Goal: Information Seeking & Learning: Learn about a topic

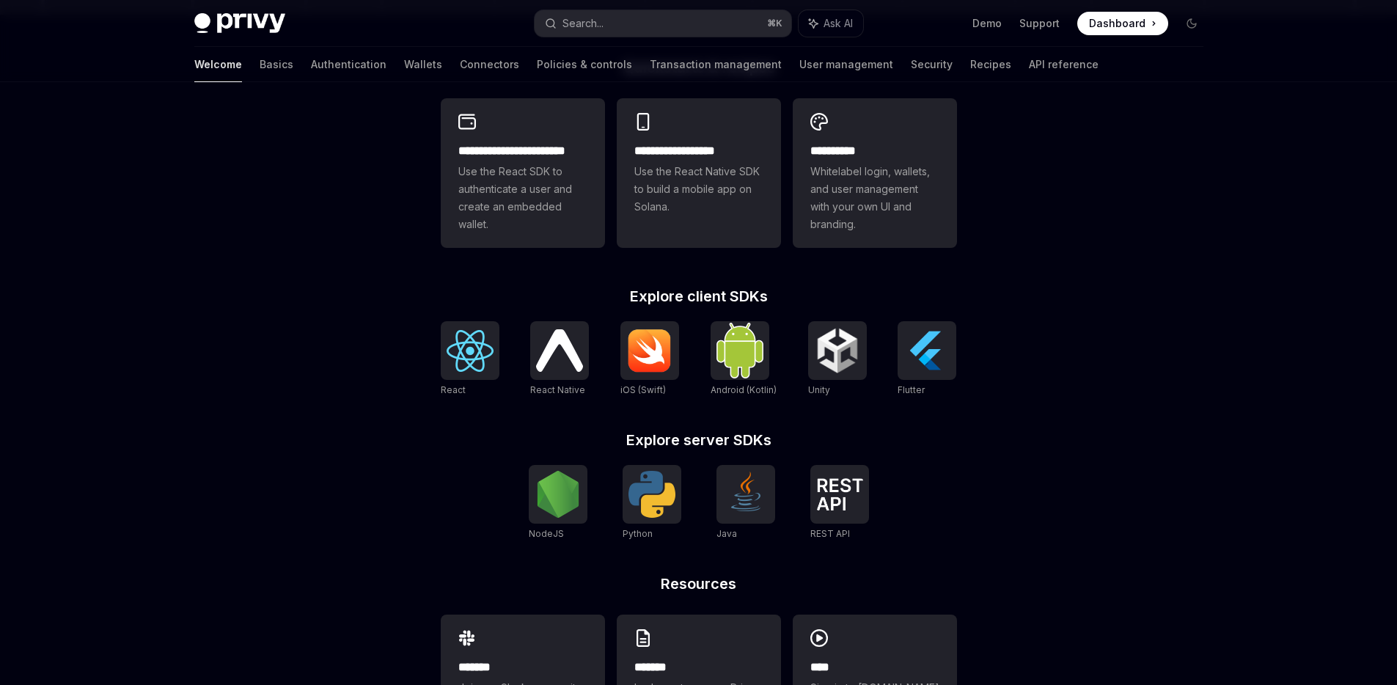
scroll to position [481, 0]
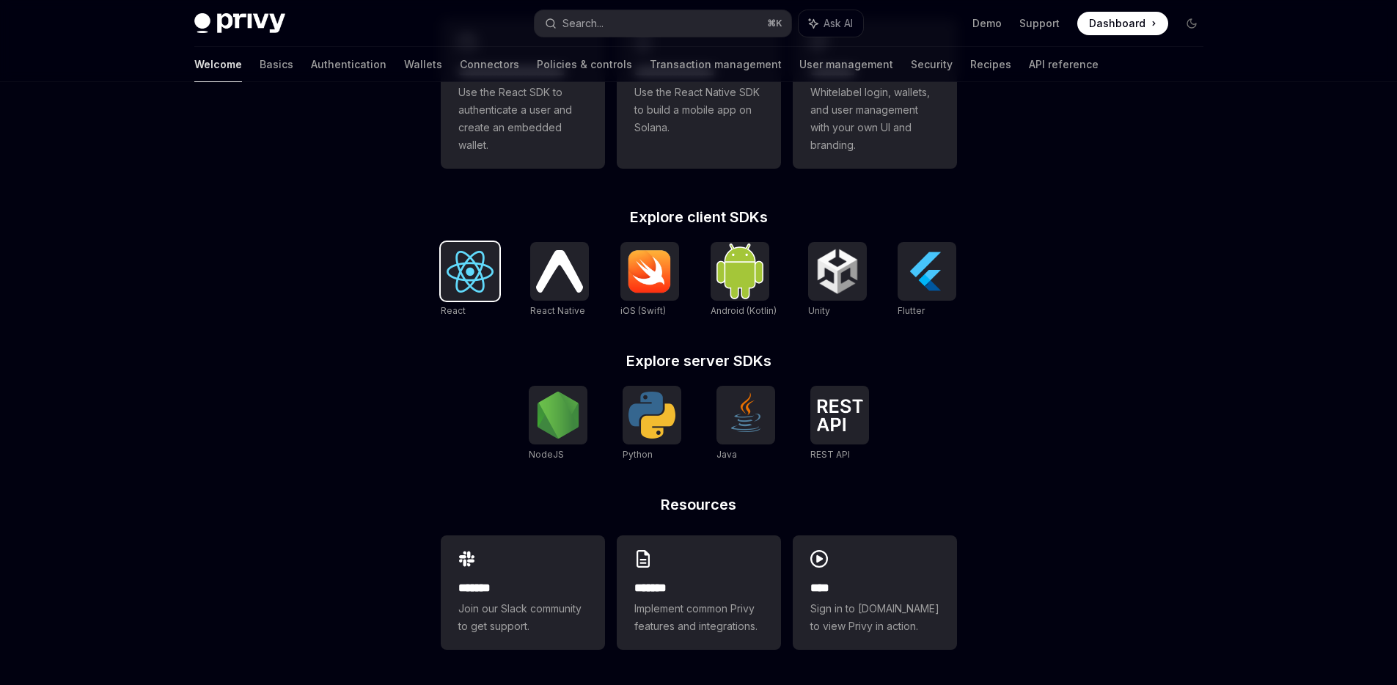
click at [470, 283] on img at bounding box center [470, 272] width 47 height 42
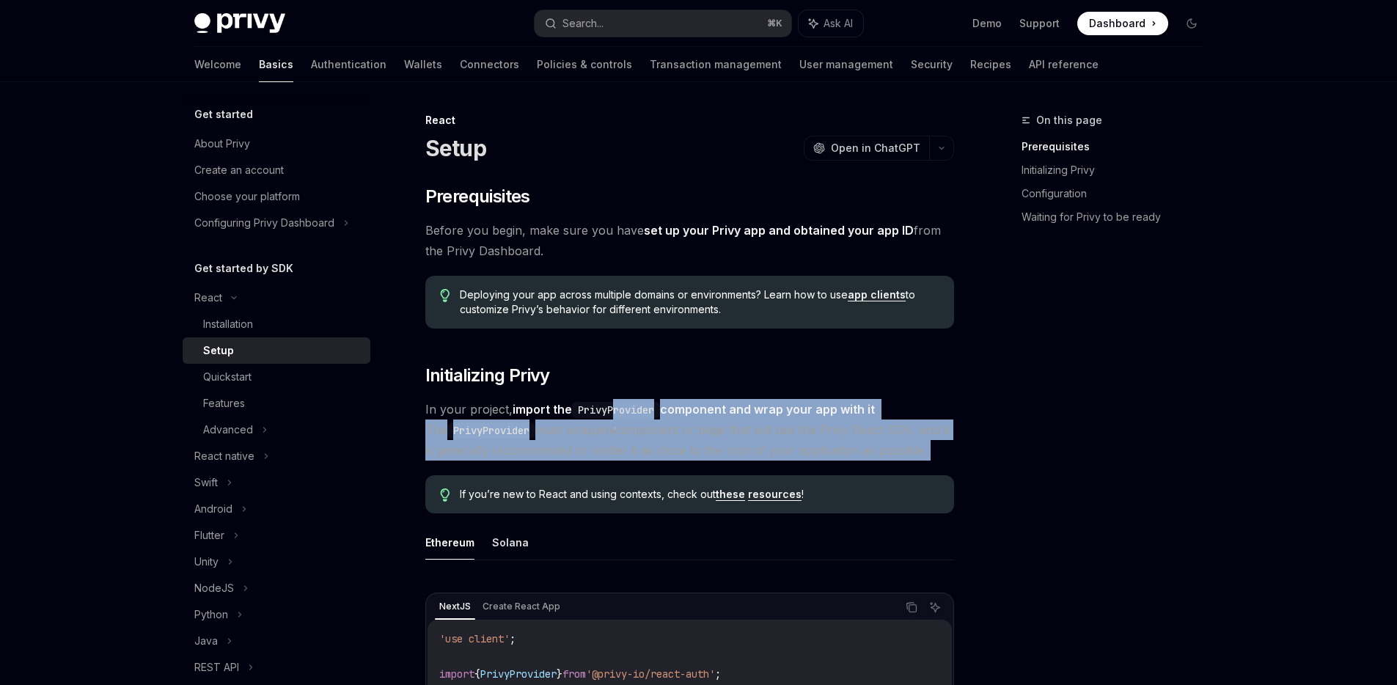
drag, startPoint x: 617, startPoint y: 411, endPoint x: 709, endPoint y: 463, distance: 106.4
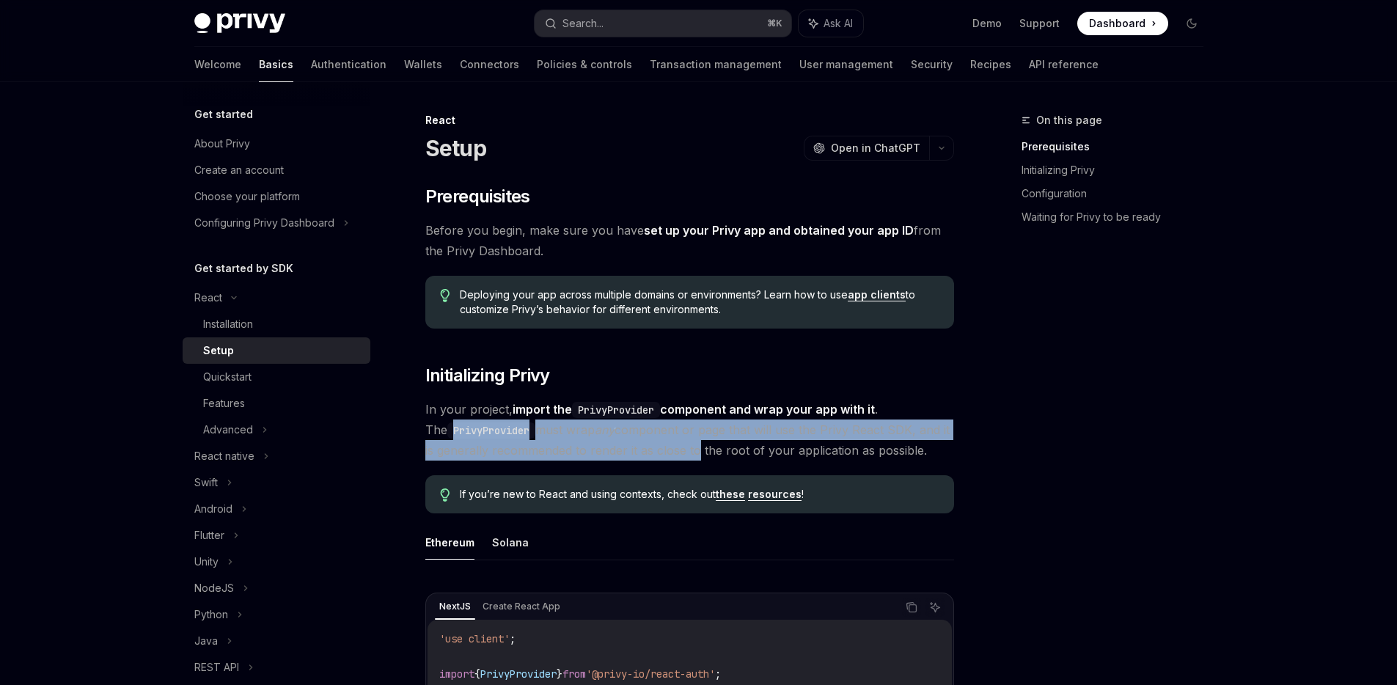
drag, startPoint x: 678, startPoint y: 458, endPoint x: 928, endPoint y: 404, distance: 255.7
click at [928, 404] on span "In your project, import the PrivyProvider component and wrap your app with it .…" at bounding box center [689, 430] width 529 height 62
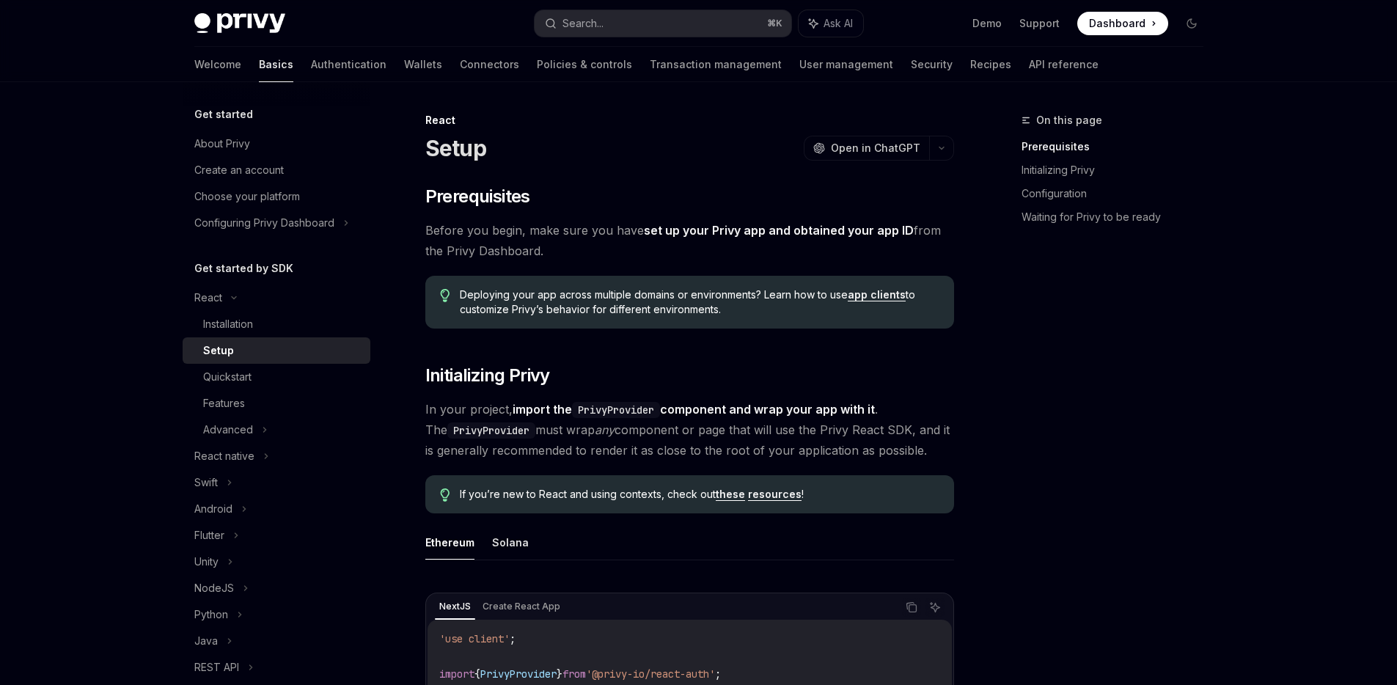
click at [718, 410] on strong "import the PrivyProvider component and wrap your app with it" at bounding box center [694, 409] width 362 height 15
drag, startPoint x: 678, startPoint y: 431, endPoint x: 416, endPoint y: 433, distance: 261.8
click at [642, 444] on span "In your project, import the PrivyProvider component and wrap your app with it .…" at bounding box center [689, 430] width 529 height 62
drag, startPoint x: 657, startPoint y: 452, endPoint x: 397, endPoint y: 457, distance: 260.4
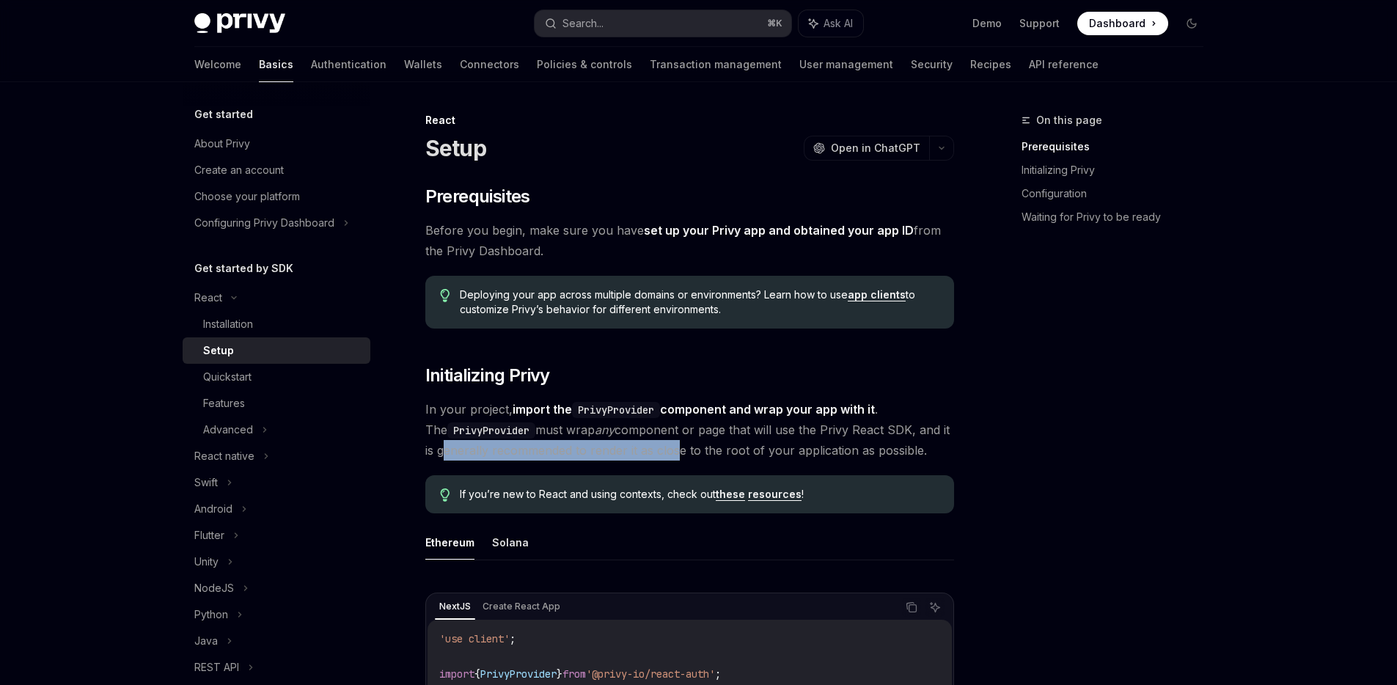
click at [639, 453] on span "In your project, import the PrivyProvider component and wrap your app with it .…" at bounding box center [689, 430] width 529 height 62
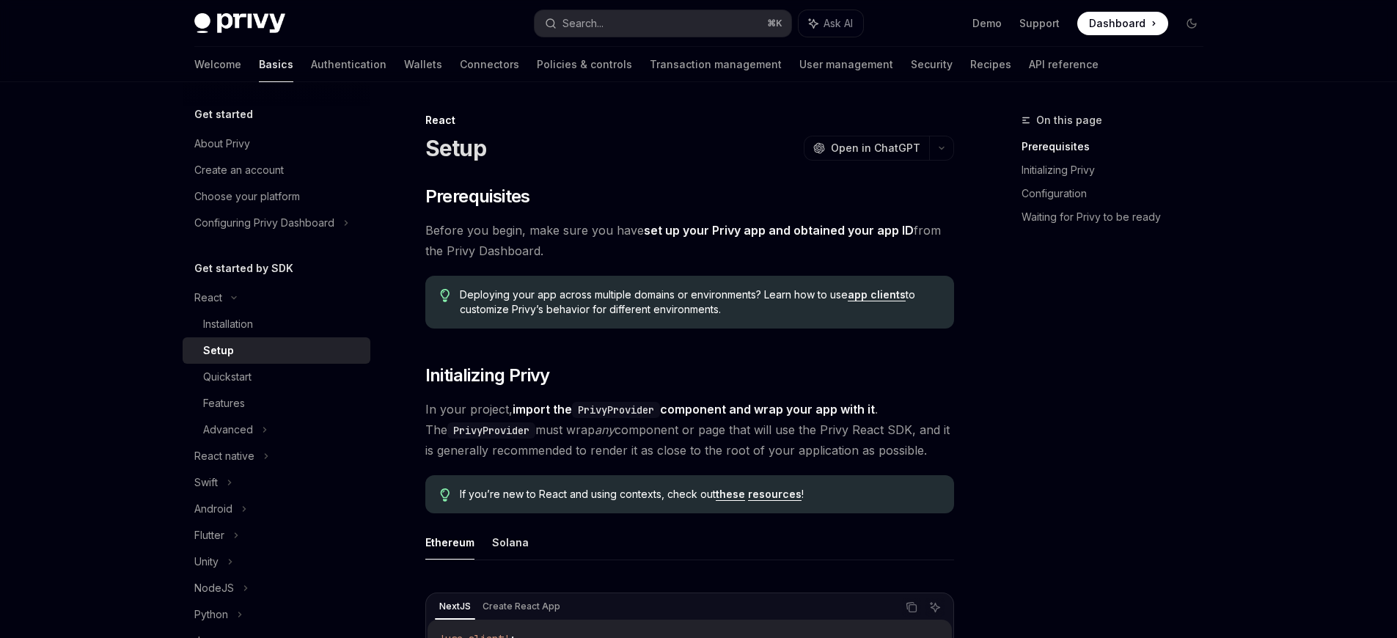
click at [1112, 24] on span "Dashboard" at bounding box center [1117, 23] width 56 height 15
click at [255, 140] on div "About Privy" at bounding box center [277, 144] width 167 height 18
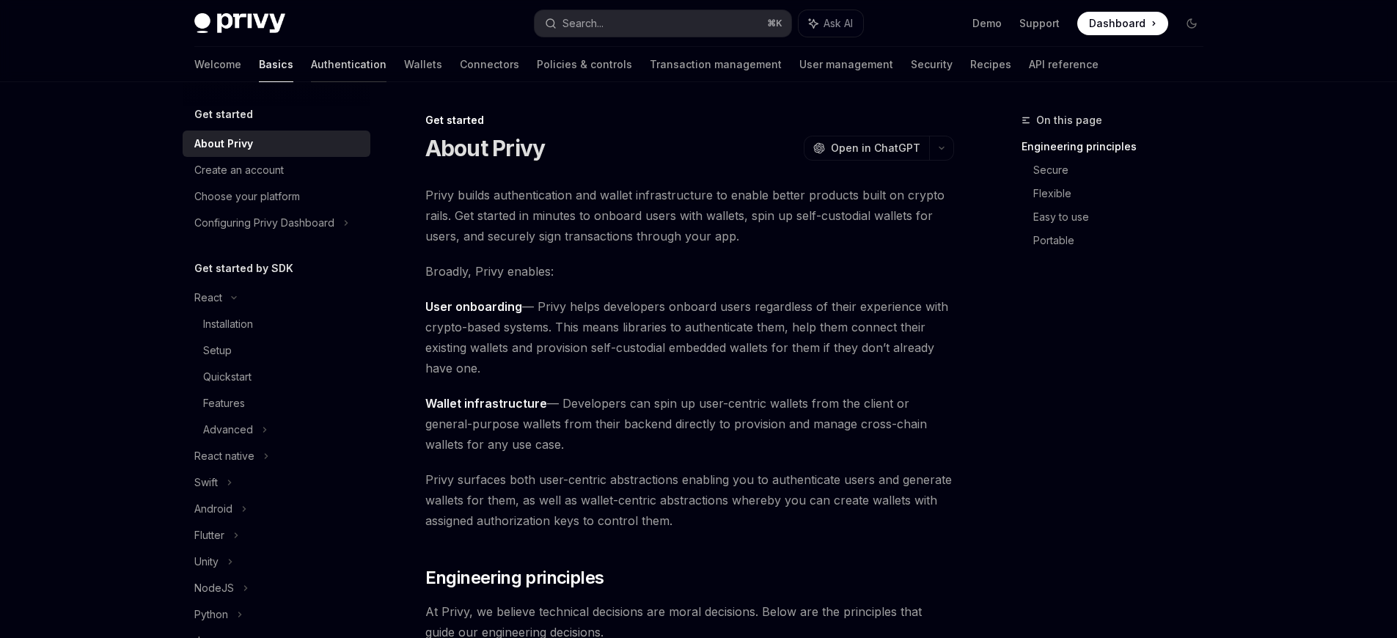
click at [311, 65] on link "Authentication" at bounding box center [349, 64] width 76 height 35
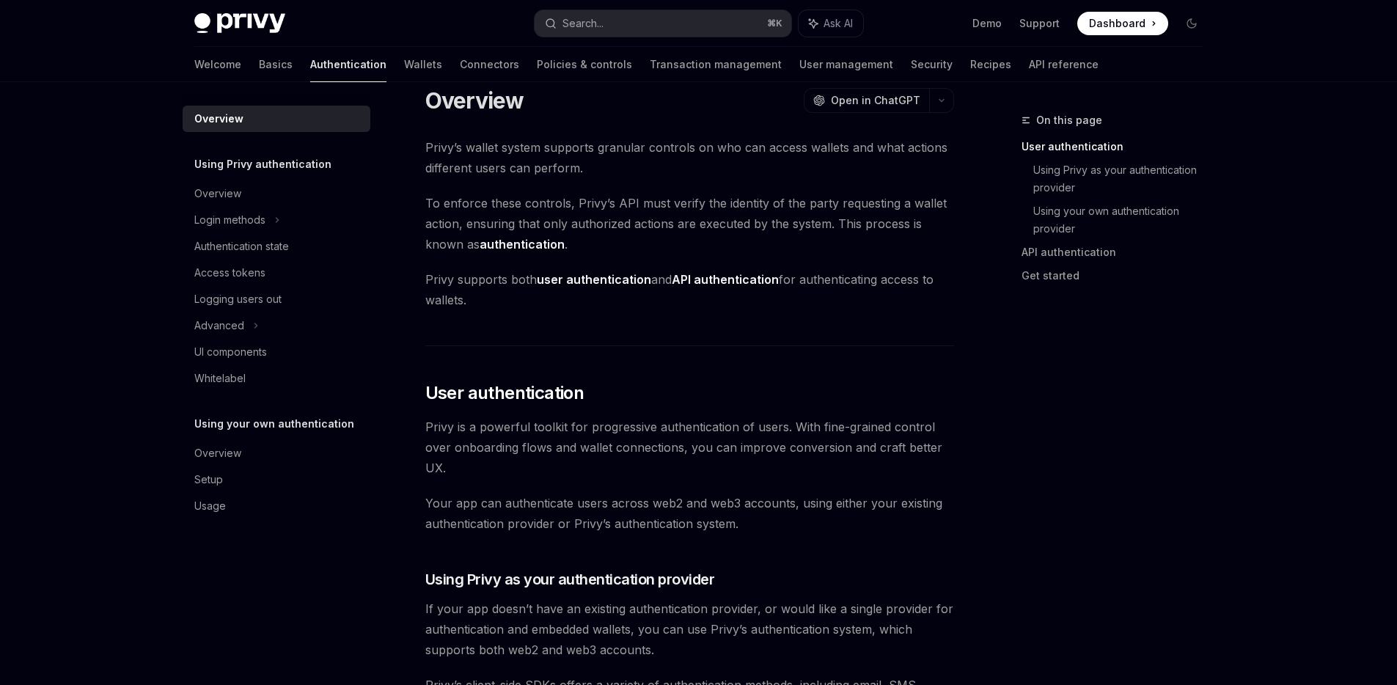
scroll to position [29, 0]
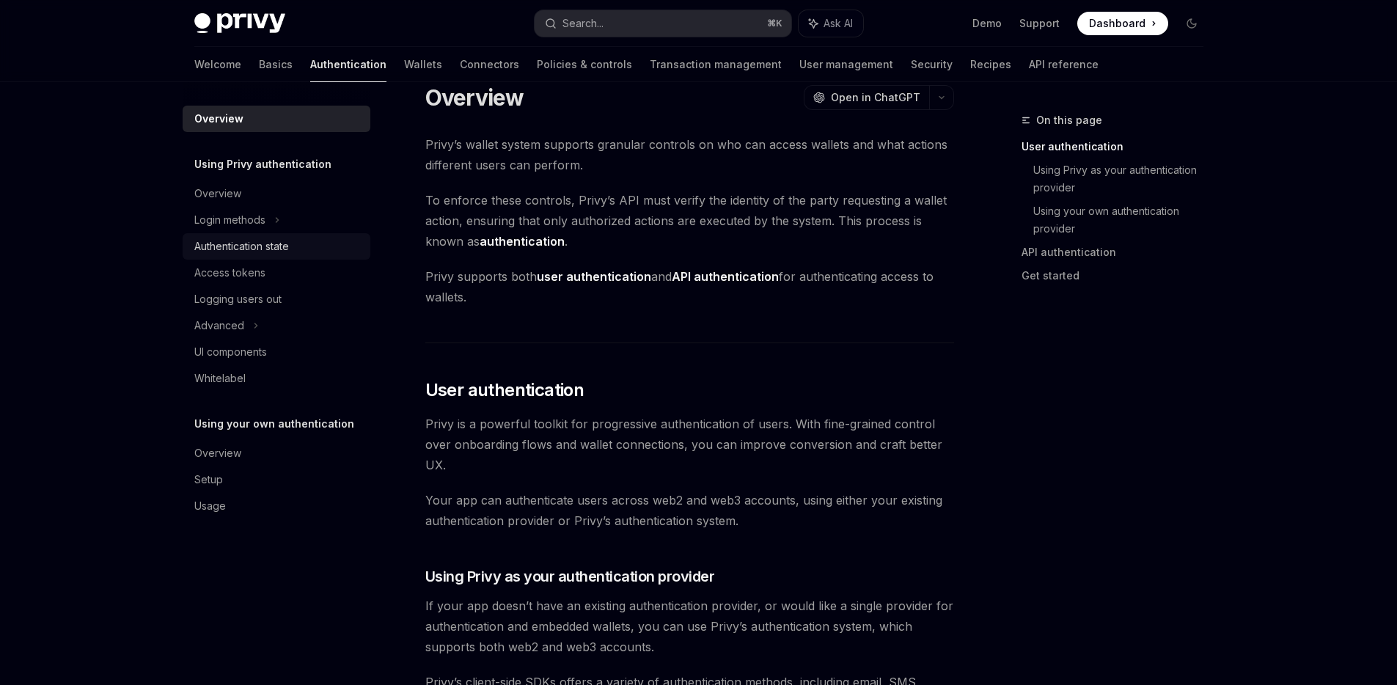
click at [258, 251] on div "Authentication state" at bounding box center [241, 247] width 95 height 18
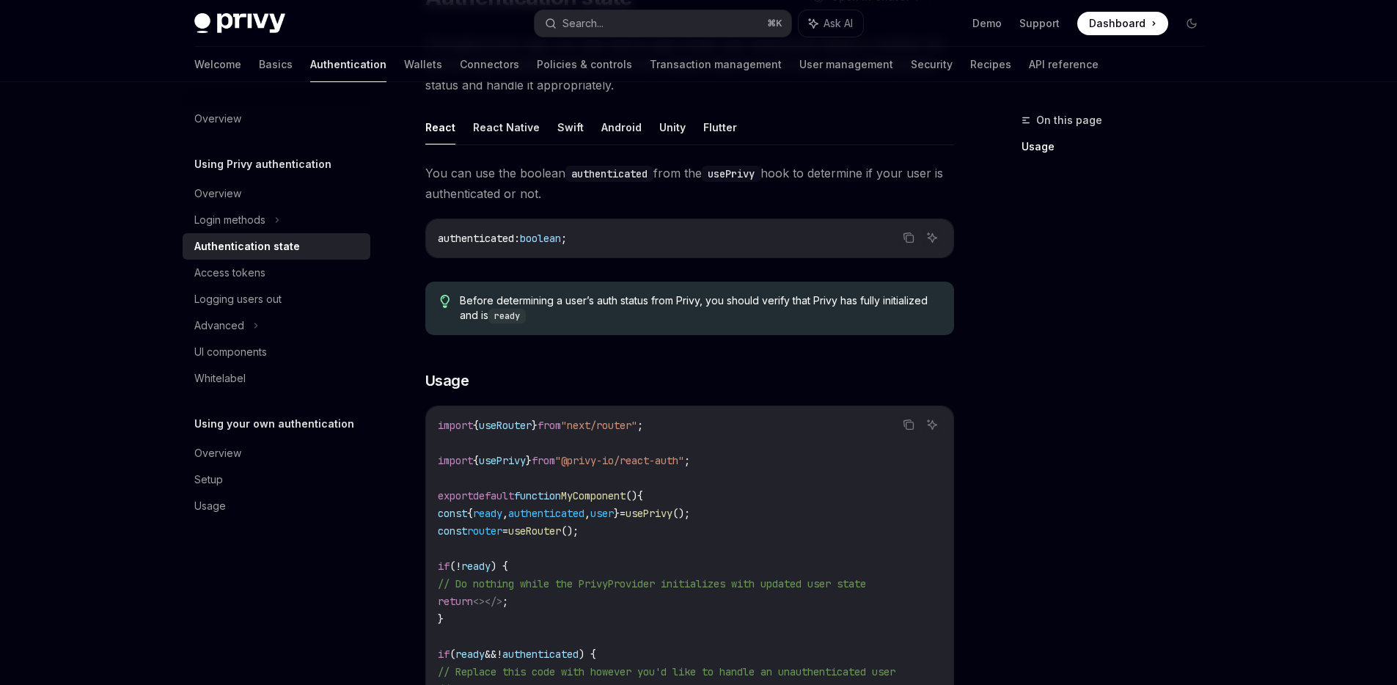
scroll to position [315, 0]
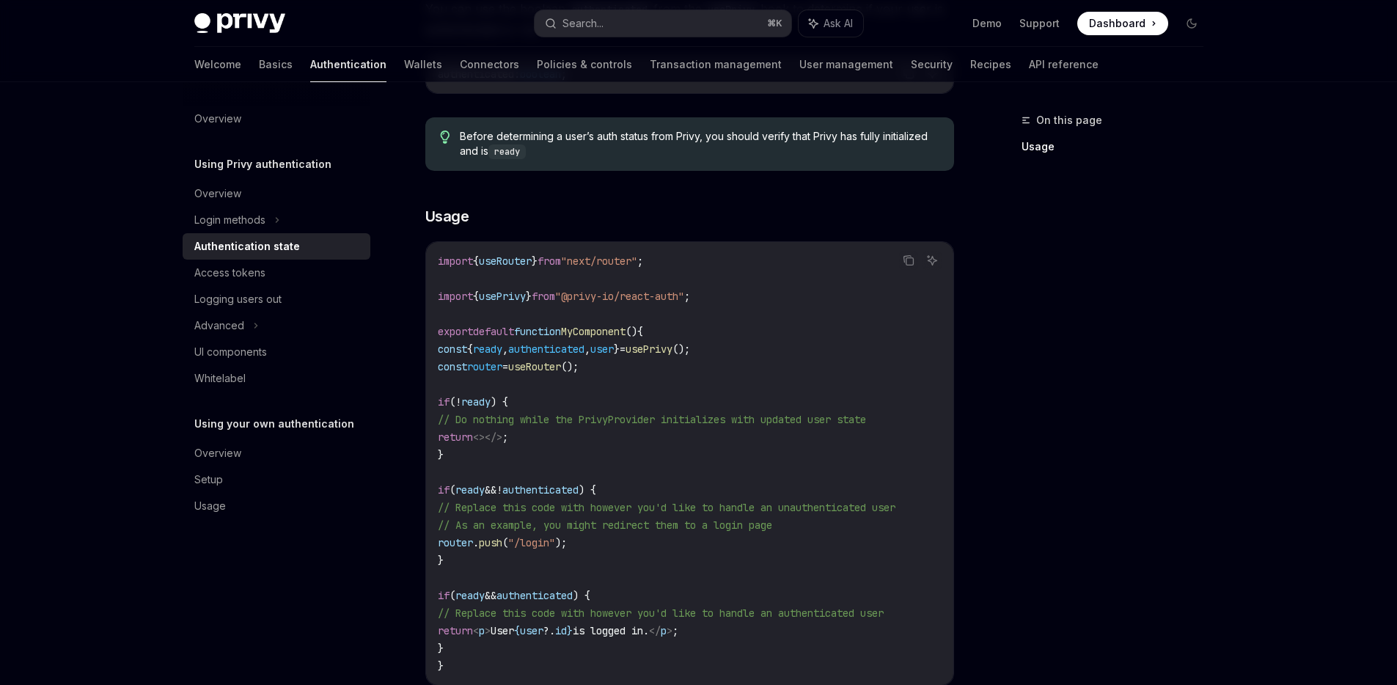
click at [546, 365] on span "useRouter" at bounding box center [534, 366] width 53 height 13
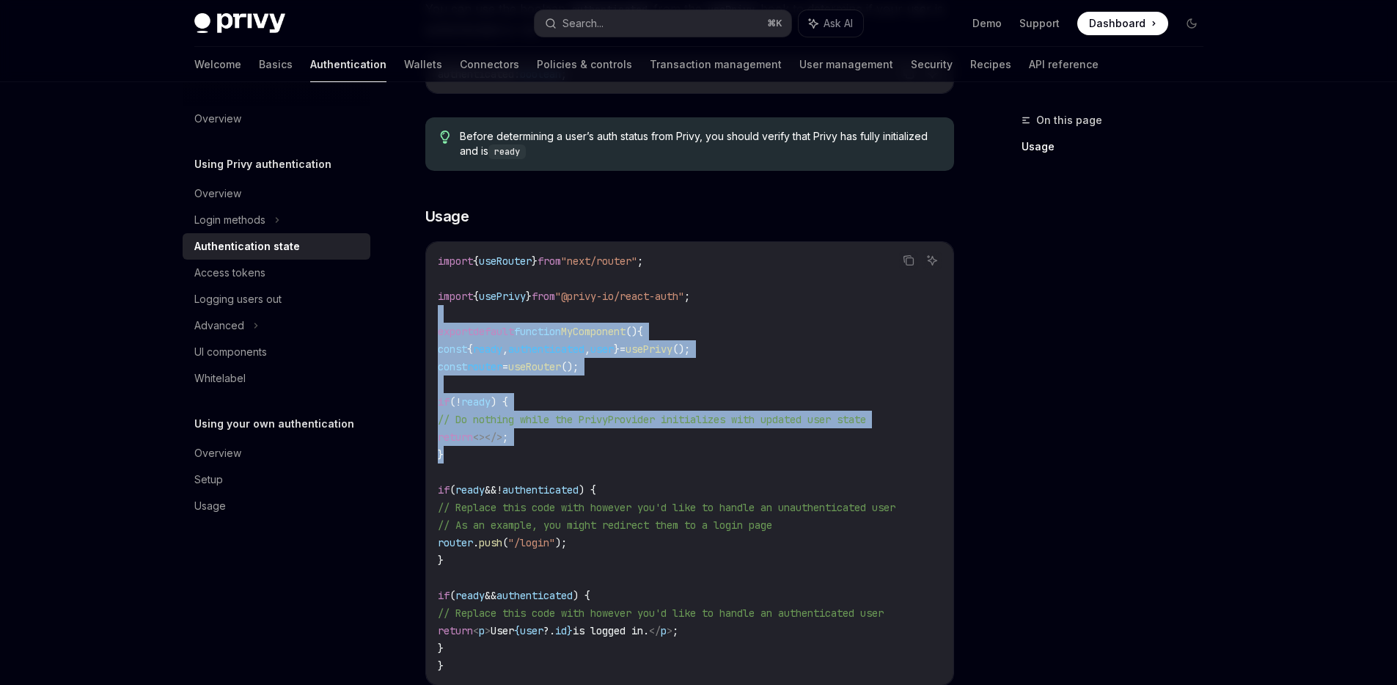
click at [573, 460] on code "import { useRouter } from "next/router" ; import { usePrivy } from "@privy-io/r…" at bounding box center [690, 463] width 504 height 422
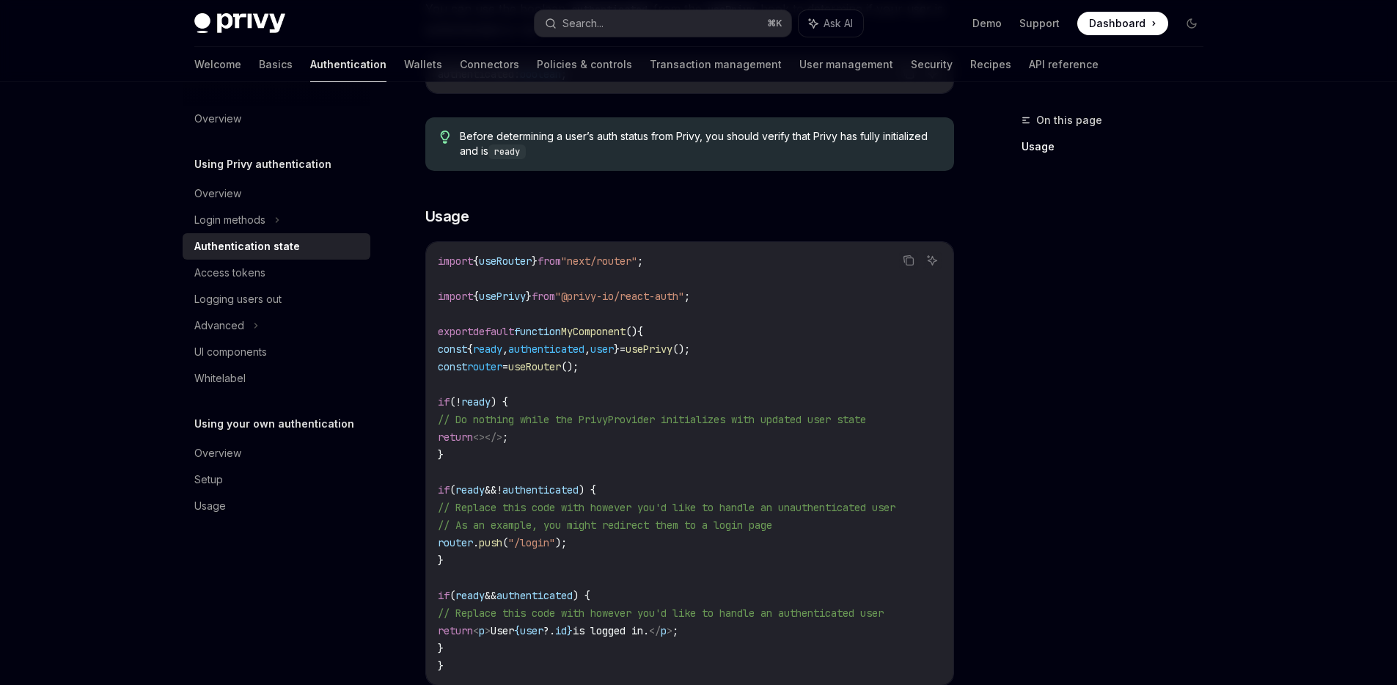
drag, startPoint x: 733, startPoint y: 430, endPoint x: 729, endPoint y: 471, distance: 42.0
click at [734, 430] on code "import { useRouter } from "next/router" ; import { usePrivy } from "@privy-io/r…" at bounding box center [690, 463] width 504 height 422
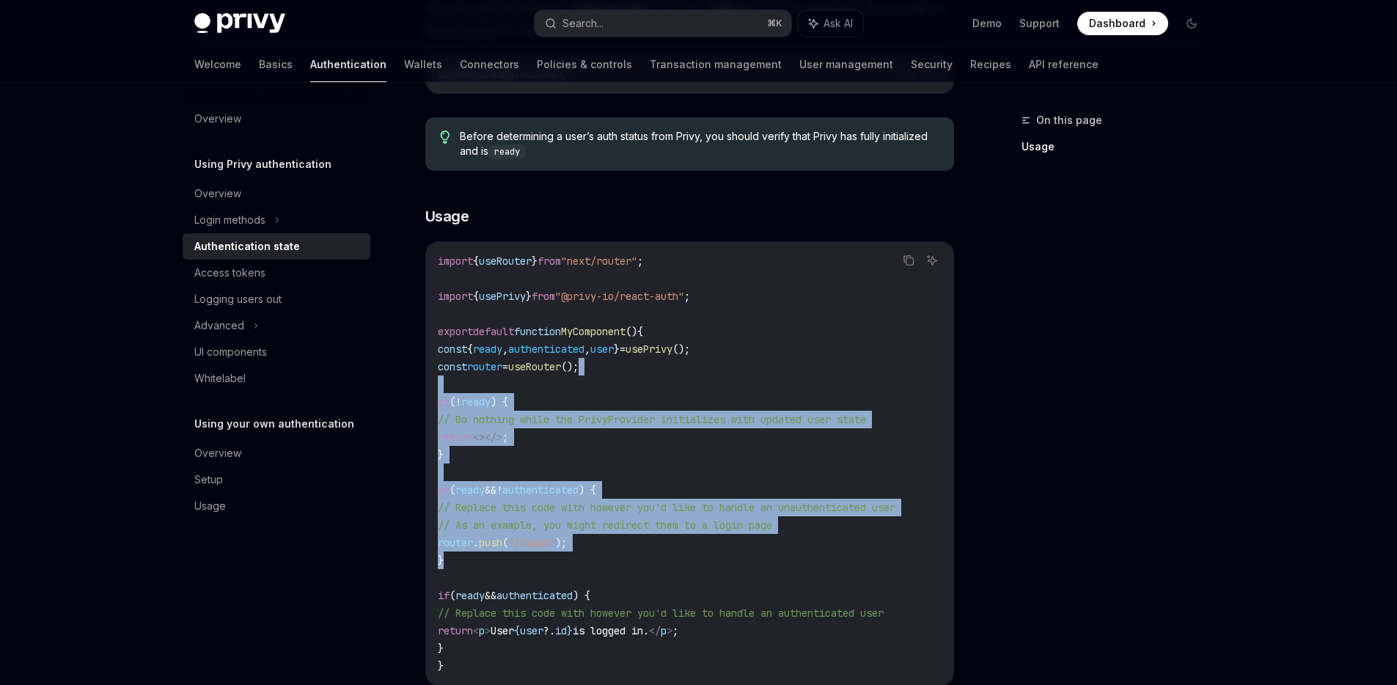
drag, startPoint x: 664, startPoint y: 378, endPoint x: 699, endPoint y: 449, distance: 79.0
click at [664, 364] on code "import { useRouter } from "next/router" ; import { usePrivy } from "@privy-io/r…" at bounding box center [690, 463] width 504 height 422
click at [720, 510] on span "// Replace this code with however you'd like to handle an unauthenticated user" at bounding box center [667, 507] width 458 height 13
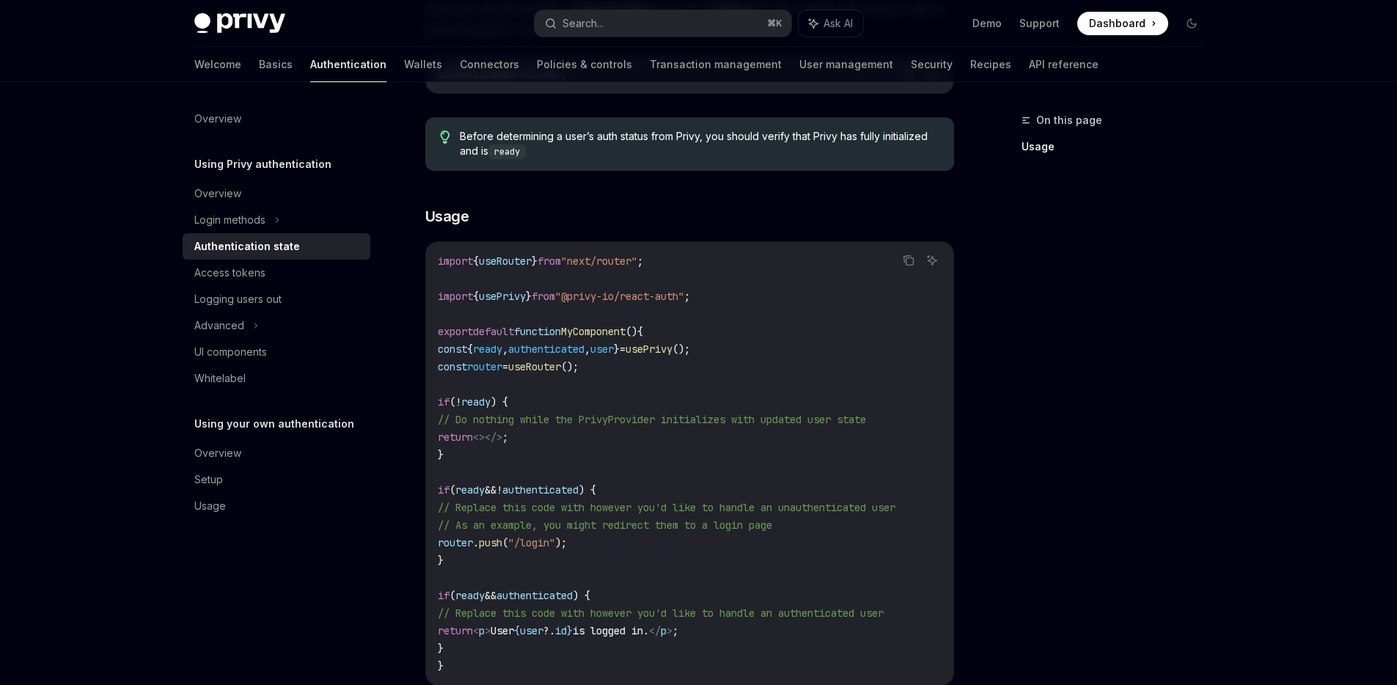
scroll to position [0, 0]
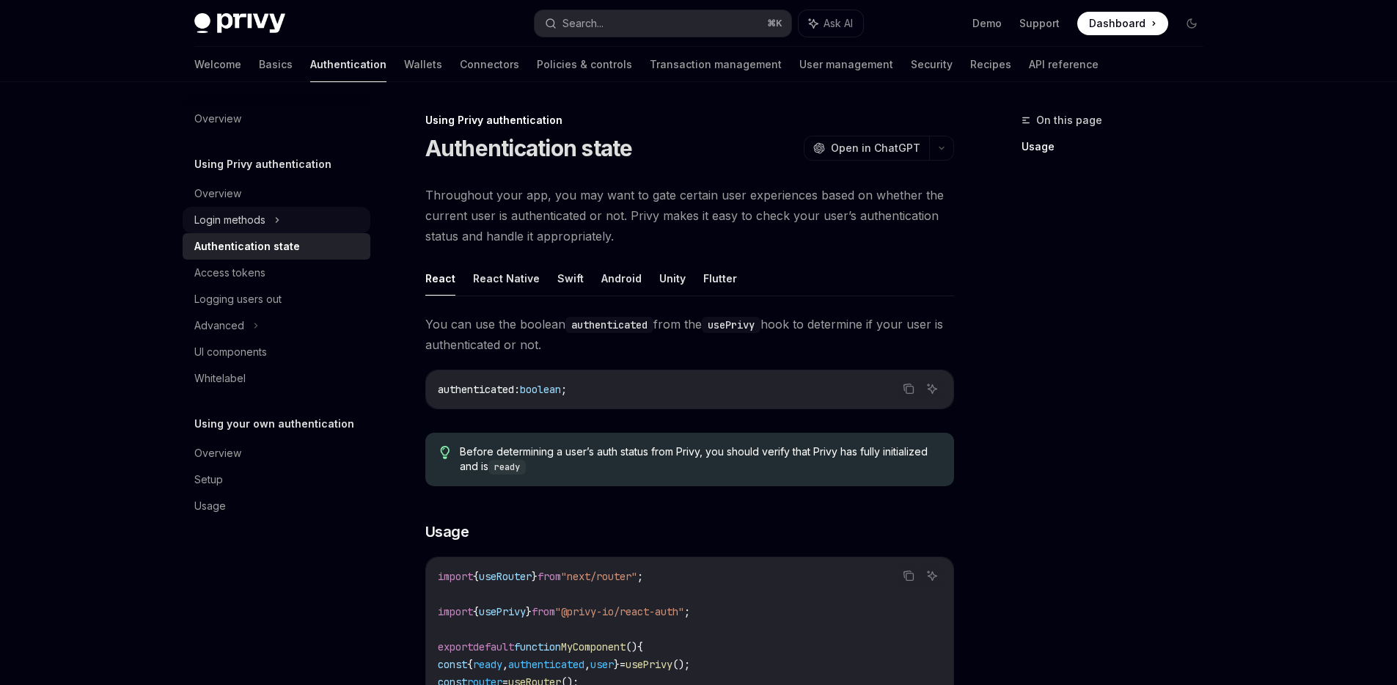
click at [243, 216] on div "Login methods" at bounding box center [229, 220] width 71 height 18
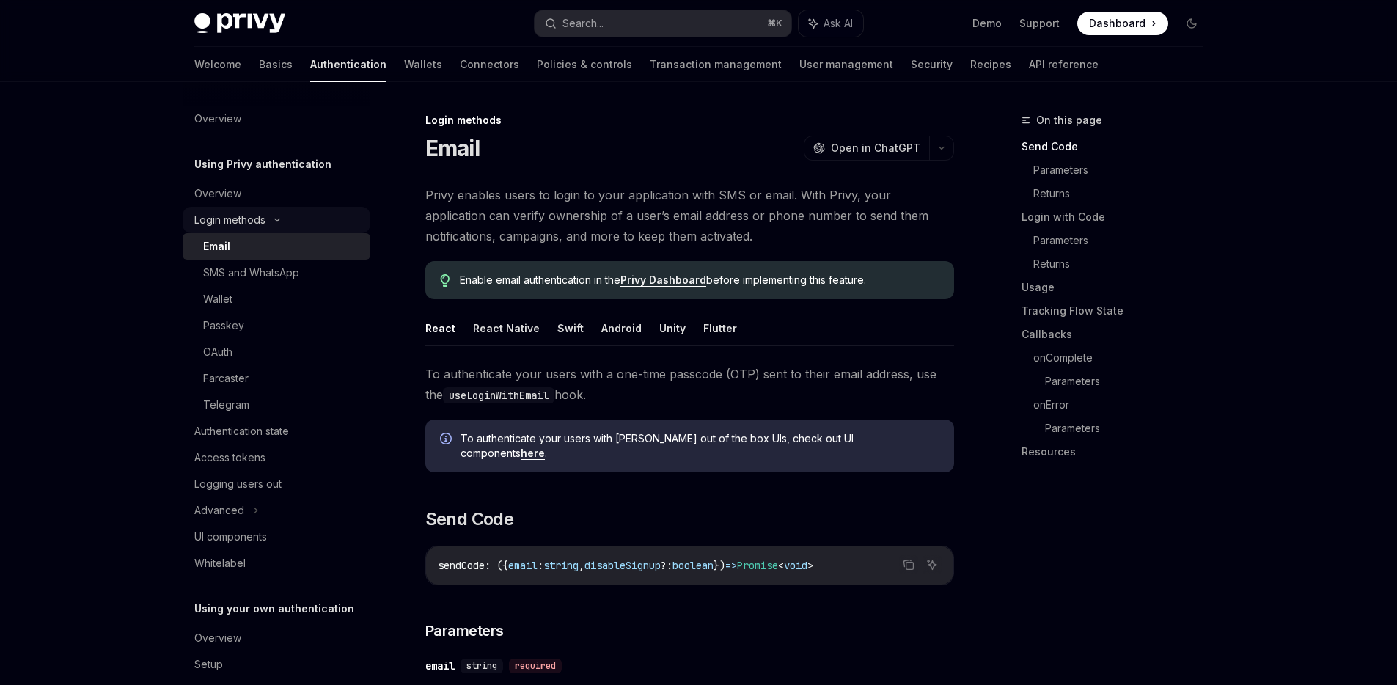
click at [260, 218] on div "Login methods" at bounding box center [229, 220] width 71 height 18
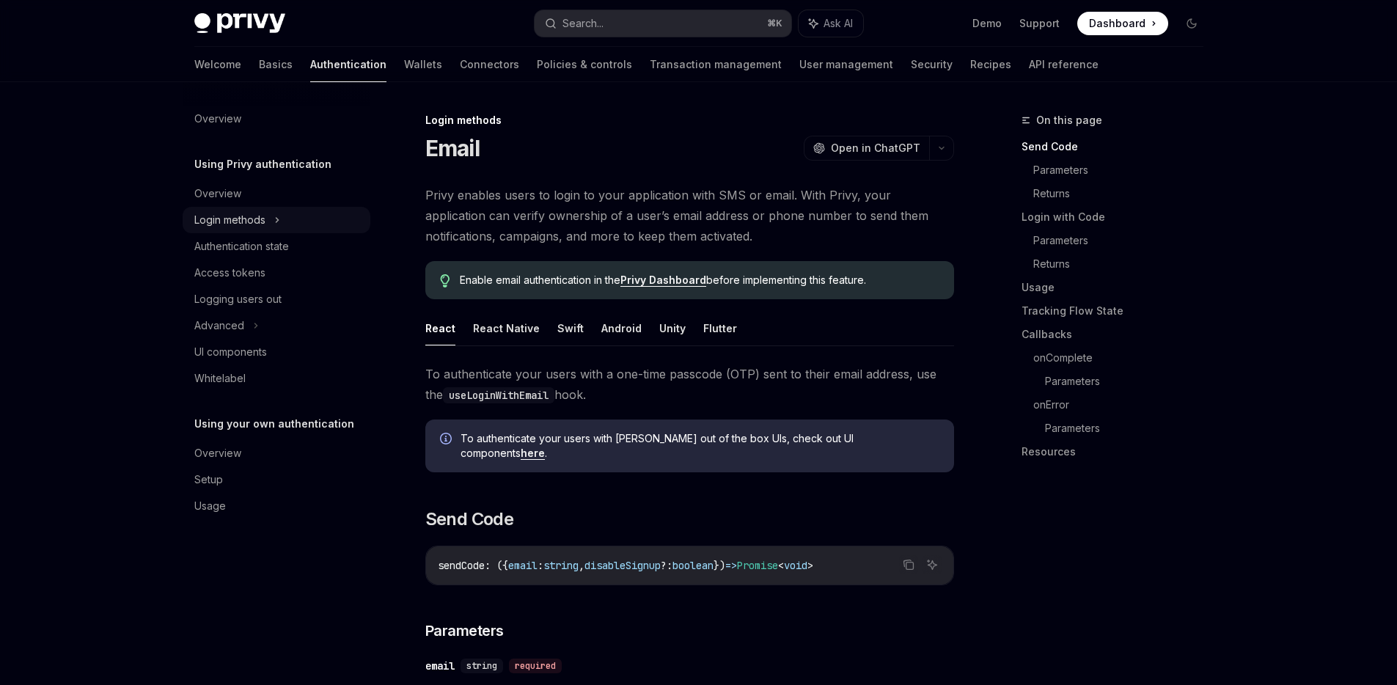
click at [237, 215] on div "Login methods" at bounding box center [229, 220] width 71 height 18
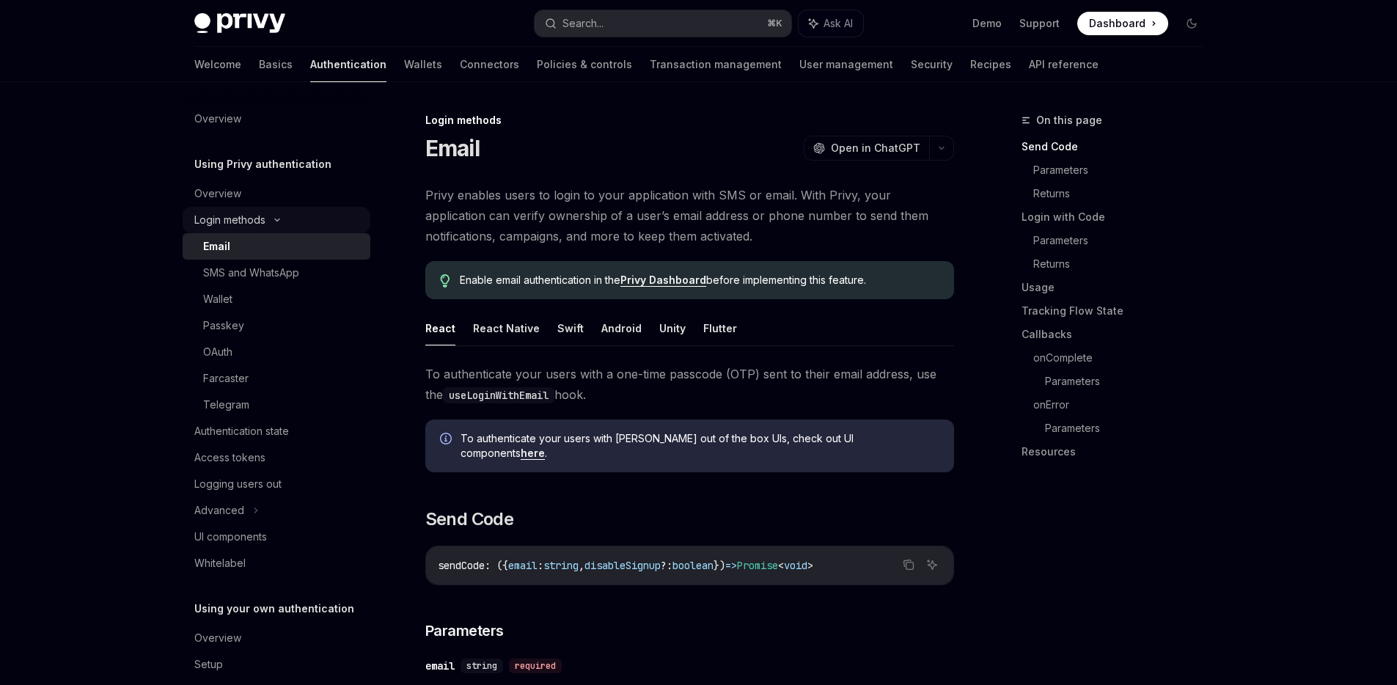
click at [237, 215] on div "Login methods" at bounding box center [229, 220] width 71 height 18
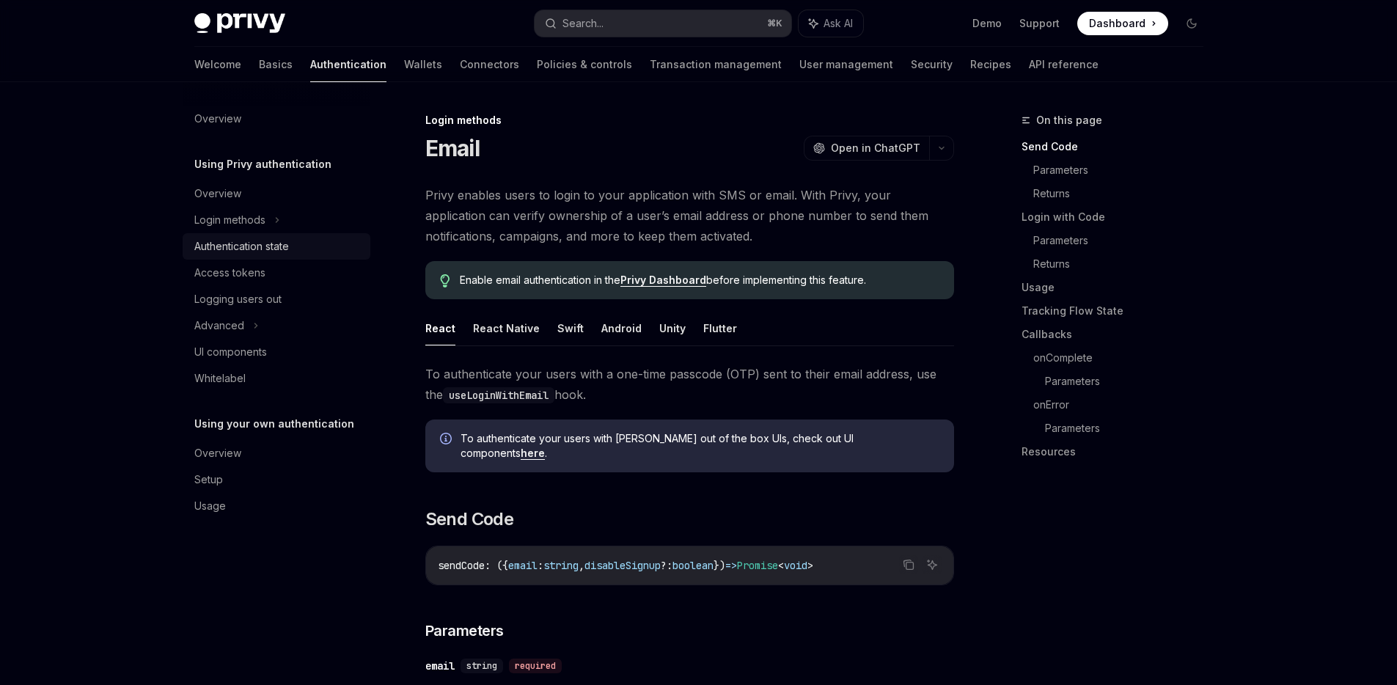
click at [241, 252] on div "Authentication state" at bounding box center [241, 247] width 95 height 18
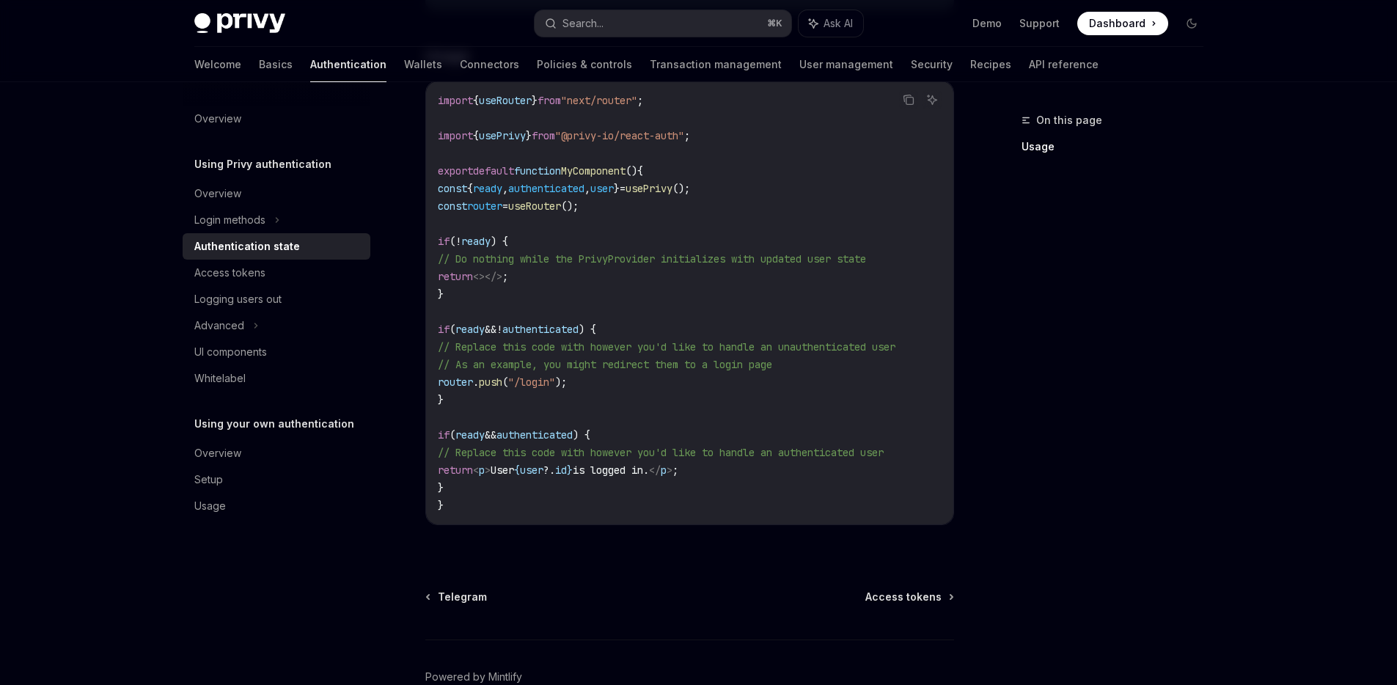
scroll to position [543, 0]
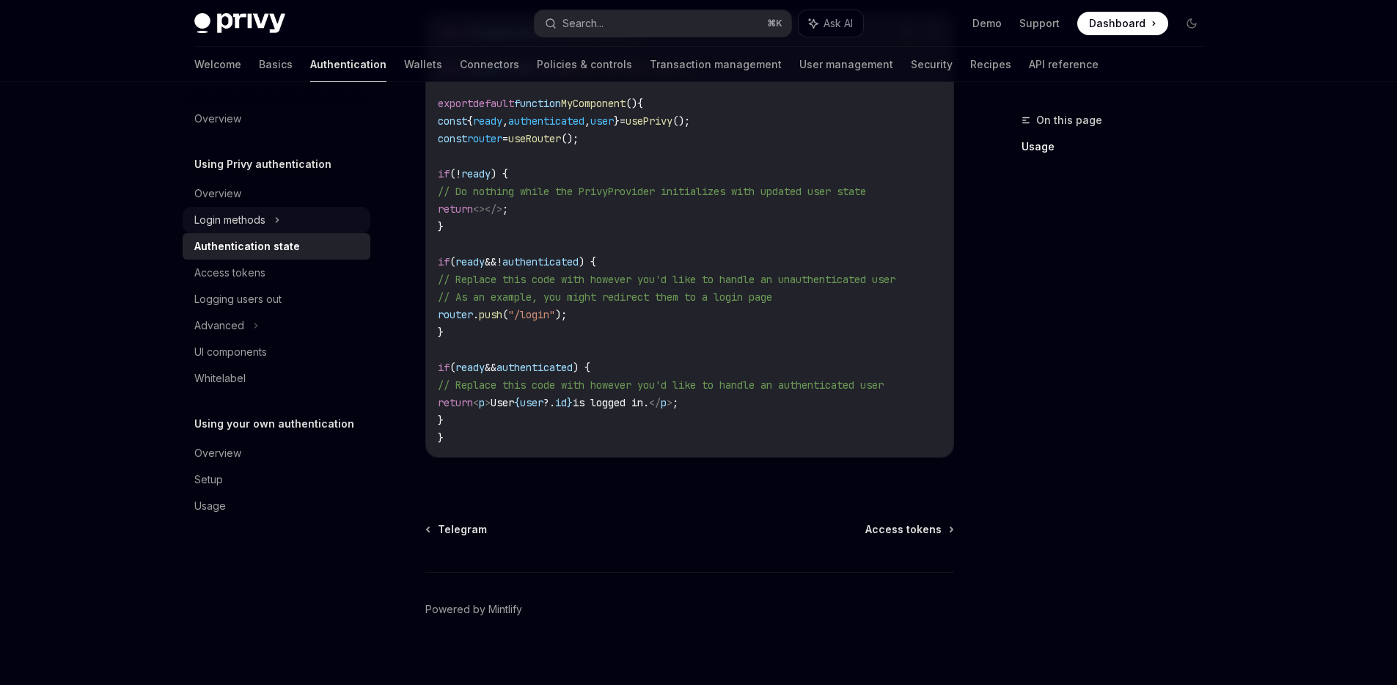
click at [262, 224] on div "Login methods" at bounding box center [229, 220] width 71 height 18
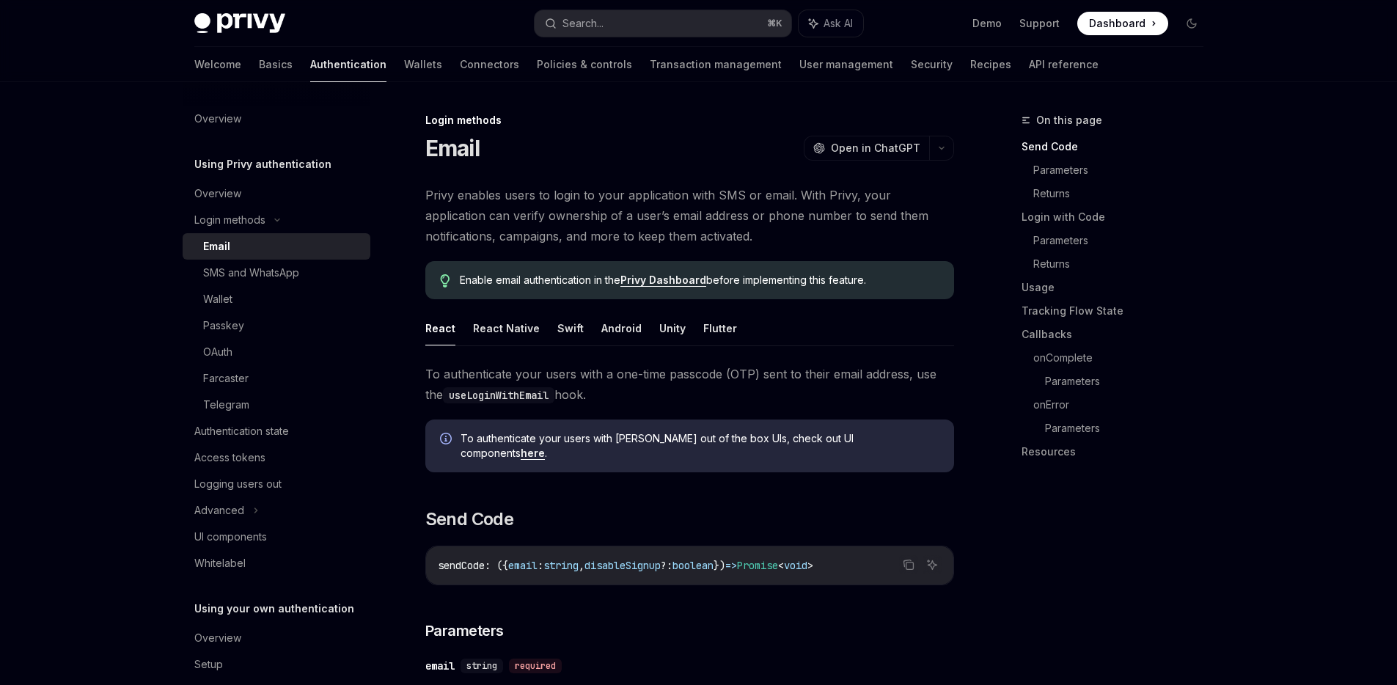
click at [245, 252] on div "Email" at bounding box center [282, 247] width 158 height 18
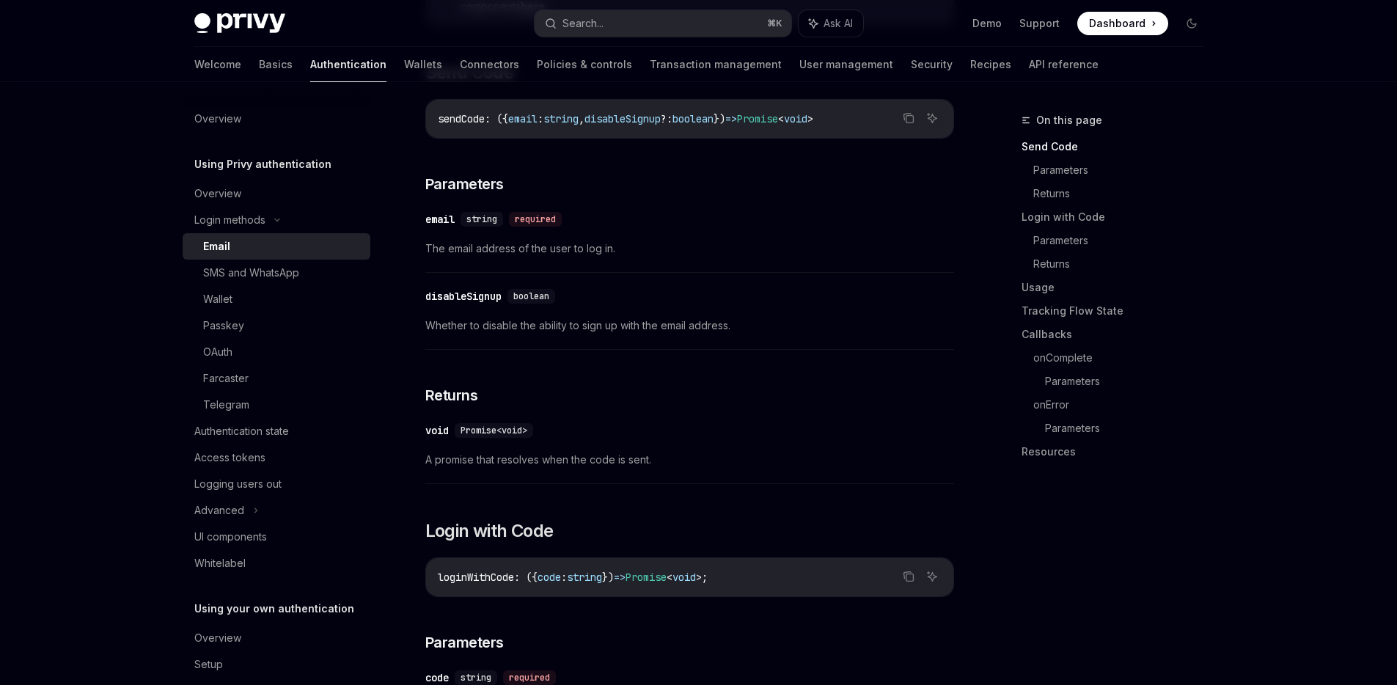
scroll to position [271, 0]
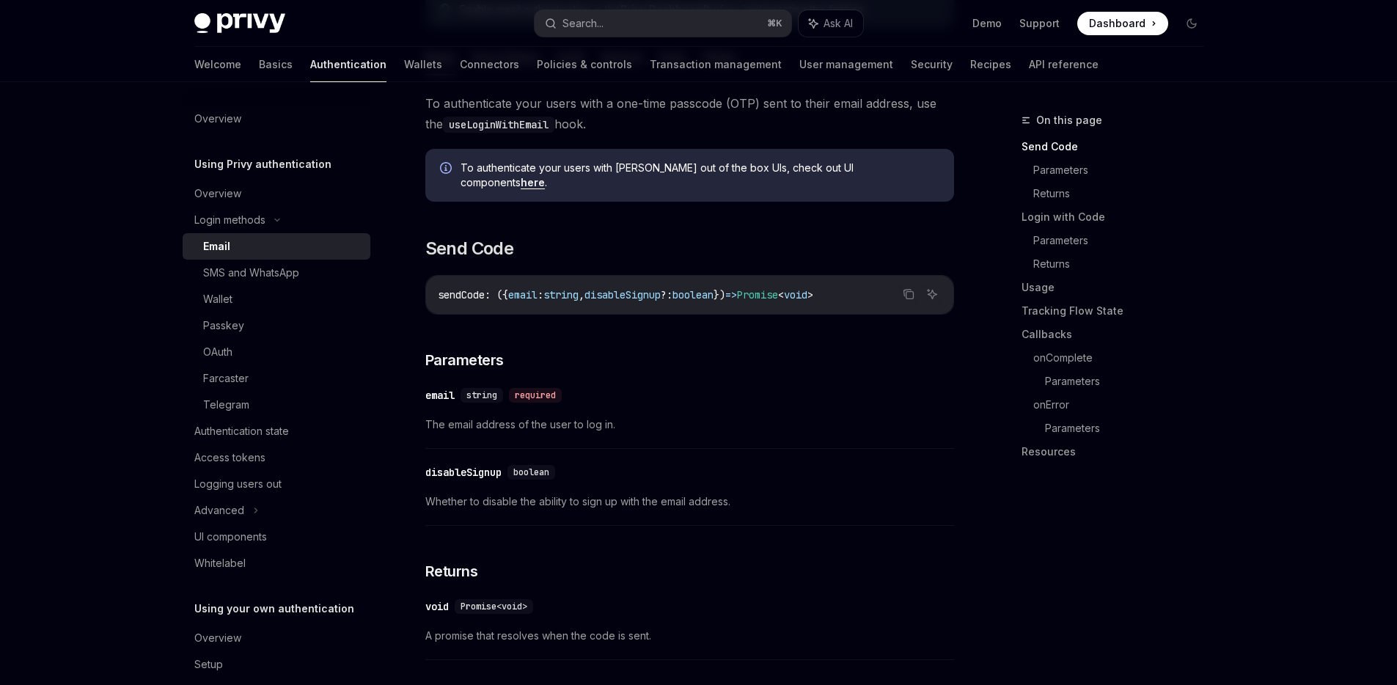
click at [454, 288] on span "sendCode" at bounding box center [461, 294] width 47 height 13
click at [522, 288] on span "email" at bounding box center [522, 294] width 29 height 13
drag, startPoint x: 850, startPoint y: 284, endPoint x: 432, endPoint y: 276, distance: 418.0
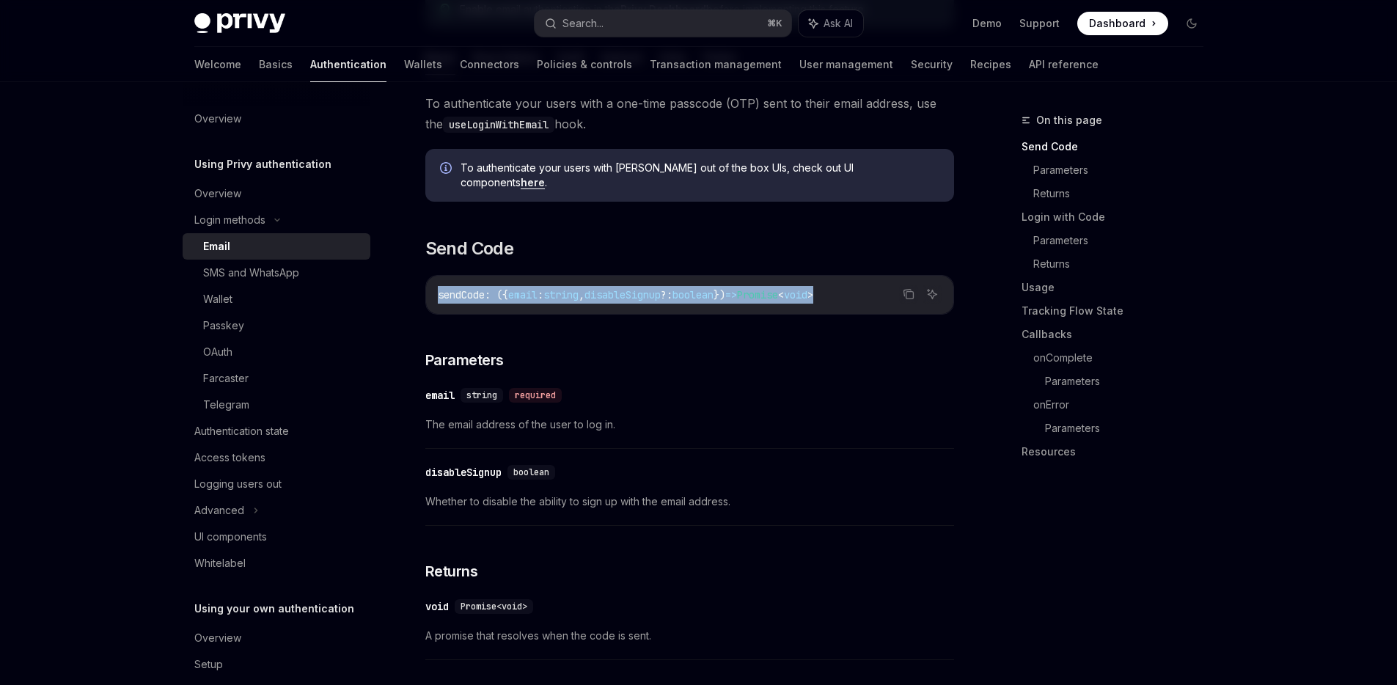
click at [432, 276] on div "sendCode : ({ email : string , disableSignup ?: boolean }) => Promise < void >" at bounding box center [689, 295] width 527 height 38
click at [521, 288] on span "email" at bounding box center [522, 294] width 29 height 13
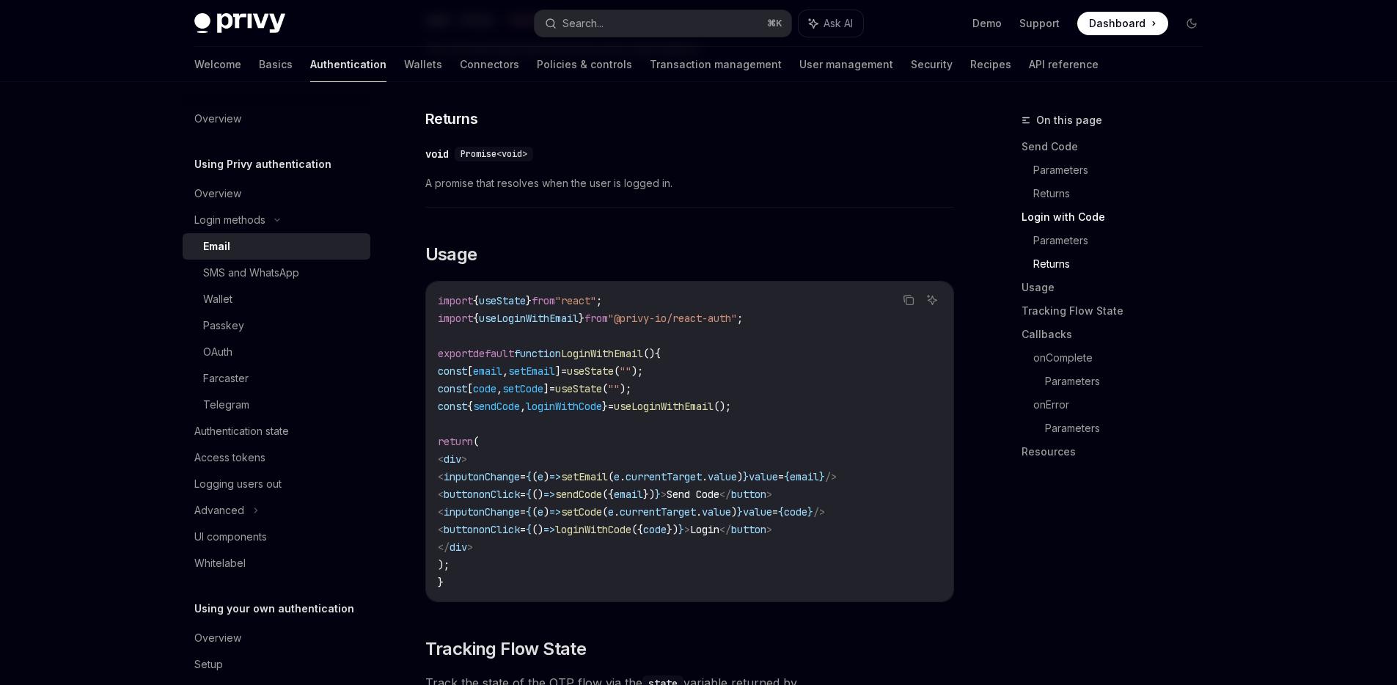
scroll to position [1183, 0]
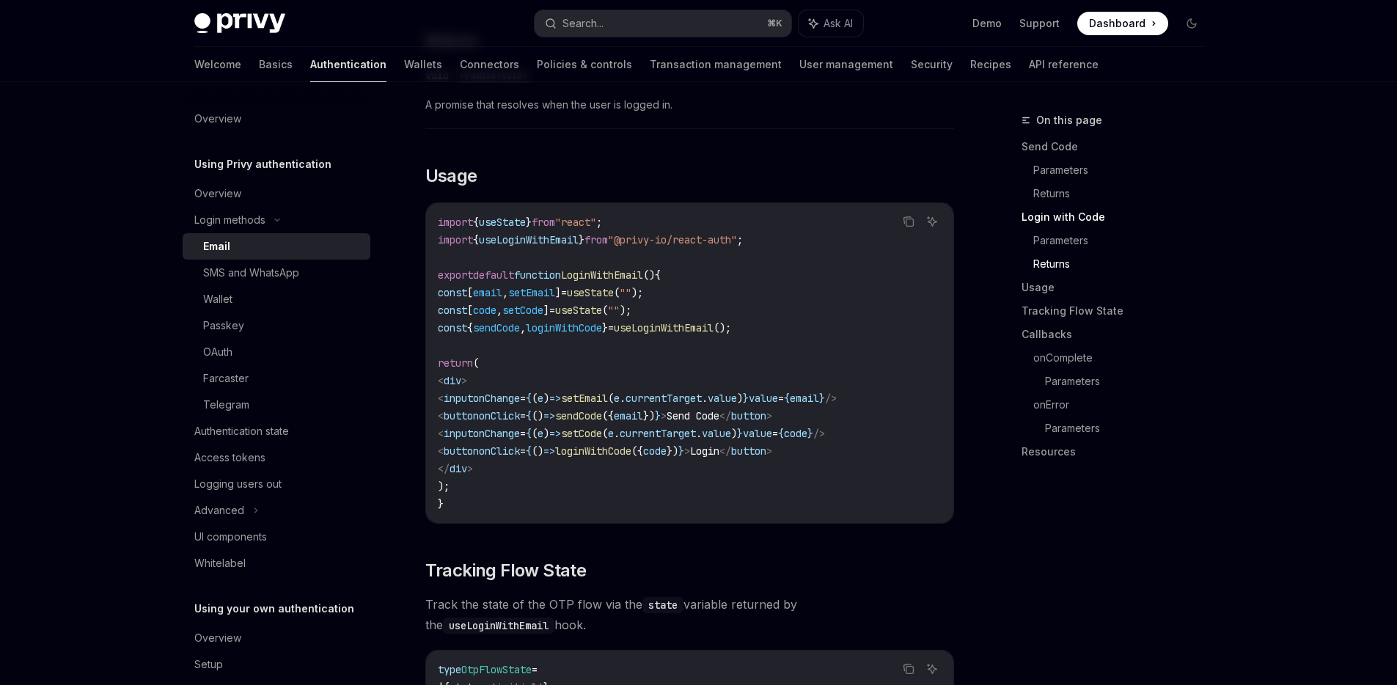
click at [473, 427] on span "input" at bounding box center [458, 433] width 29 height 13
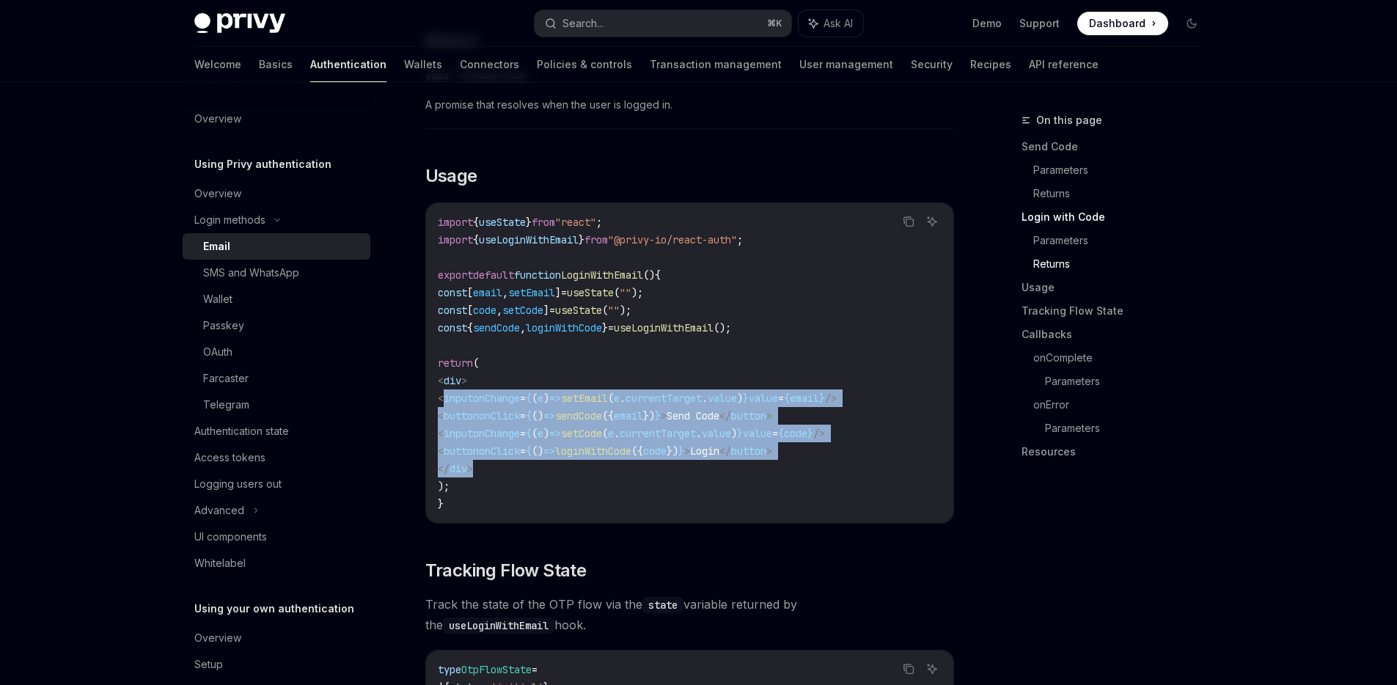
drag, startPoint x: 503, startPoint y: 384, endPoint x: 526, endPoint y: 459, distance: 78.2
click at [526, 459] on code "import { useState } from "react" ; import { useLoginWithEmail } from "@privy-io…" at bounding box center [690, 362] width 504 height 299
click at [479, 409] on span "button" at bounding box center [461, 415] width 35 height 13
drag, startPoint x: 546, startPoint y: 460, endPoint x: 440, endPoint y: 356, distance: 148.8
click at [428, 349] on div "import { useState } from "react" ; import { useLoginWithEmail } from "@privy-io…" at bounding box center [689, 363] width 527 height 320
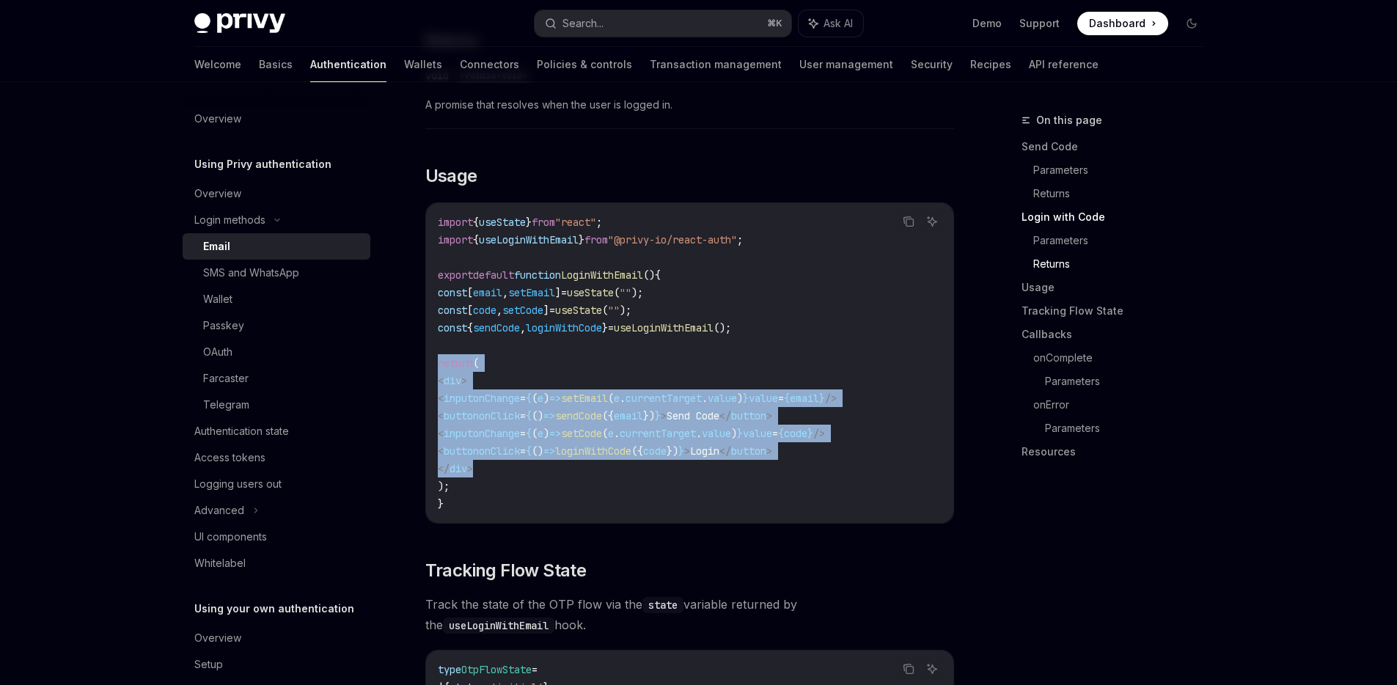
click at [444, 392] on span "<" at bounding box center [441, 398] width 6 height 13
drag, startPoint x: 463, startPoint y: 372, endPoint x: 524, endPoint y: 430, distance: 84.0
click at [528, 471] on code "import { useState } from "react" ; import { useLoginWithEmail } from "@privy-io…" at bounding box center [690, 362] width 504 height 299
click at [524, 392] on code "import { useState } from "react" ; import { useLoginWithEmail } from "@privy-io…" at bounding box center [690, 362] width 504 height 299
drag, startPoint x: 535, startPoint y: 442, endPoint x: 437, endPoint y: 353, distance: 132.4
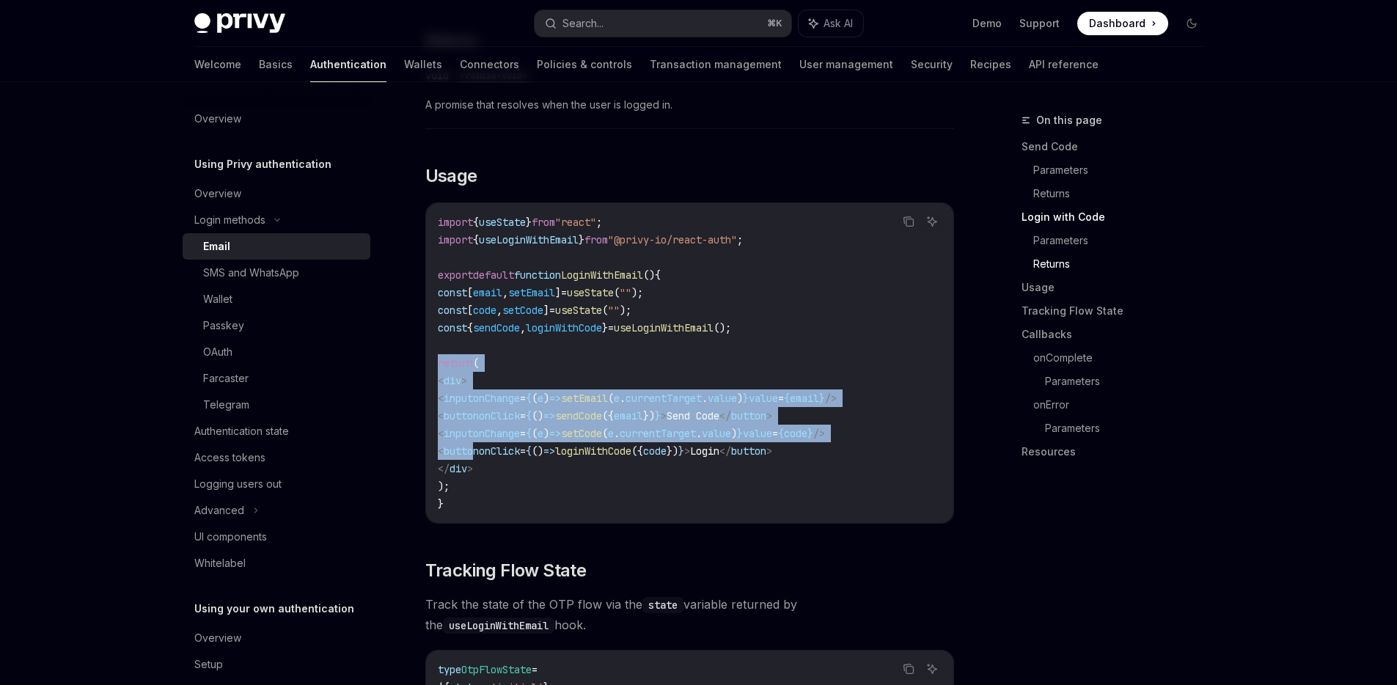
click at [438, 353] on code "import { useState } from "react" ; import { useLoginWithEmail } from "@privy-io…" at bounding box center [690, 362] width 504 height 299
click at [585, 412] on code "import { useState } from "react" ; import { useLoginWithEmail } from "@privy-io…" at bounding box center [690, 362] width 504 height 299
drag, startPoint x: 455, startPoint y: 349, endPoint x: 517, endPoint y: 460, distance: 126.7
click at [517, 460] on code "import { useState } from "react" ; import { useLoginWithEmail } from "@privy-io…" at bounding box center [690, 362] width 504 height 299
click at [520, 392] on span "onChange" at bounding box center [496, 398] width 47 height 13
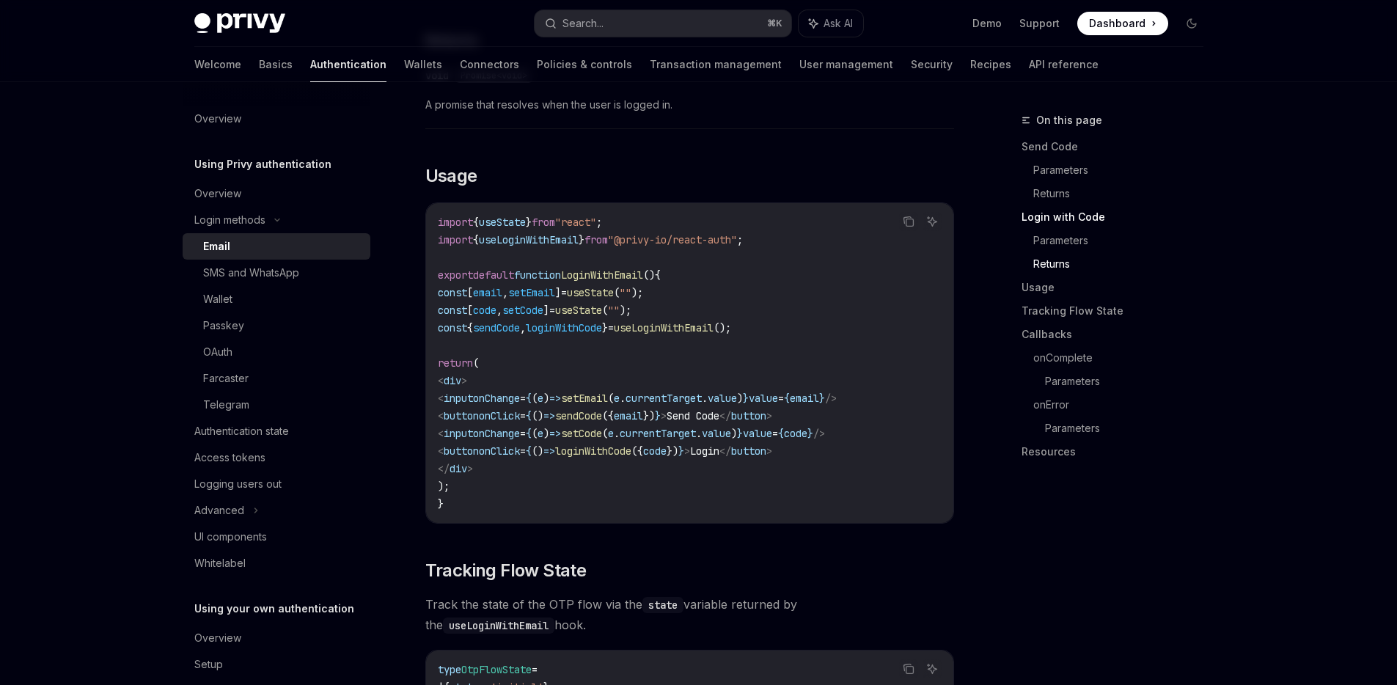
click at [520, 409] on span "onClick" at bounding box center [499, 415] width 41 height 13
click at [608, 392] on span "setEmail" at bounding box center [584, 398] width 47 height 13
click at [555, 444] on span "=>" at bounding box center [549, 450] width 12 height 13
click at [631, 444] on span "loginWithCode" at bounding box center [593, 450] width 76 height 13
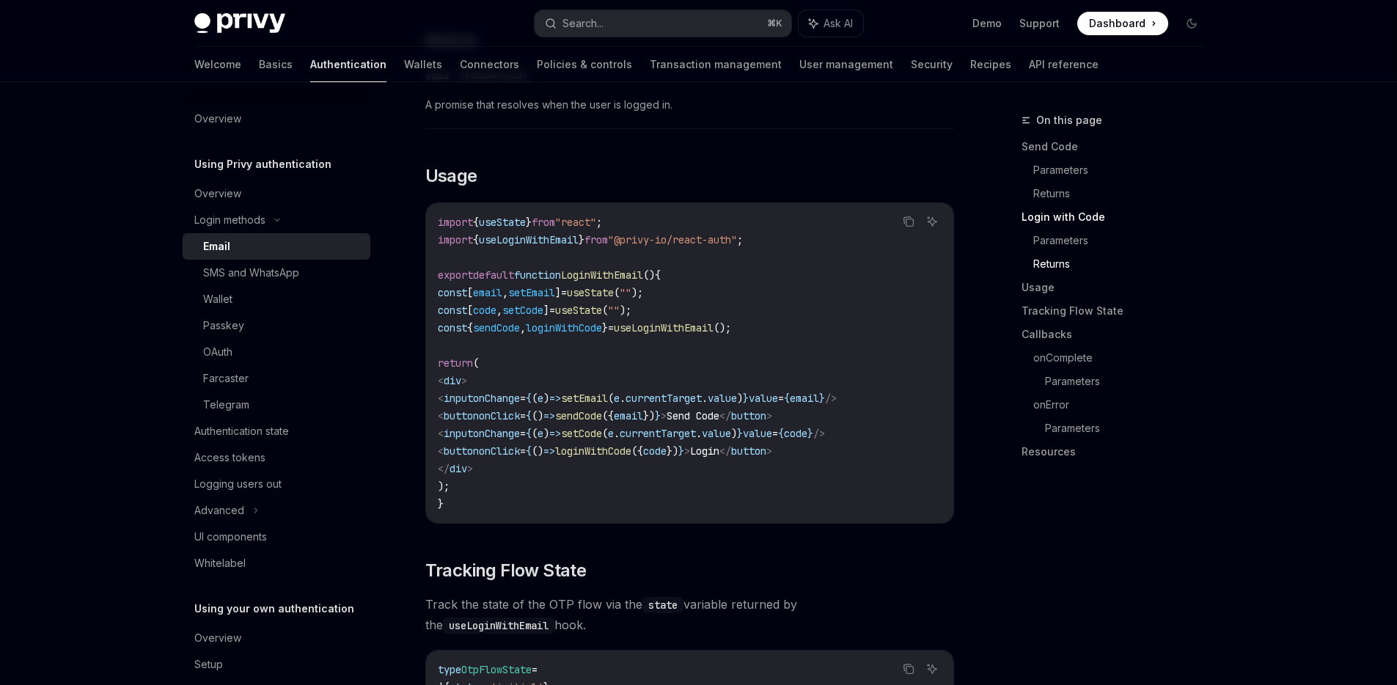
click at [654, 429] on code "import { useState } from "react" ; import { useLoginWithEmail } from "@privy-io…" at bounding box center [690, 362] width 504 height 299
click at [584, 321] on span "loginWithCode" at bounding box center [564, 327] width 76 height 13
click at [631, 444] on span "loginWithCode" at bounding box center [593, 450] width 76 height 13
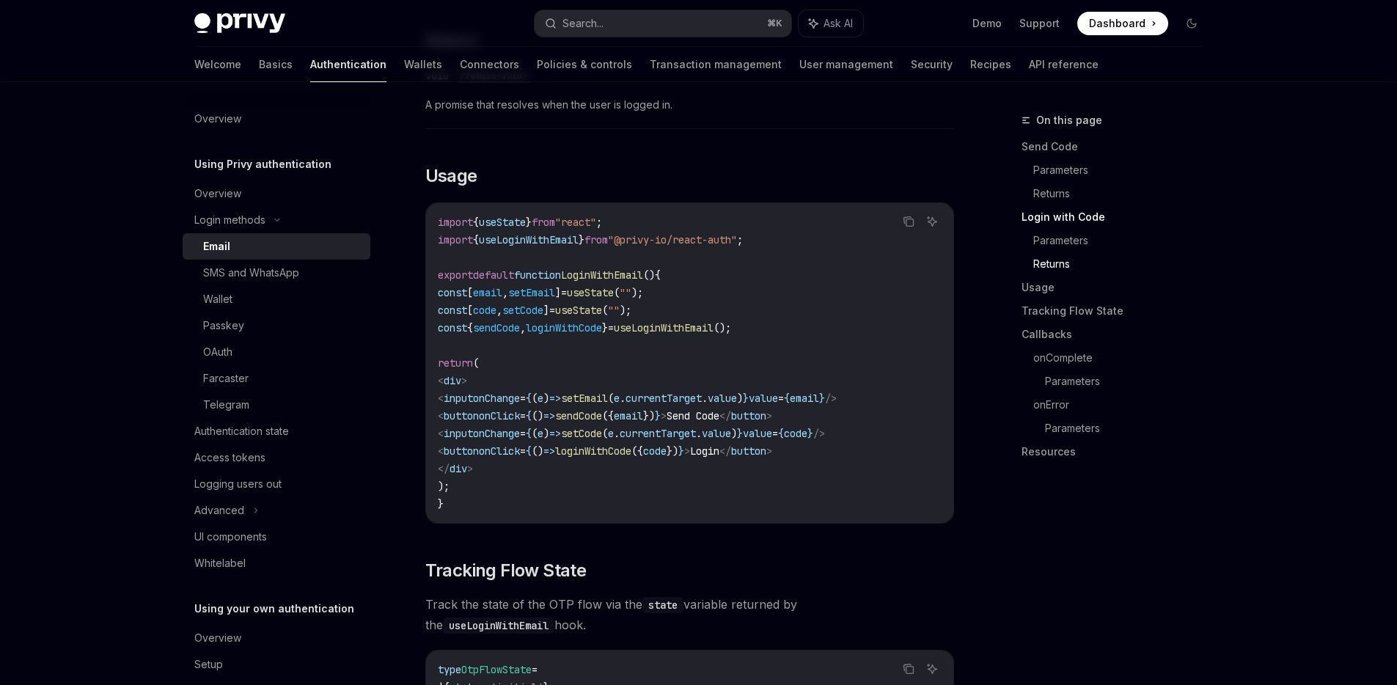
click at [519, 321] on span "sendCode" at bounding box center [496, 327] width 47 height 13
click at [643, 409] on span "email" at bounding box center [628, 415] width 29 height 13
click at [602, 409] on span "sendCode" at bounding box center [578, 415] width 47 height 13
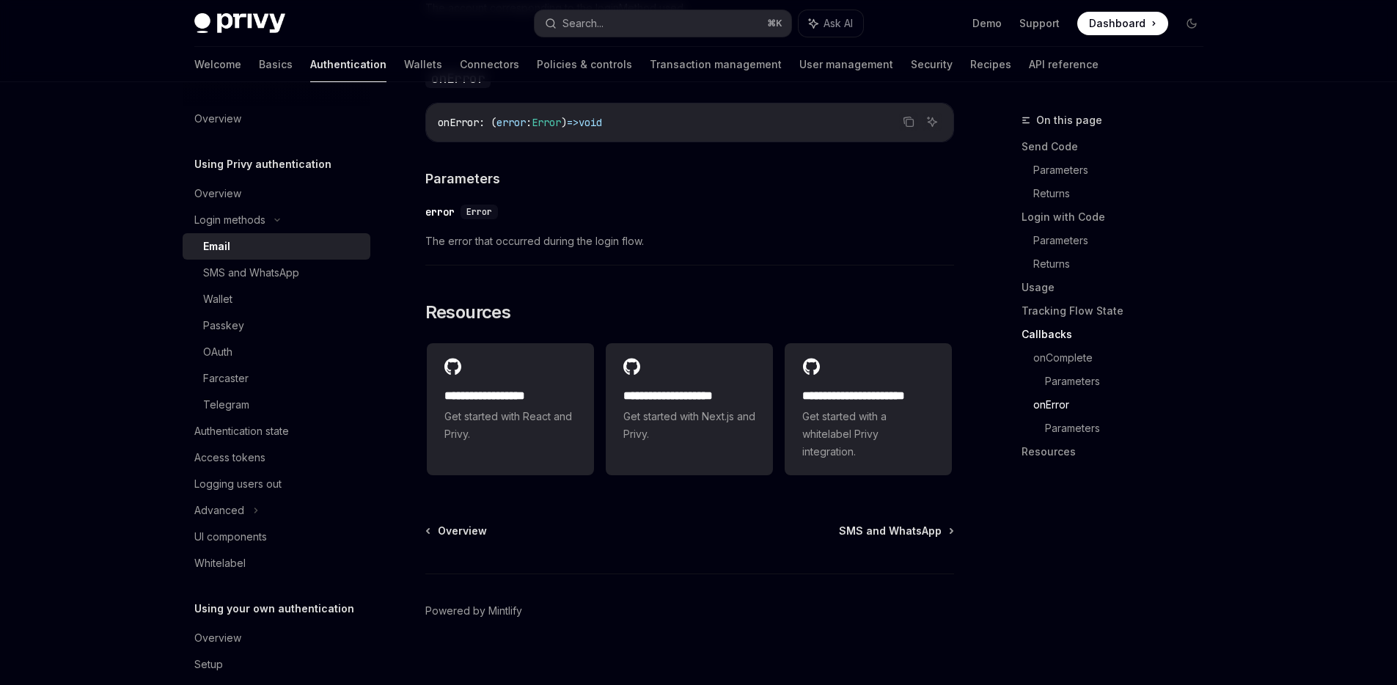
scroll to position [2902, 0]
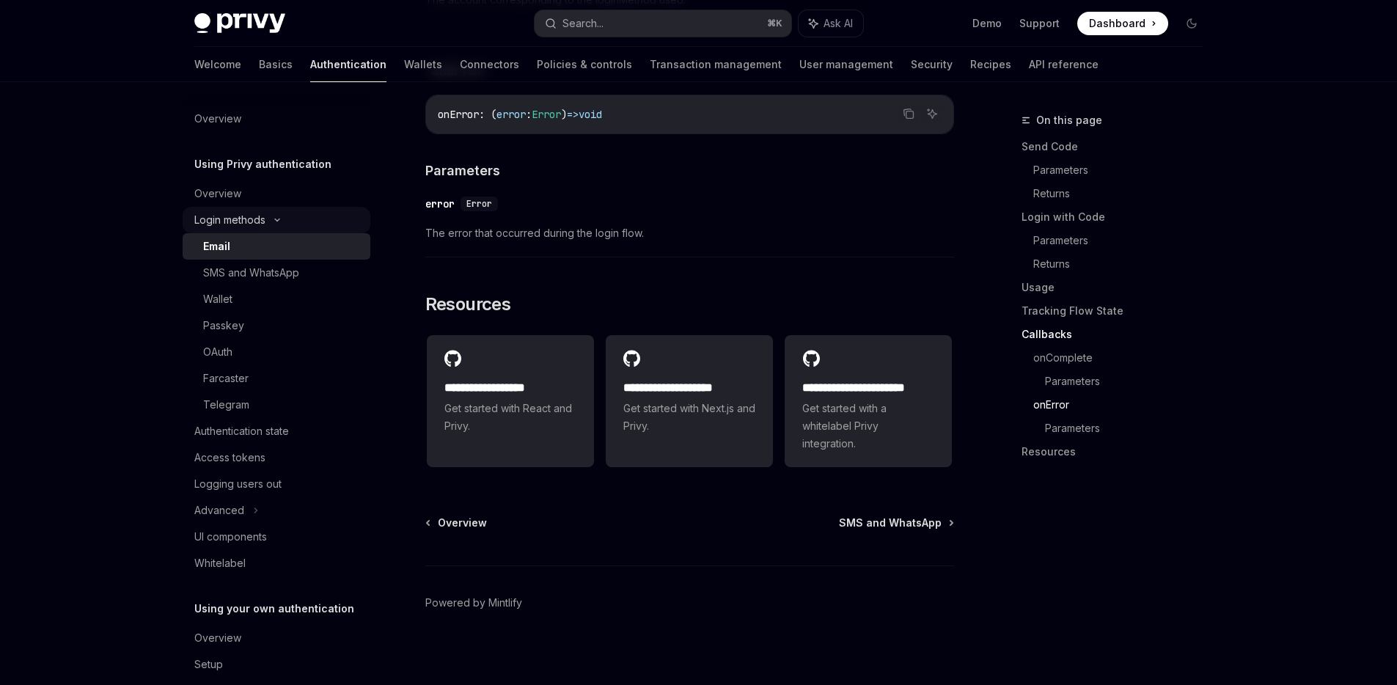
click at [281, 217] on icon at bounding box center [277, 220] width 18 height 6
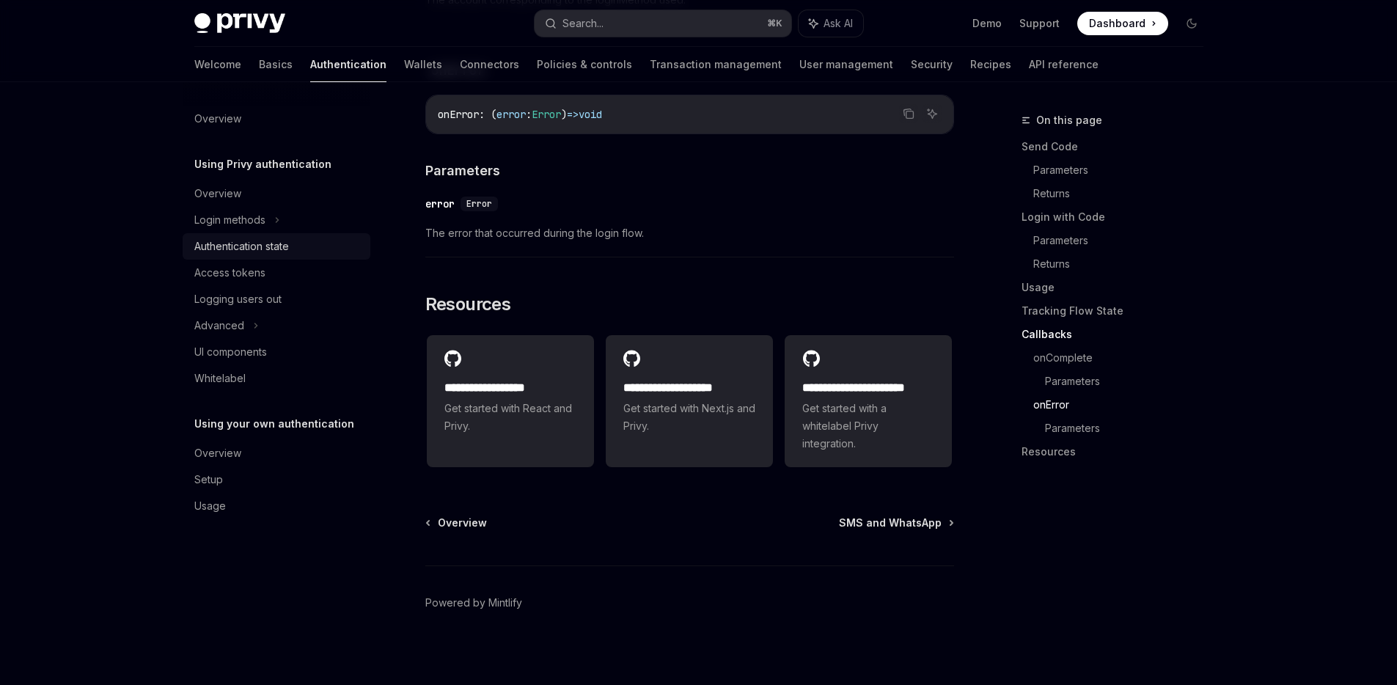
click at [239, 252] on div "Authentication state" at bounding box center [241, 247] width 95 height 18
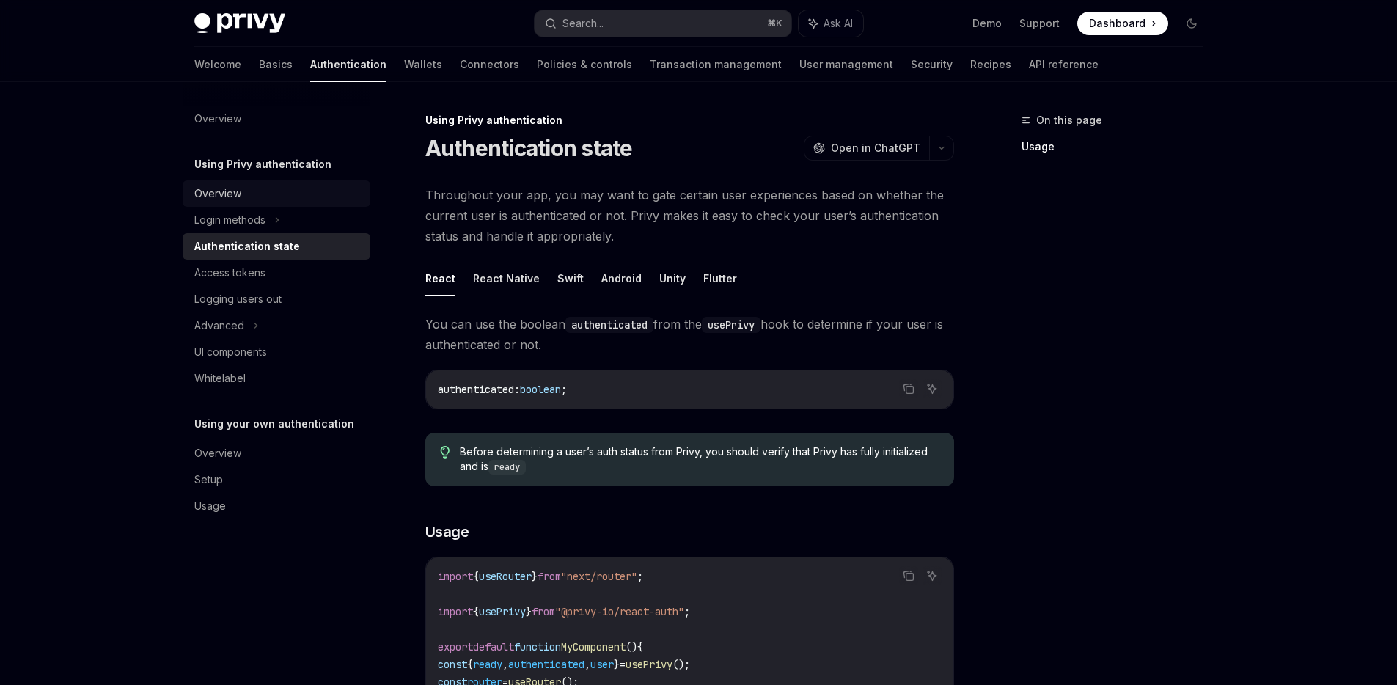
click at [224, 193] on div "Overview" at bounding box center [217, 194] width 47 height 18
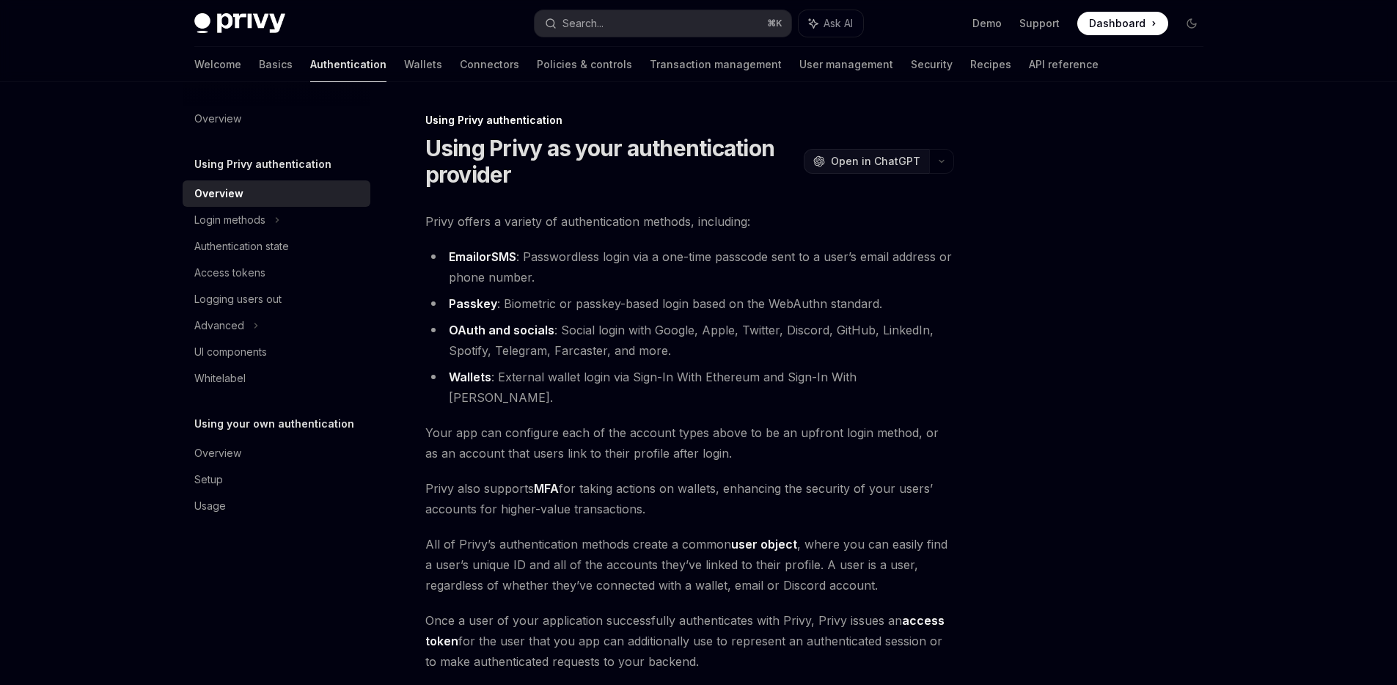
click at [873, 164] on span "Open in ChatGPT" at bounding box center [875, 161] width 89 height 15
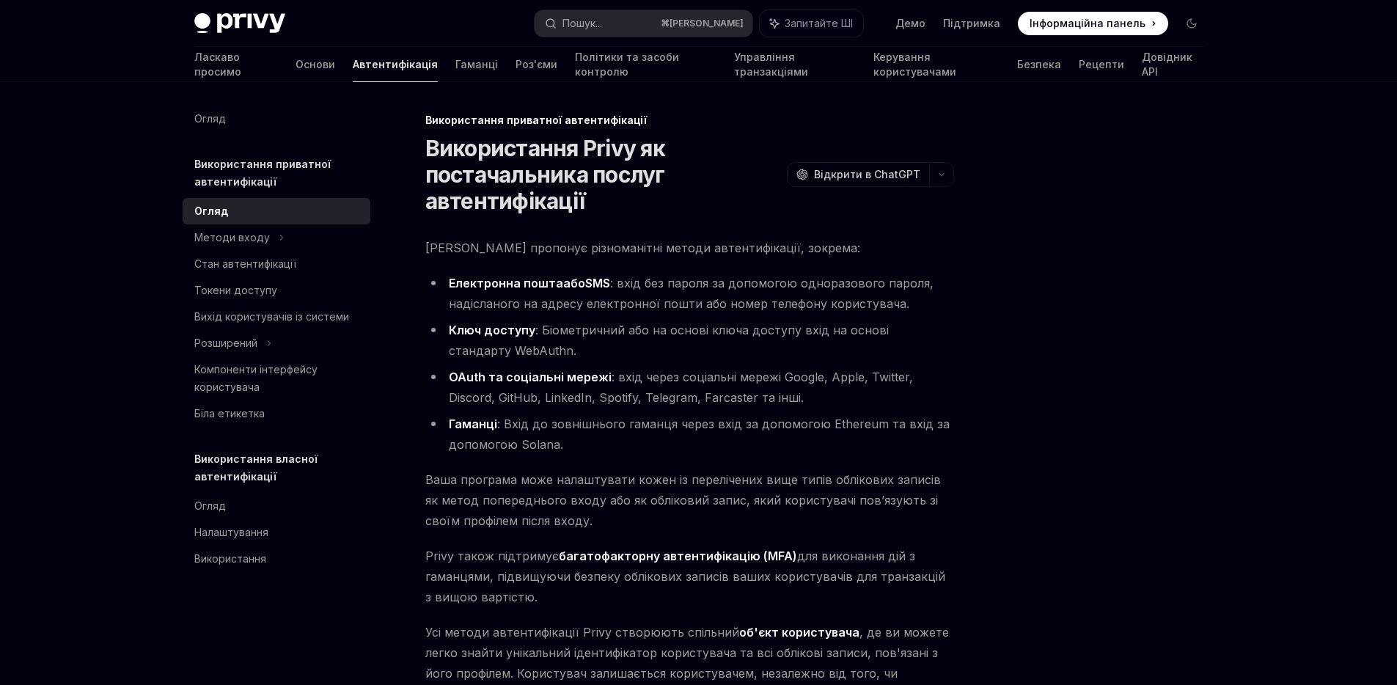
click at [239, 177] on font "Використання приватної автентифікації" at bounding box center [262, 173] width 136 height 30
click at [263, 183] on font "Використання приватної автентифікації" at bounding box center [262, 173] width 136 height 30
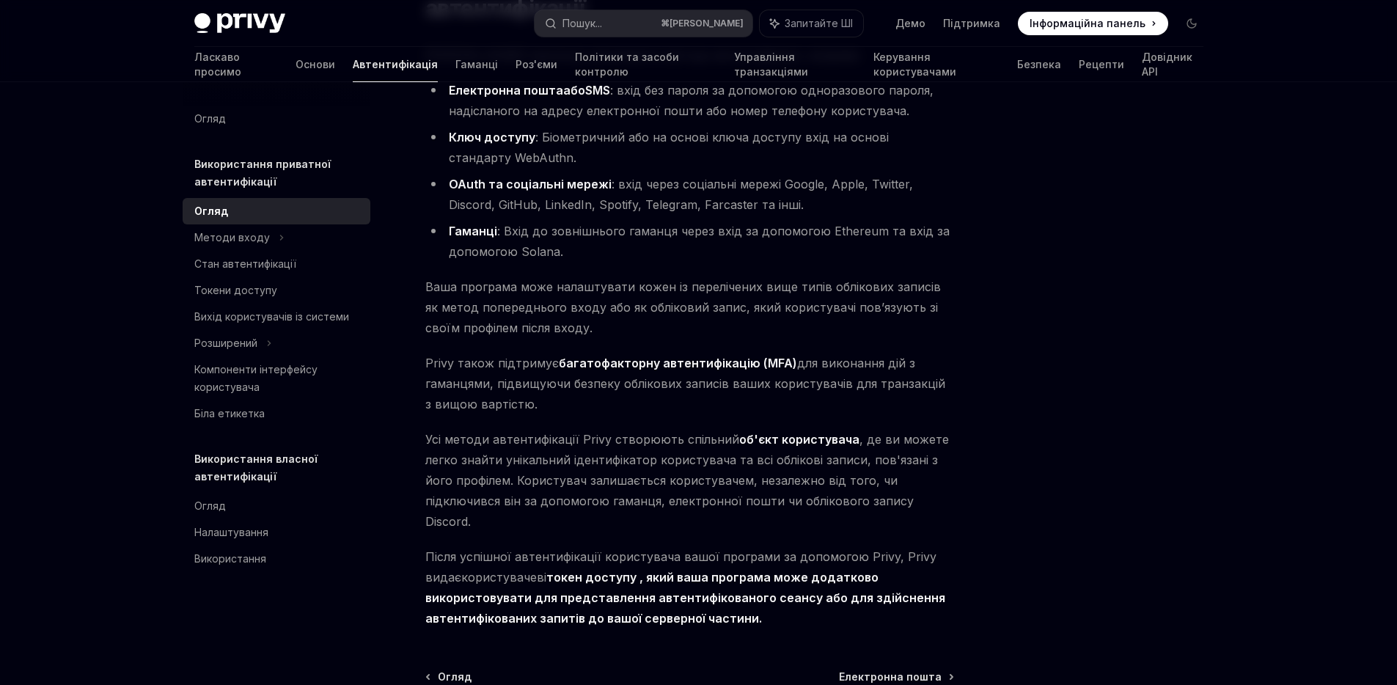
scroll to position [196, 0]
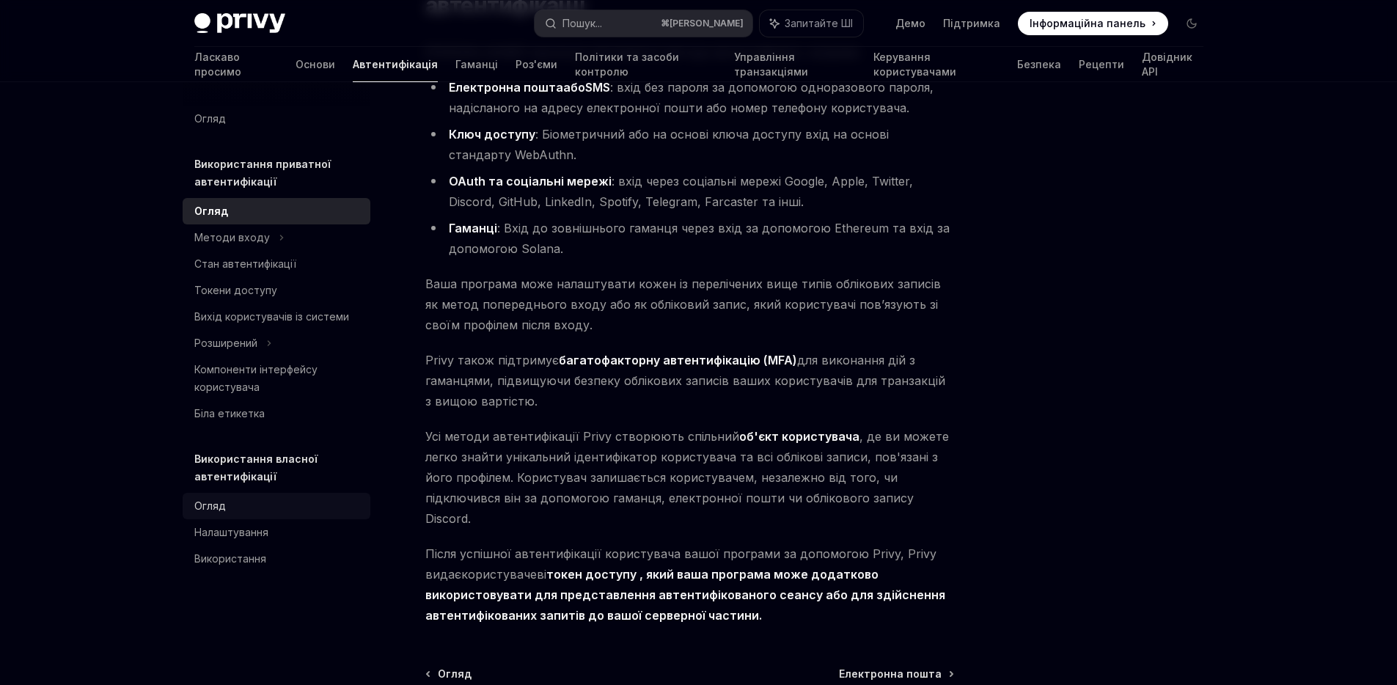
click at [223, 508] on font "Огляд" at bounding box center [210, 505] width 32 height 12
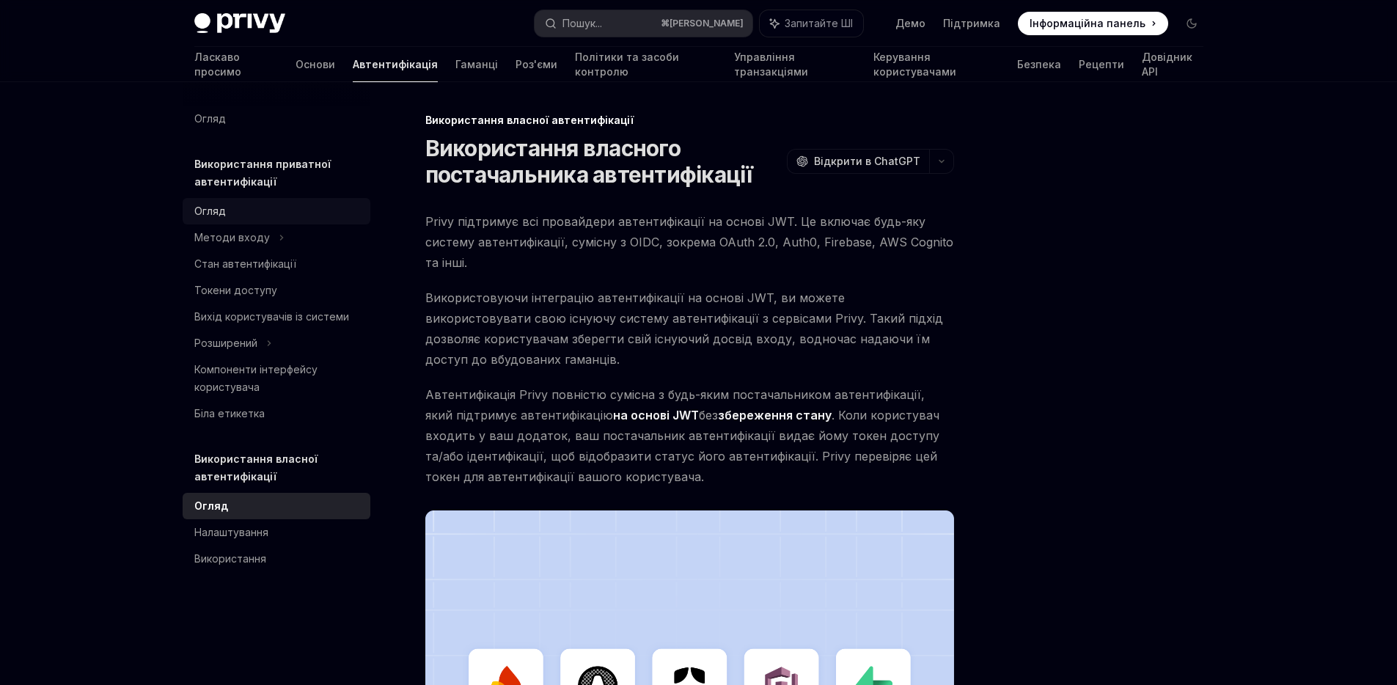
click at [219, 213] on font "Огляд" at bounding box center [210, 211] width 32 height 12
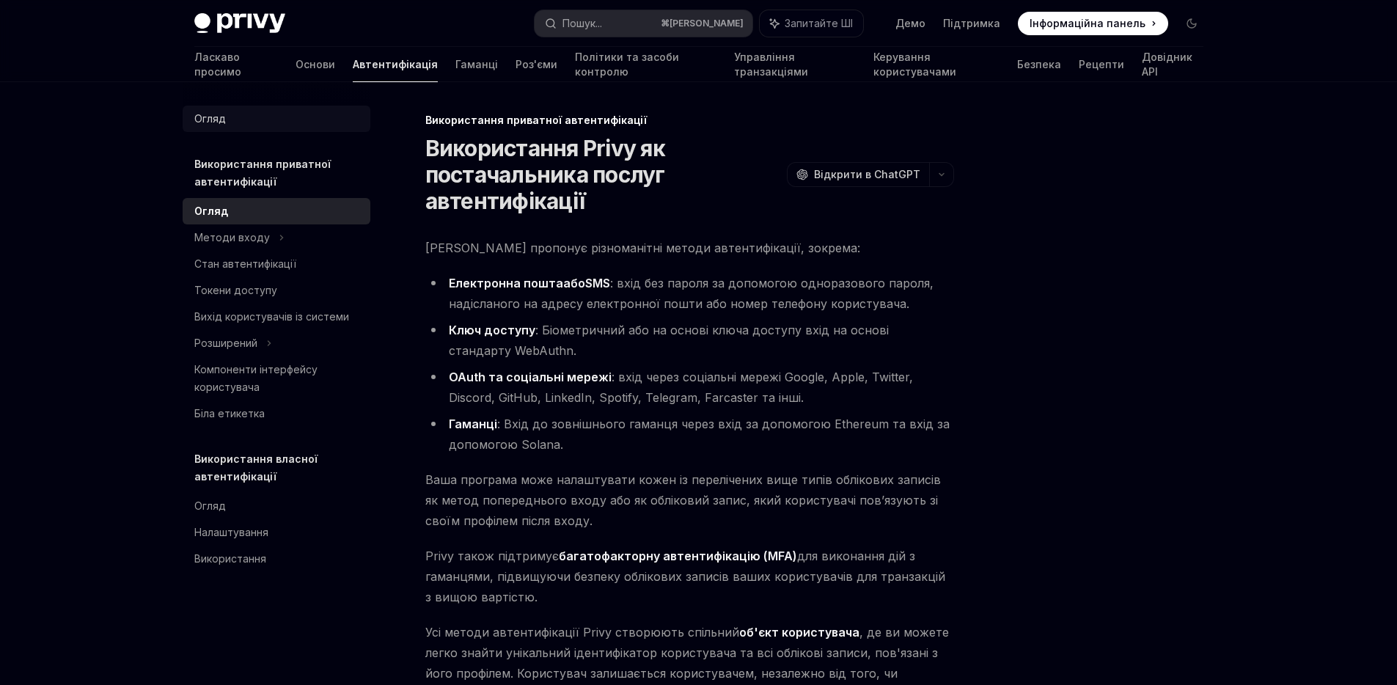
click at [224, 131] on link "Огляд" at bounding box center [277, 119] width 188 height 26
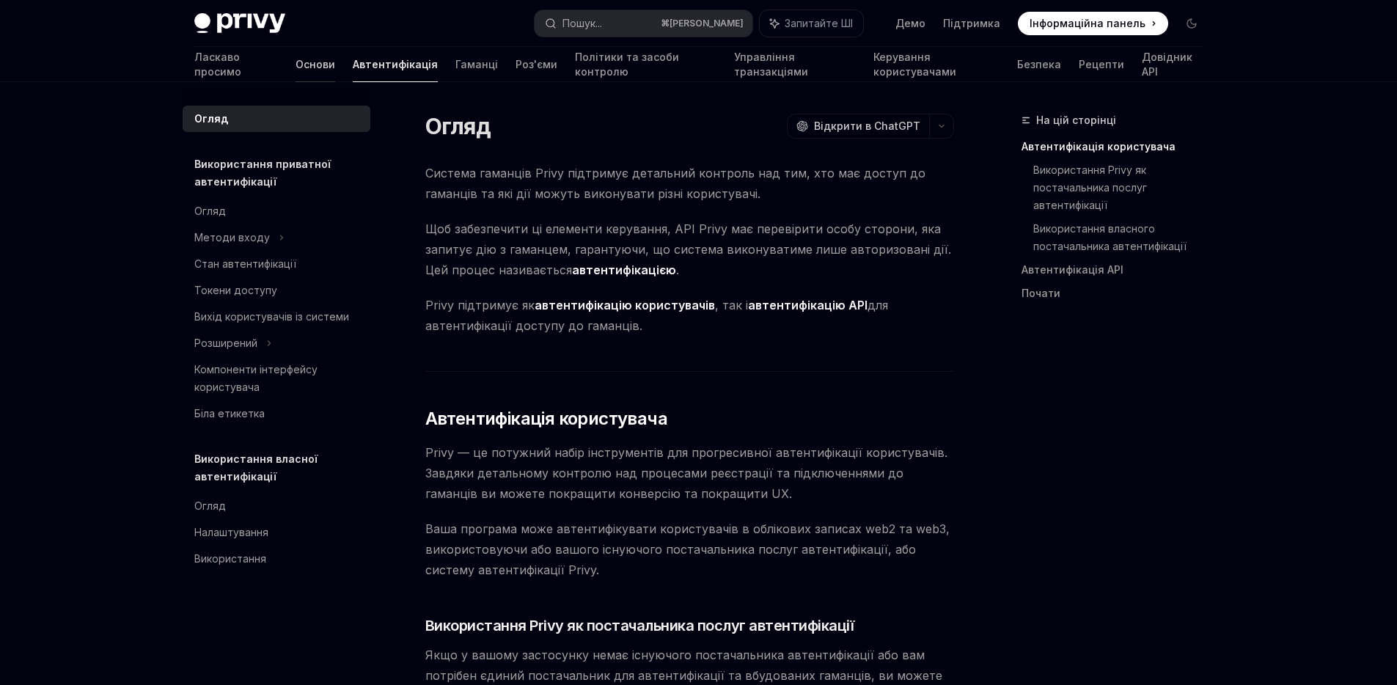
click at [295, 63] on font "Основи" at bounding box center [315, 64] width 40 height 12
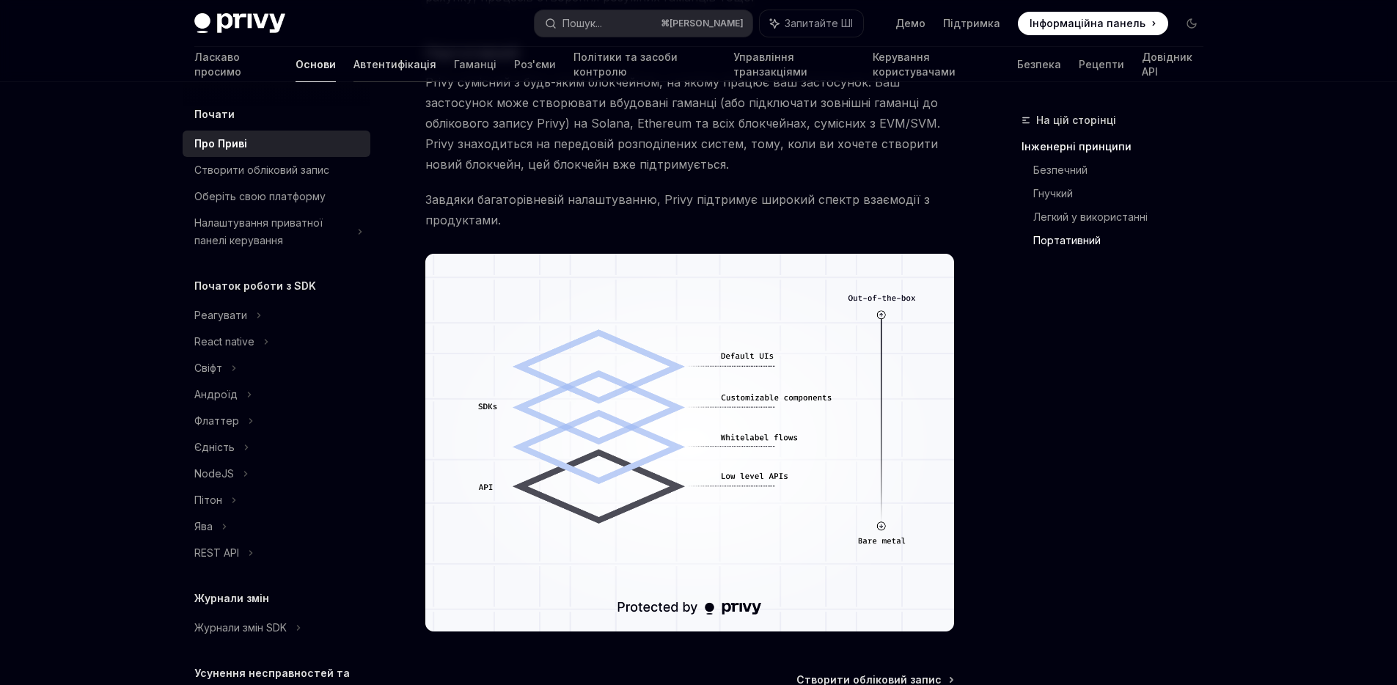
scroll to position [1222, 0]
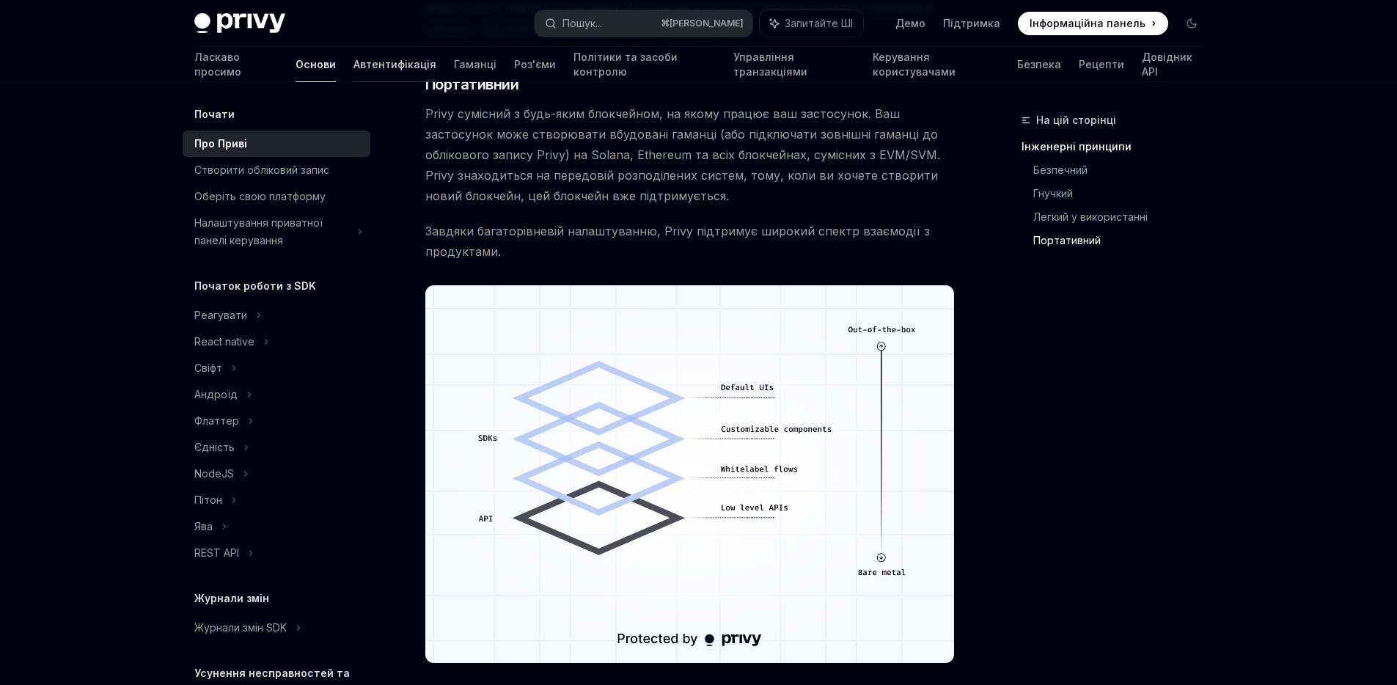
click at [353, 72] on link "Автентифікація" at bounding box center [394, 64] width 83 height 35
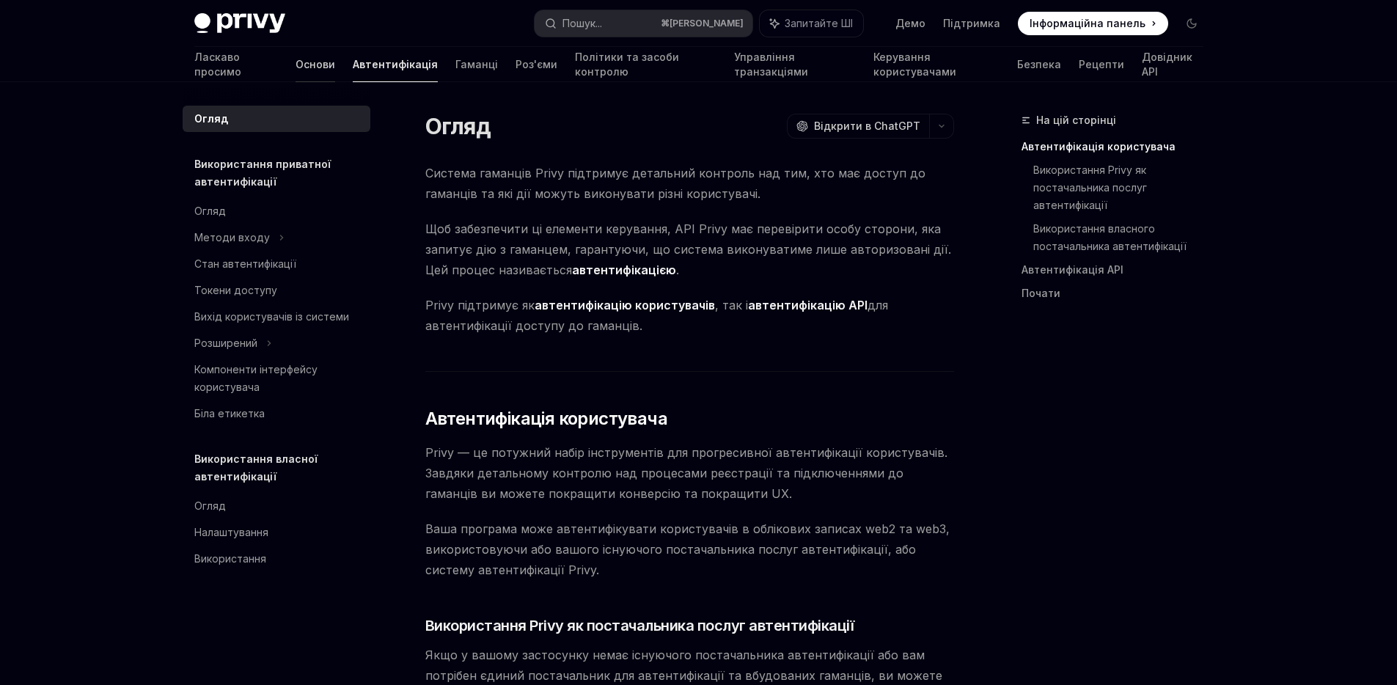
click at [295, 61] on font "Основи" at bounding box center [315, 64] width 40 height 12
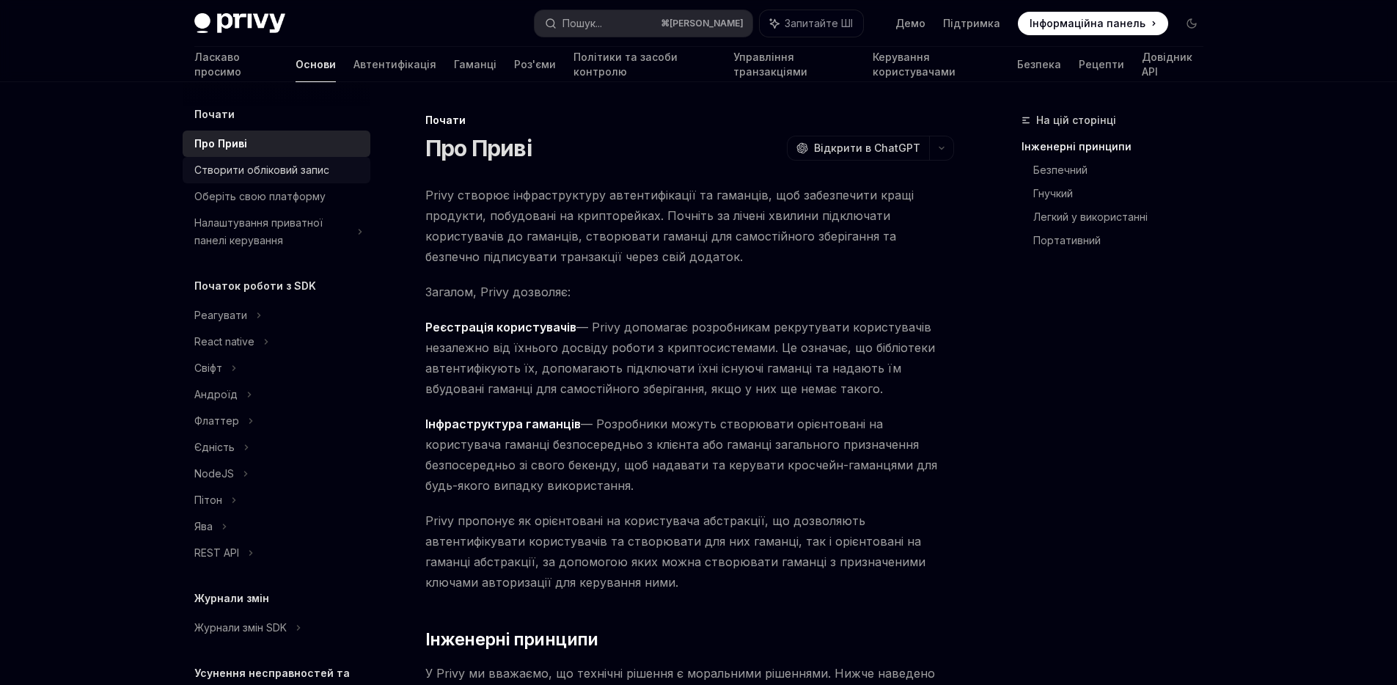
click at [265, 167] on font "Створити обліковий запис" at bounding box center [261, 170] width 135 height 12
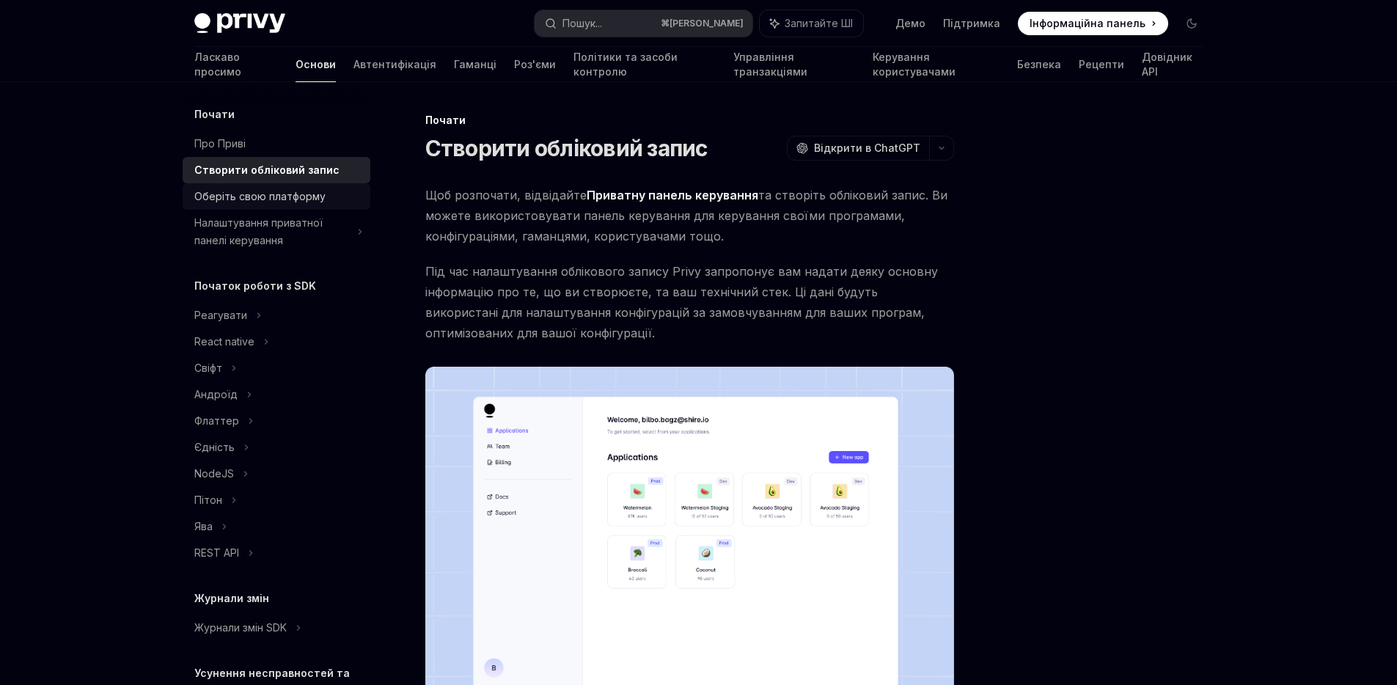
click at [257, 190] on font "Оберіть свою платформу" at bounding box center [259, 196] width 131 height 12
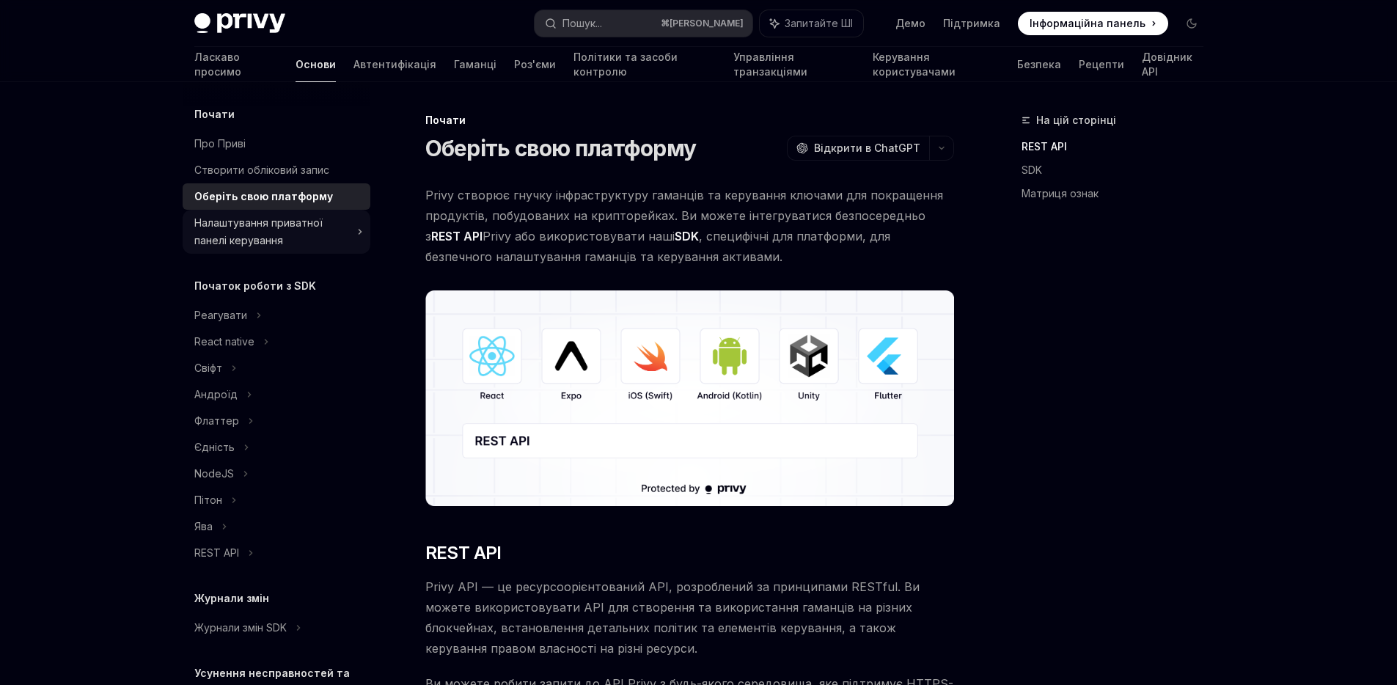
click at [254, 230] on div "Налаштування приватної панелі керування" at bounding box center [271, 231] width 154 height 35
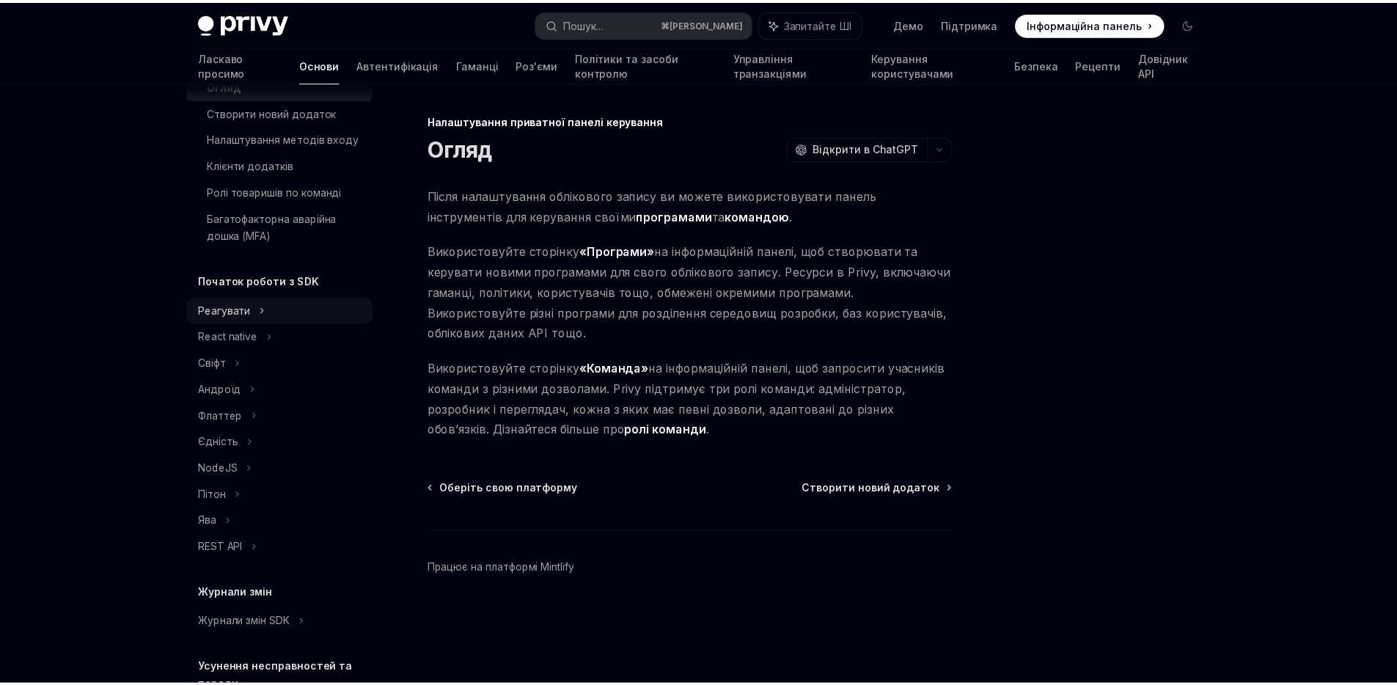
scroll to position [182, 0]
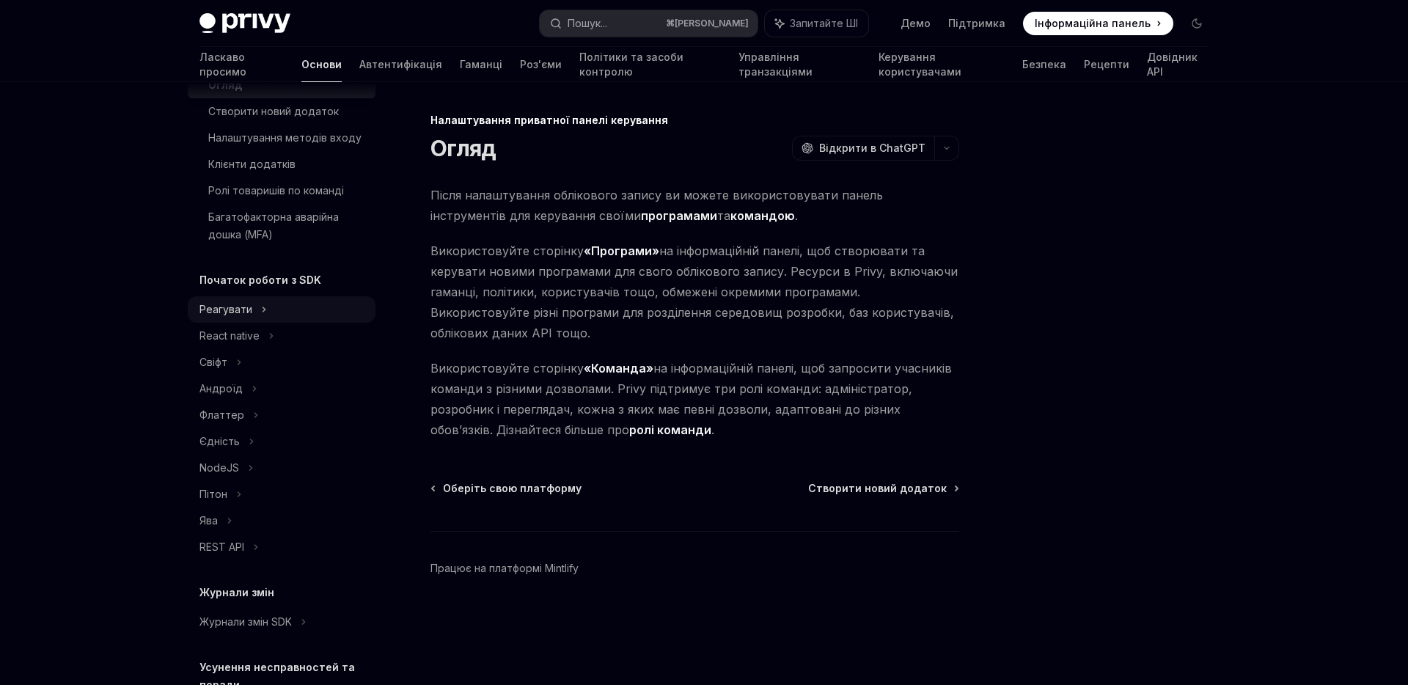
click at [256, 323] on div "Реагувати" at bounding box center [282, 309] width 188 height 26
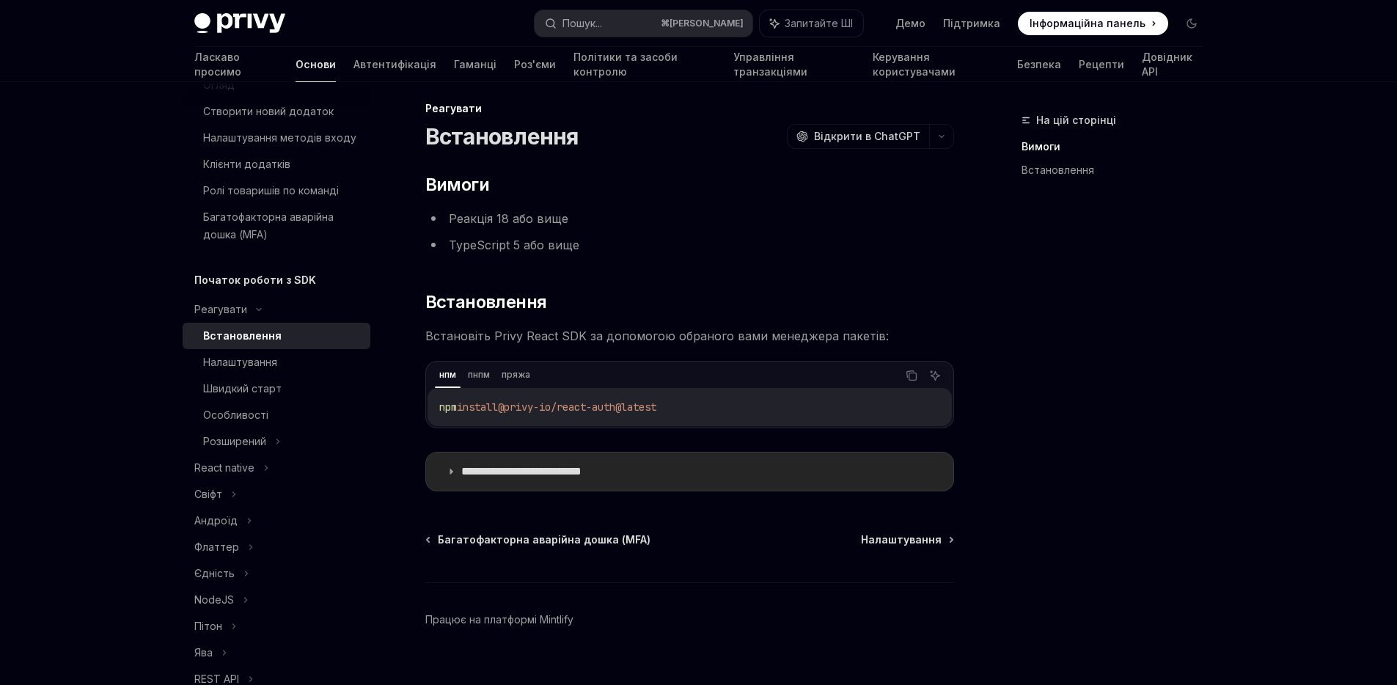
scroll to position [36, 0]
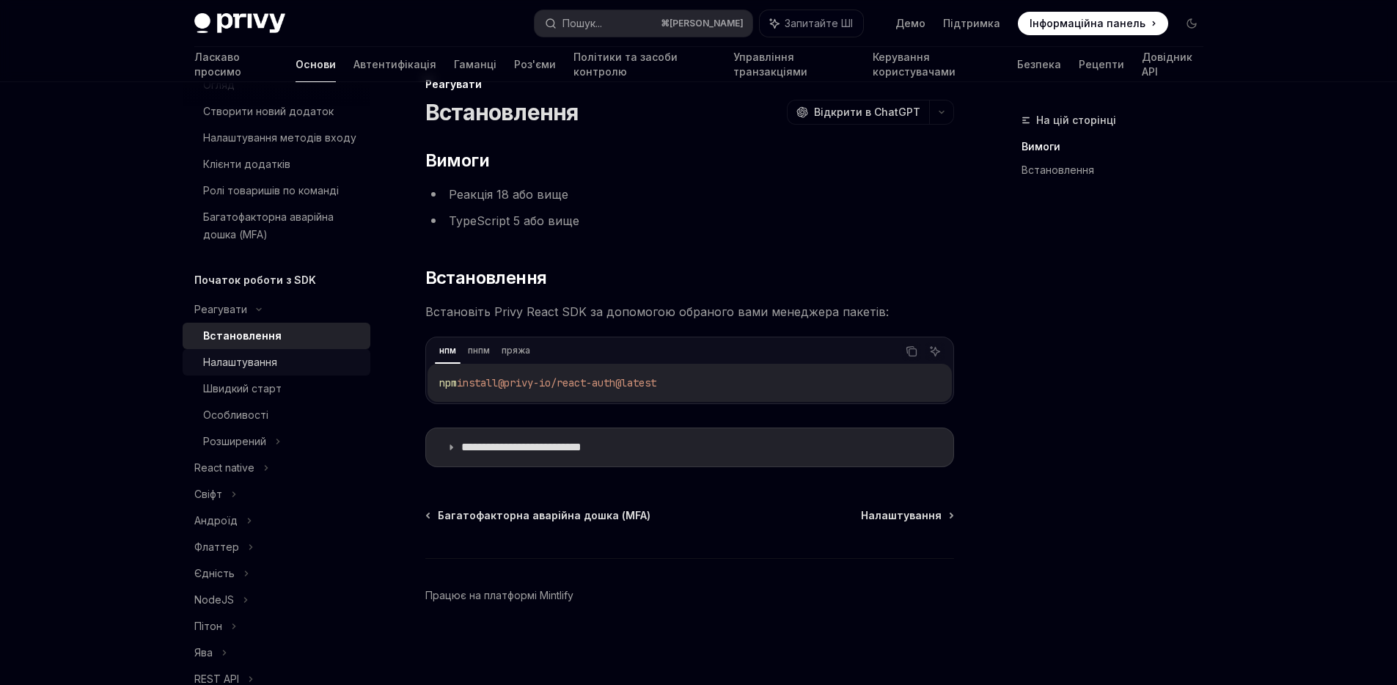
click at [273, 368] on font "Налаштування" at bounding box center [240, 362] width 74 height 12
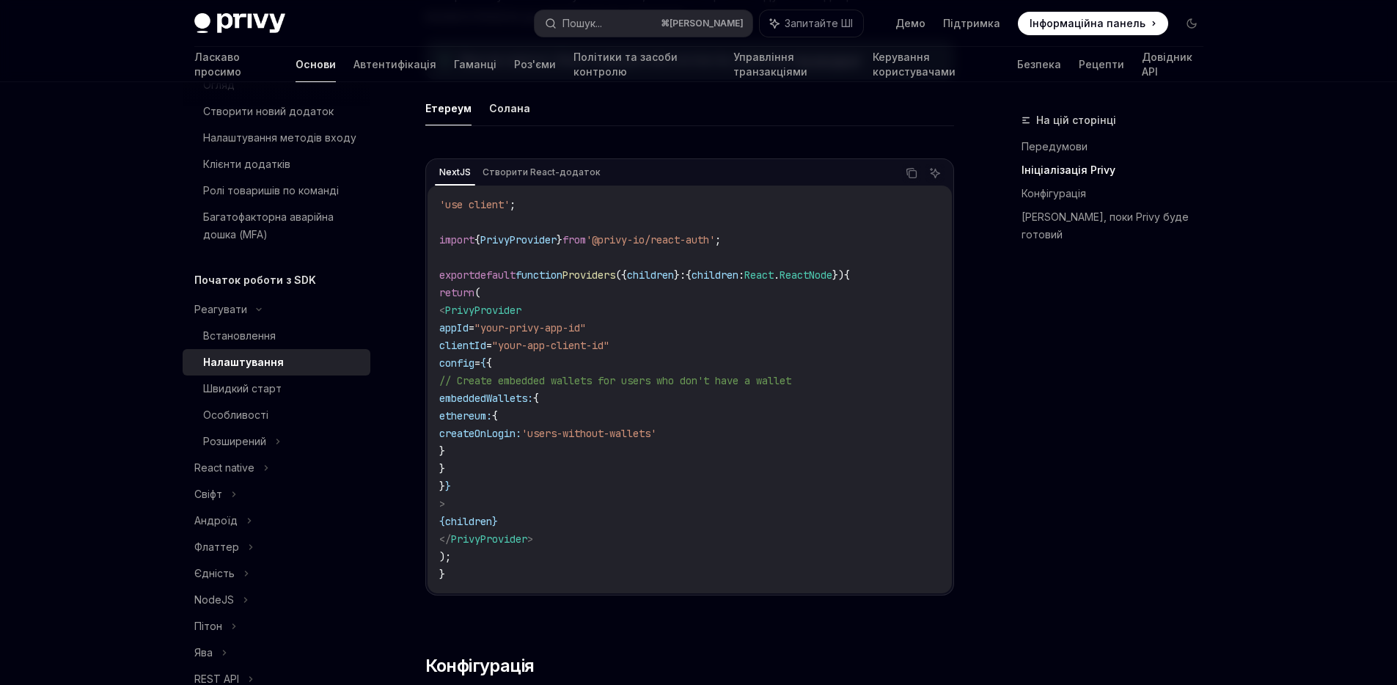
scroll to position [499, 0]
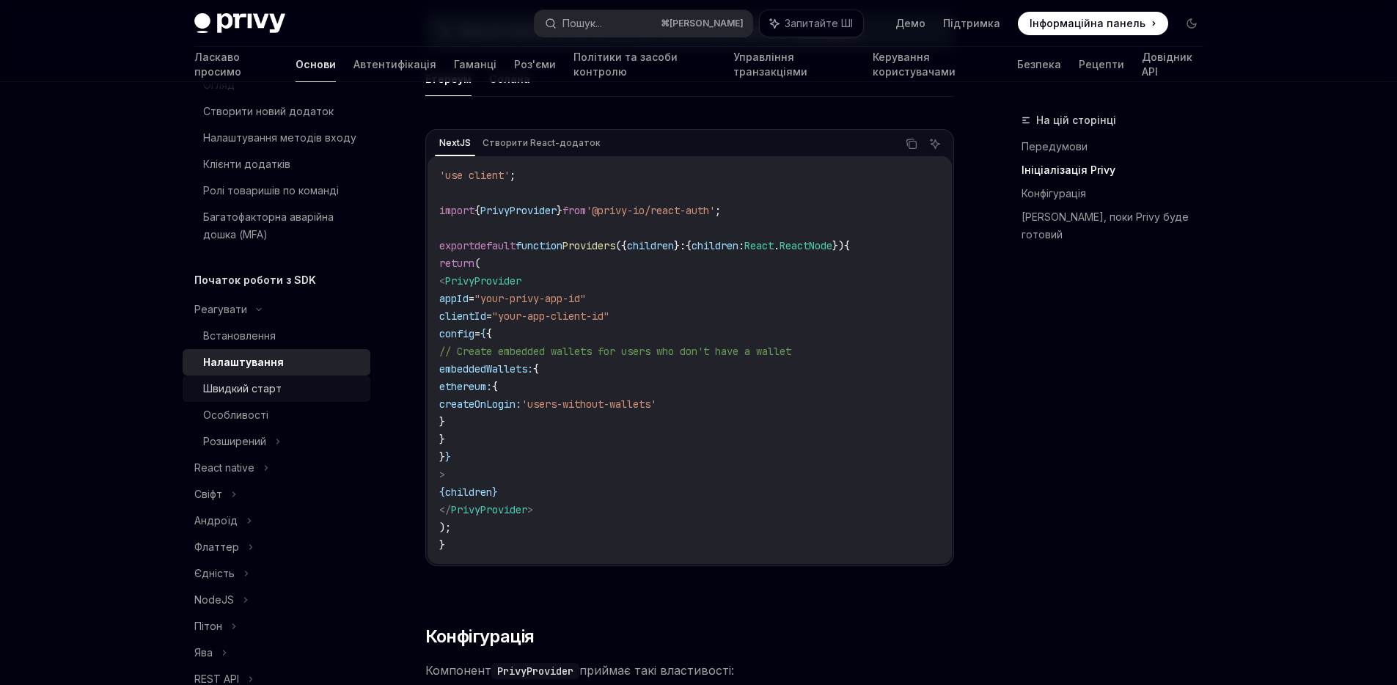
click at [260, 394] on font "Швидкий старт" at bounding box center [242, 388] width 78 height 12
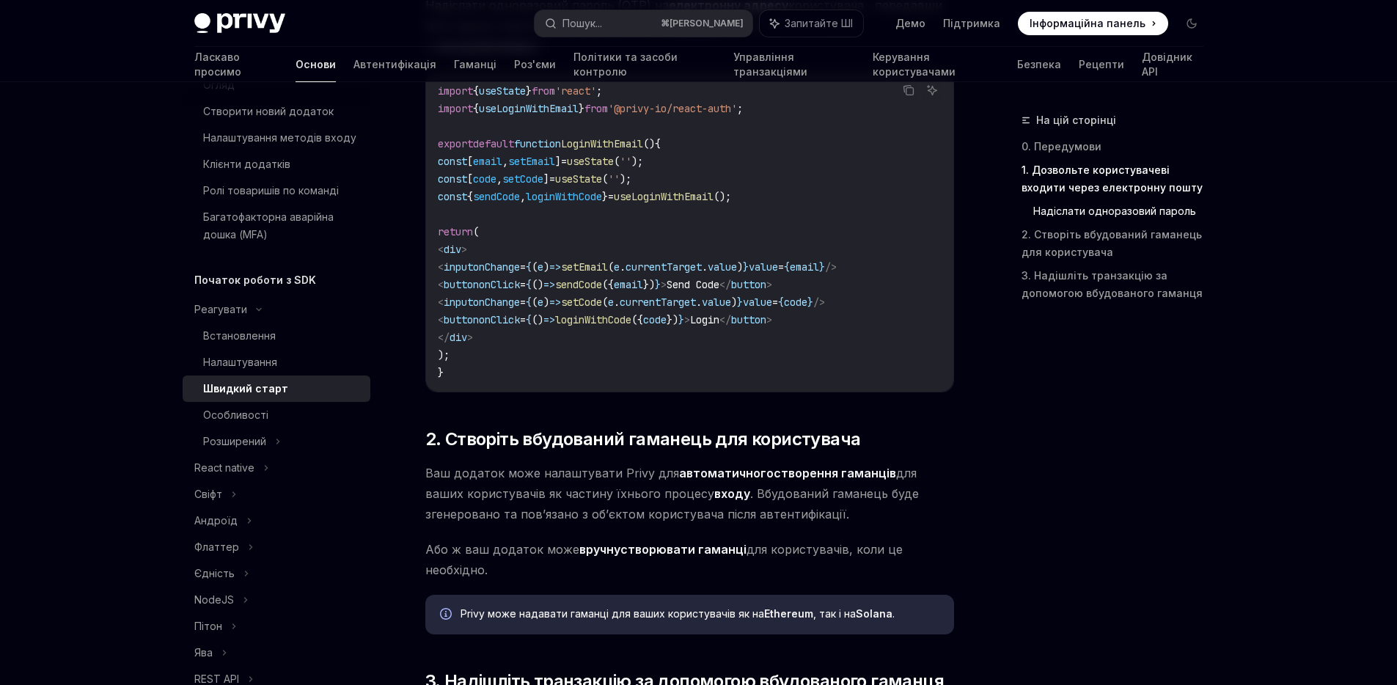
scroll to position [736, 0]
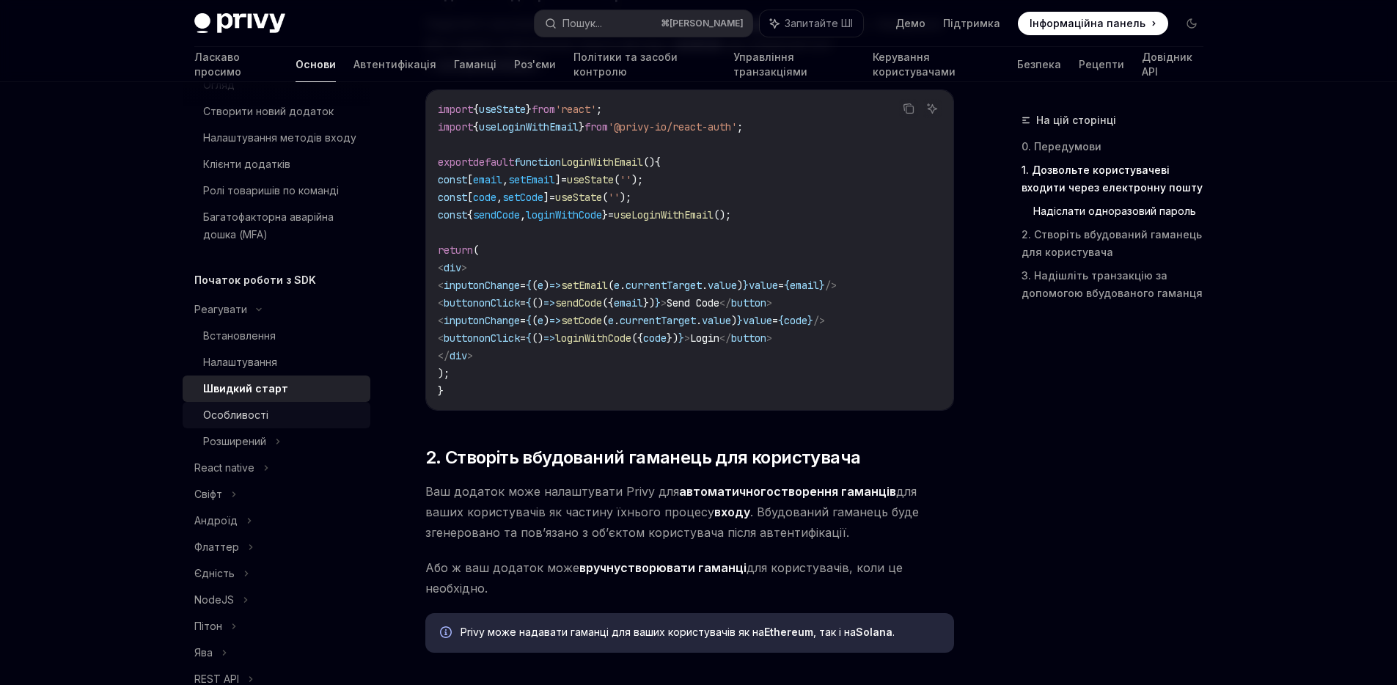
click at [274, 424] on div "Особливості" at bounding box center [282, 415] width 158 height 18
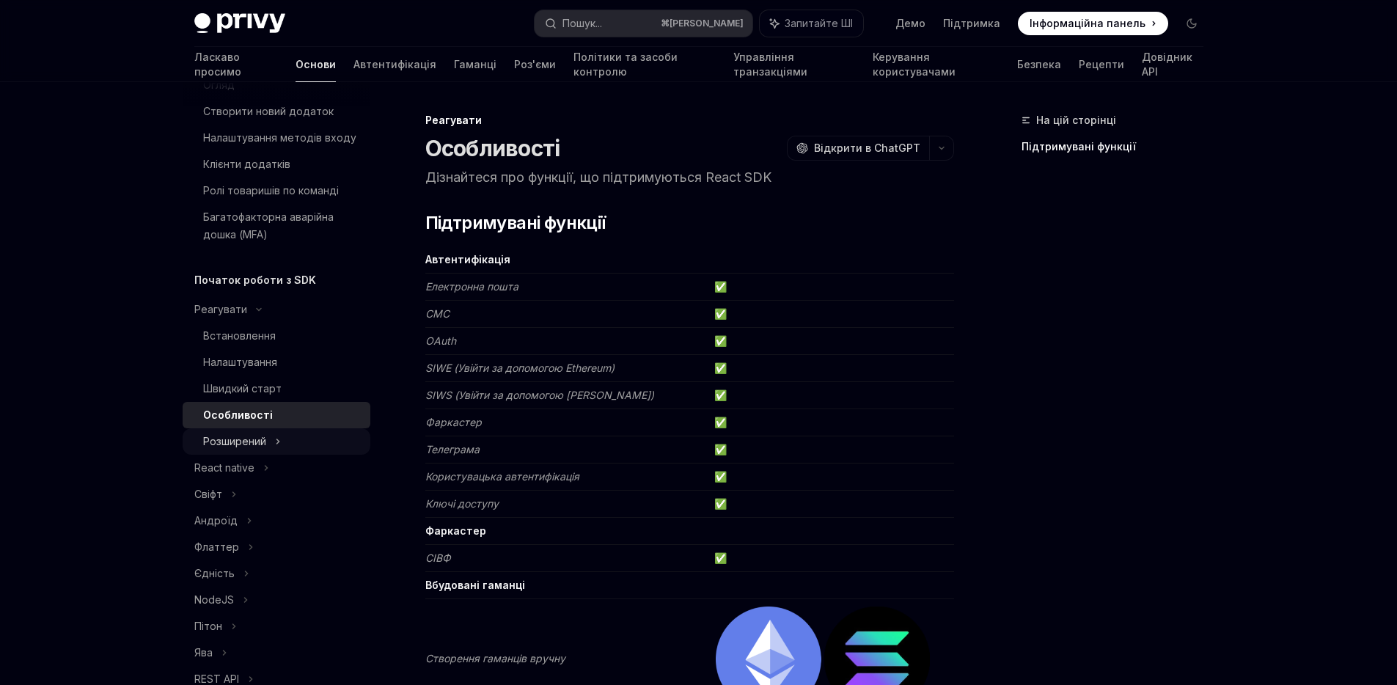
click at [251, 447] on div "Розширений" at bounding box center [277, 441] width 188 height 26
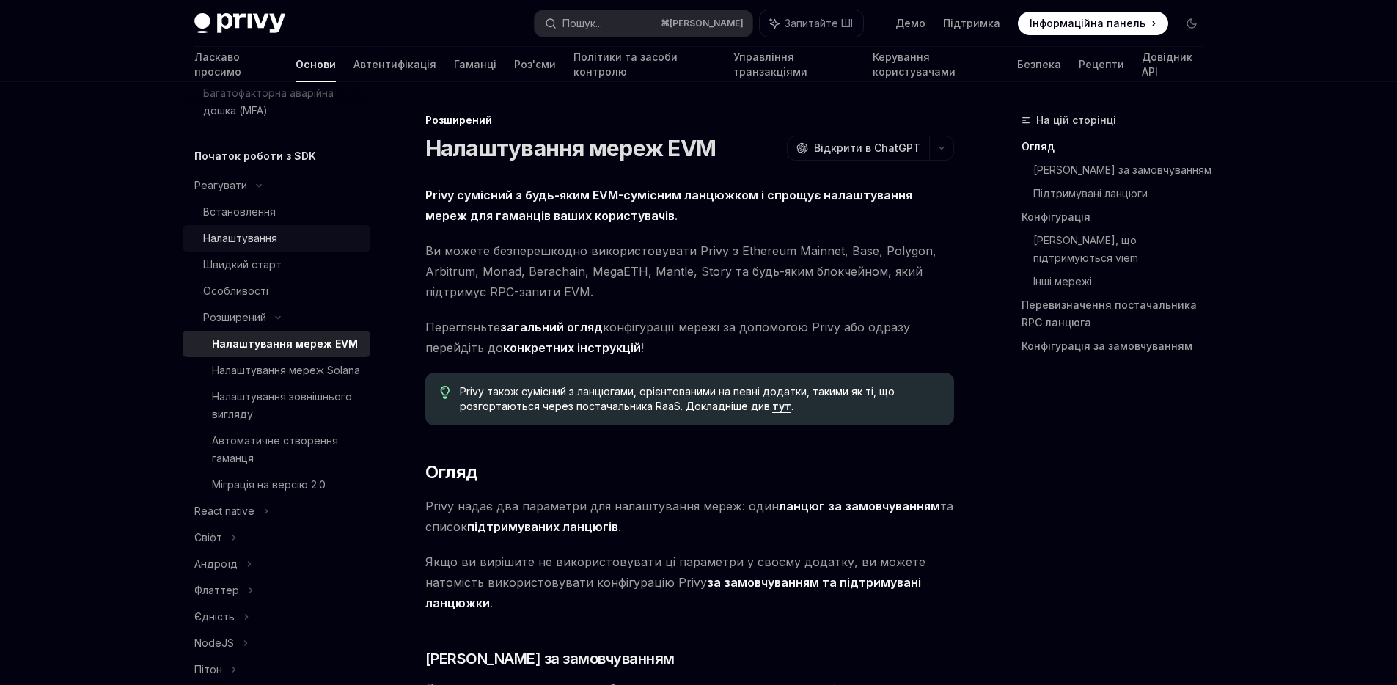
scroll to position [306, 0]
click at [281, 419] on font "Налаштування зовнішнього вигляду" at bounding box center [282, 404] width 140 height 30
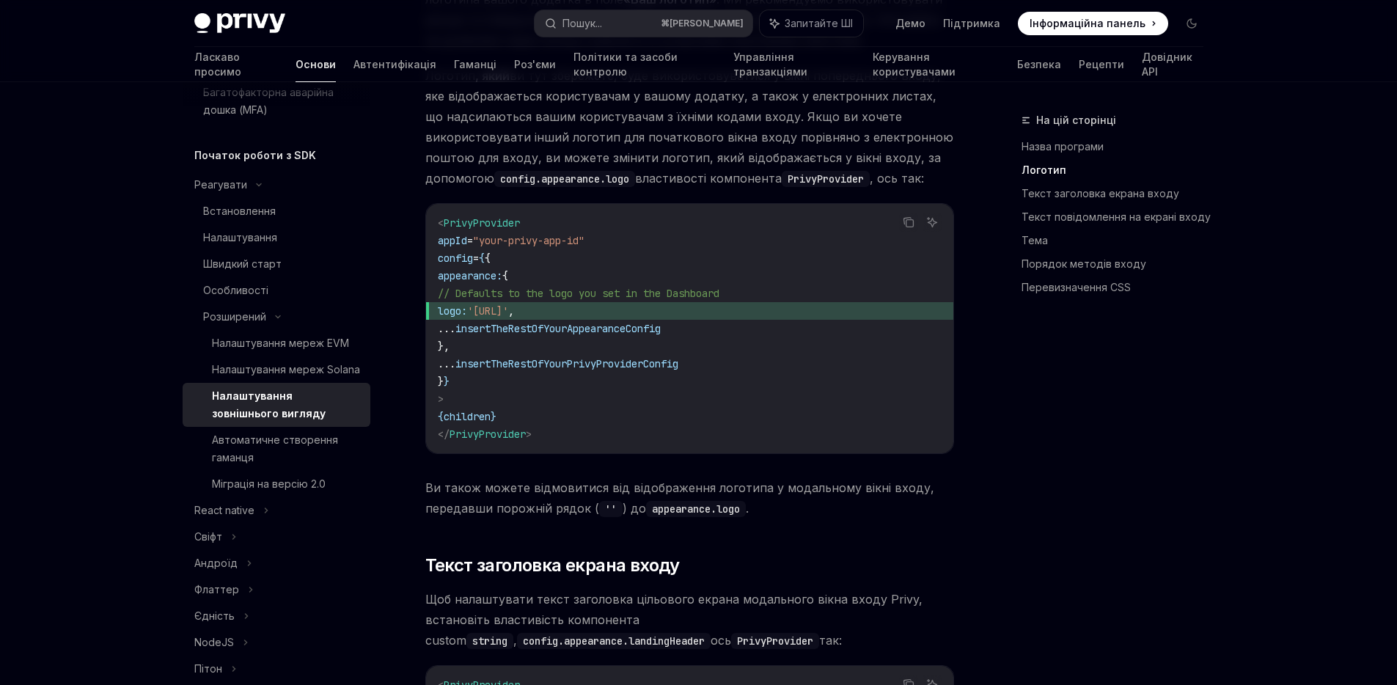
scroll to position [831, 0]
drag, startPoint x: 459, startPoint y: 253, endPoint x: 502, endPoint y: 347, distance: 103.3
click at [502, 347] on code "< PrivyProvider appId = "your-privy-app-id" config = { { appearance: { // Defau…" at bounding box center [690, 329] width 504 height 229
drag, startPoint x: 459, startPoint y: 257, endPoint x: 489, endPoint y: 380, distance: 126.1
click at [489, 380] on code "< PrivyProvider appId = "your-privy-app-id" config = { { appearance: { // Defau…" at bounding box center [690, 329] width 504 height 229
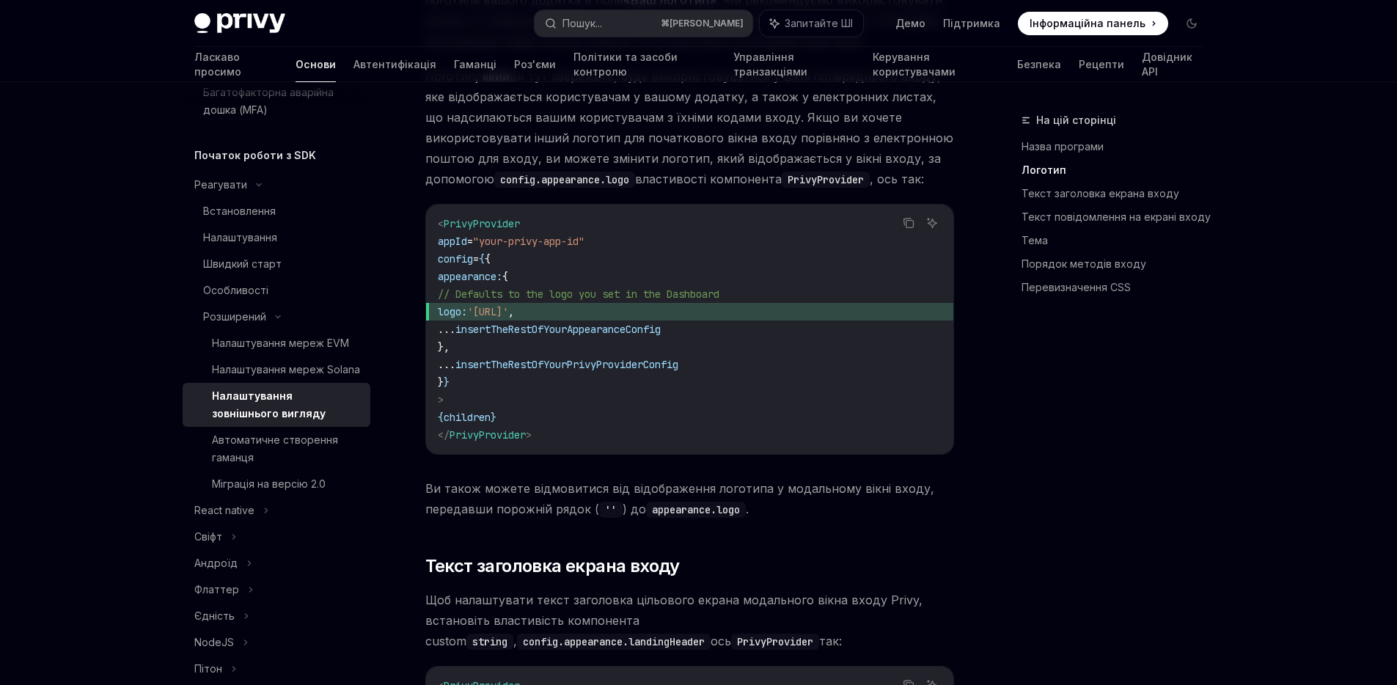
click at [513, 323] on span "insertTheRestOfYourAppearanceConfig" at bounding box center [557, 329] width 205 height 13
click at [265, 463] on font "Автоматичне створення гаманця" at bounding box center [275, 448] width 126 height 30
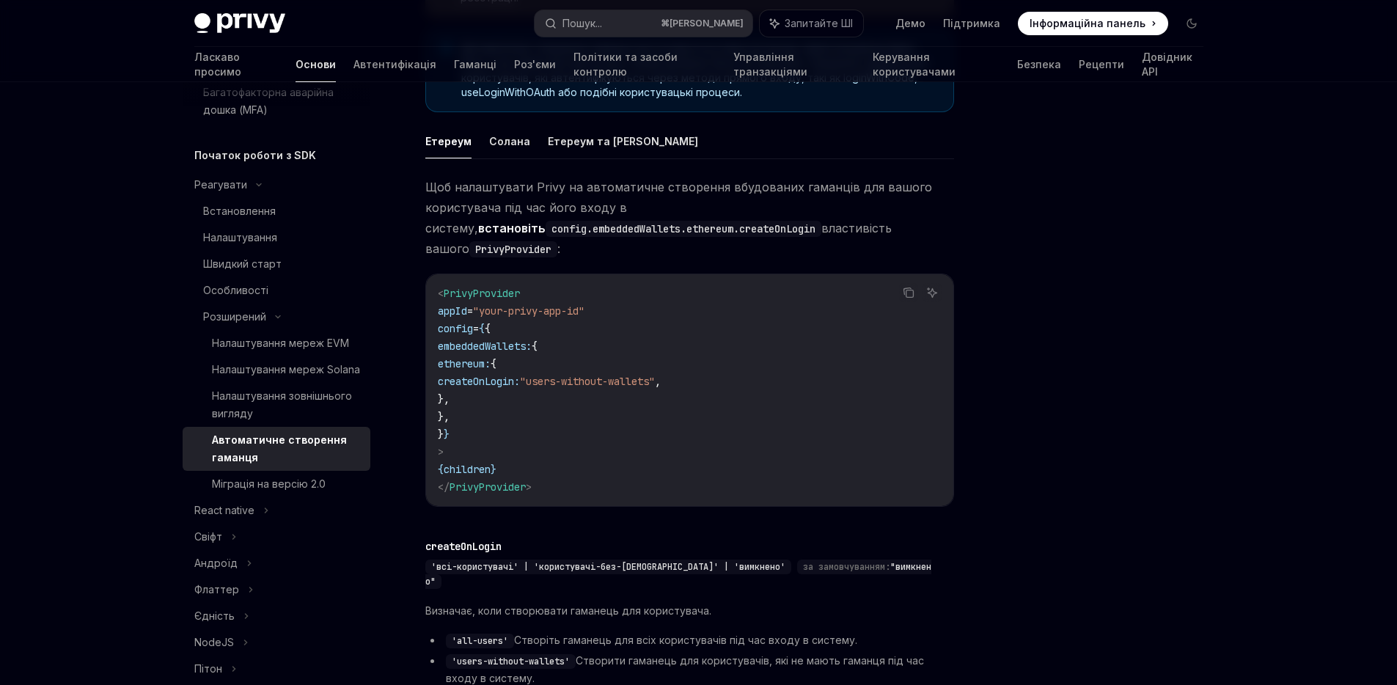
scroll to position [356, 0]
click at [278, 493] on div "Міграція на версію 2.0" at bounding box center [269, 484] width 114 height 18
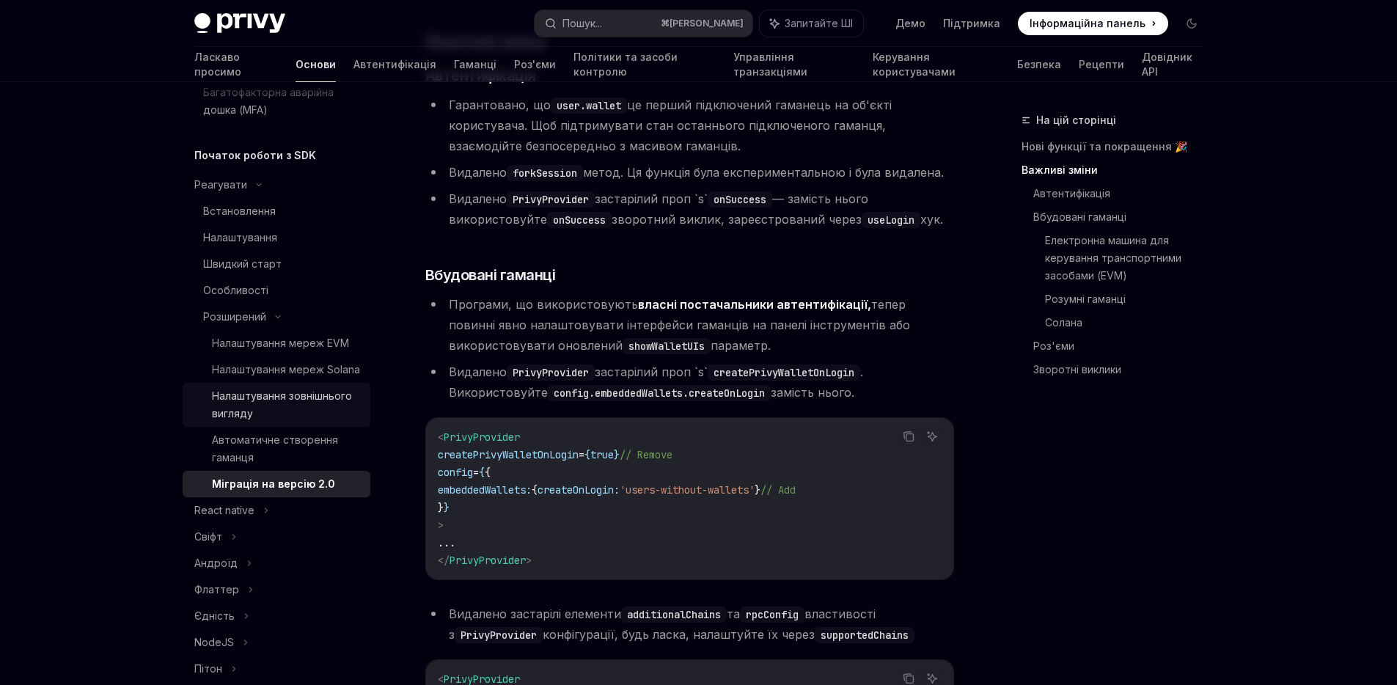
scroll to position [397, 0]
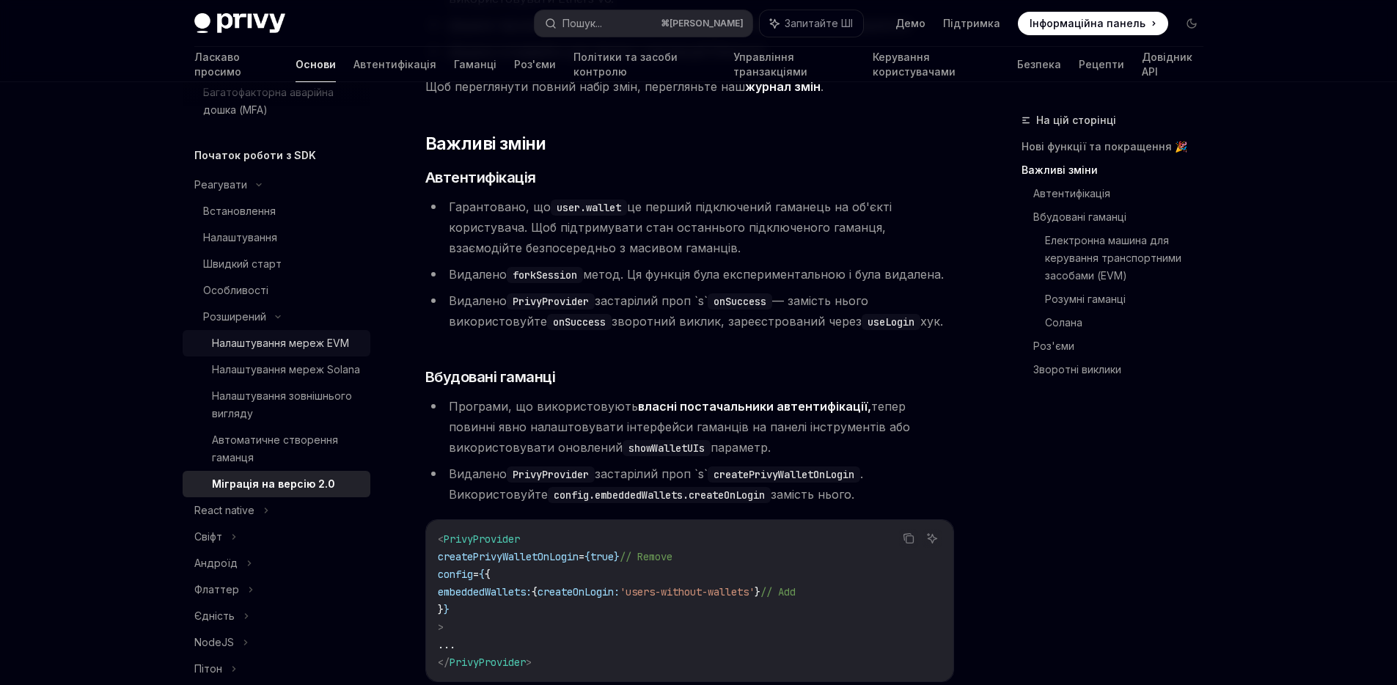
click at [271, 349] on font "Налаштування мереж EVM" at bounding box center [280, 343] width 137 height 12
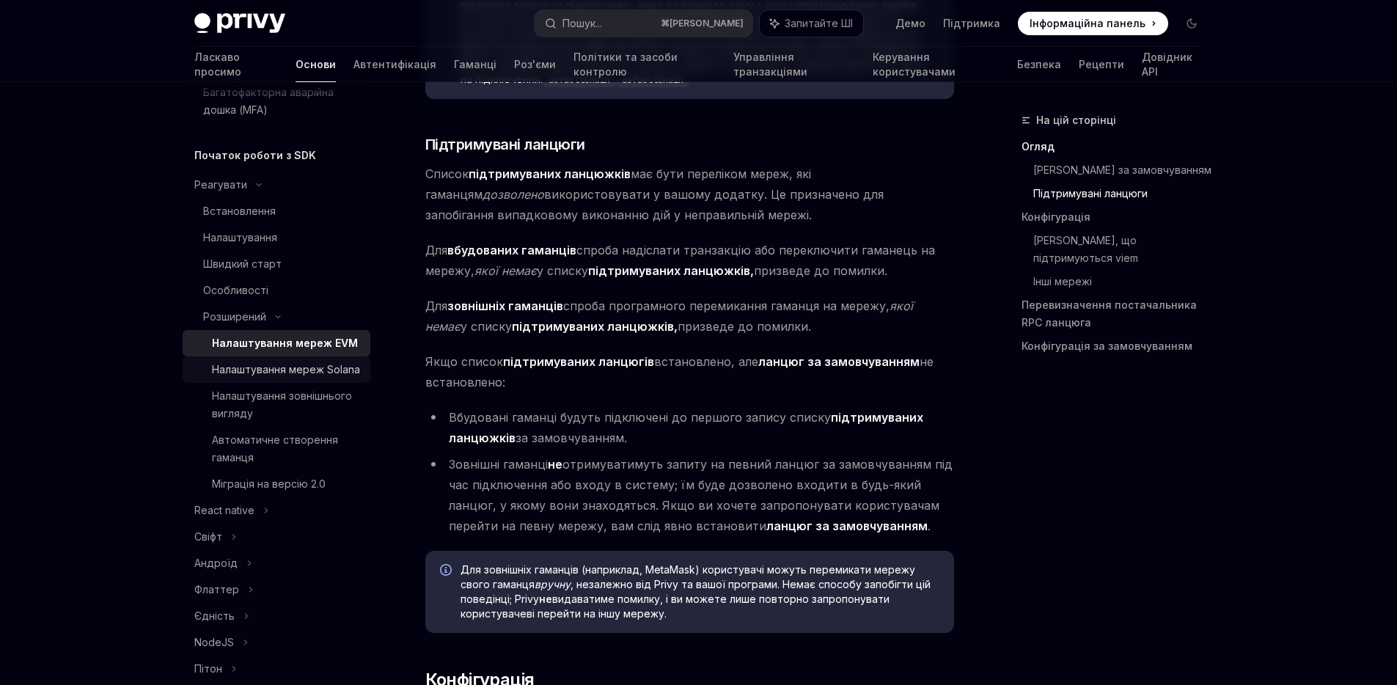
scroll to position [1123, 0]
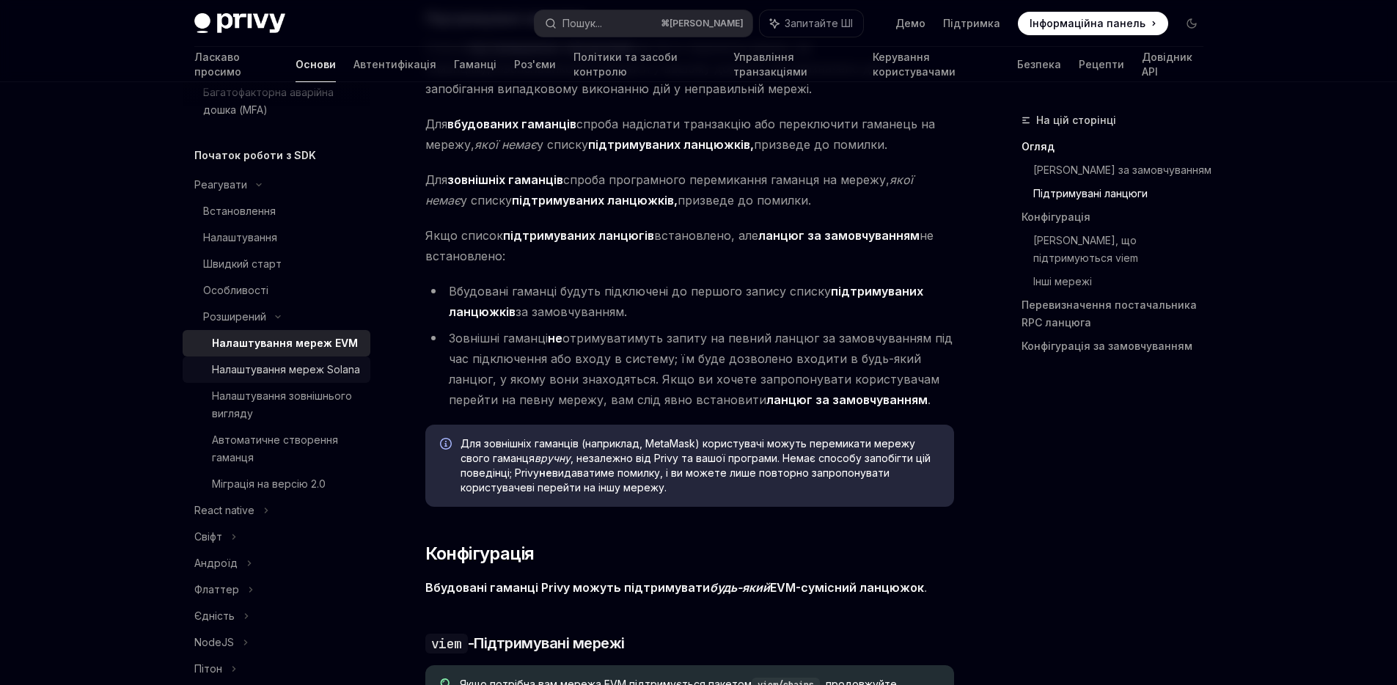
click at [270, 375] on font "Налаштування мереж Solana" at bounding box center [286, 369] width 148 height 12
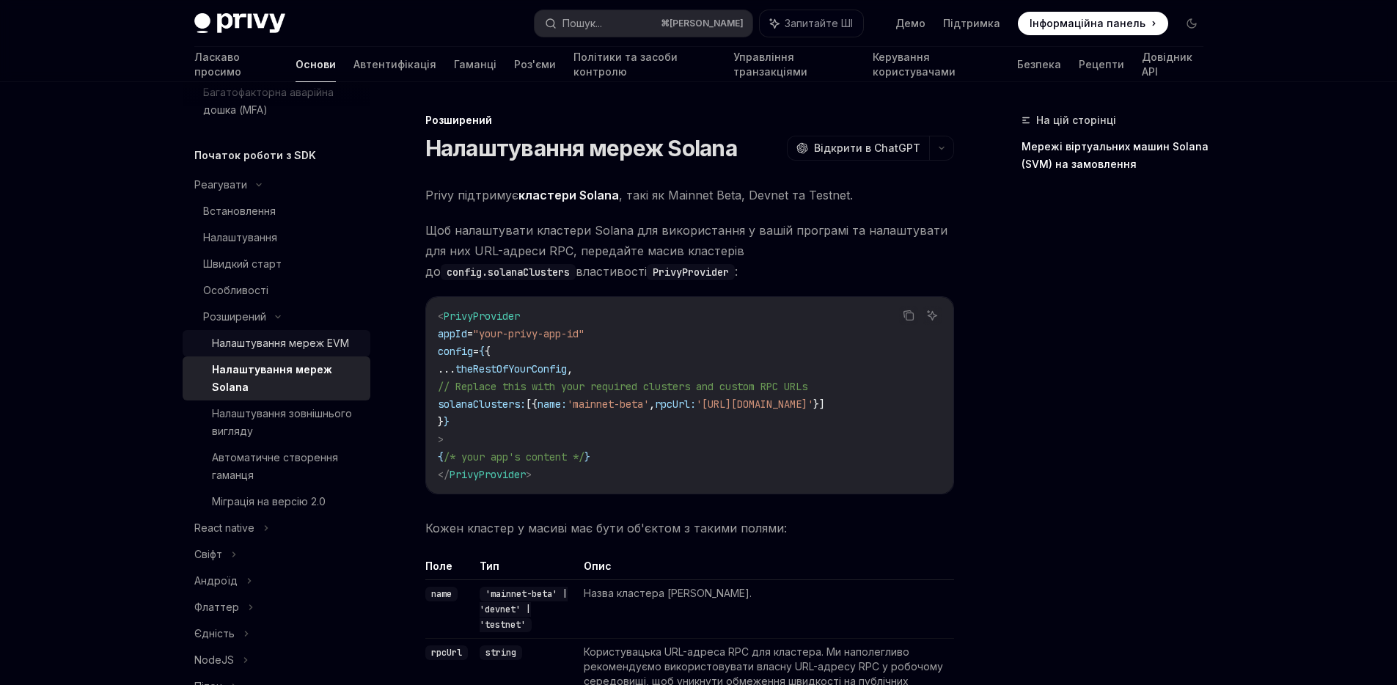
click at [273, 349] on font "Налаштування мереж EVM" at bounding box center [280, 343] width 137 height 12
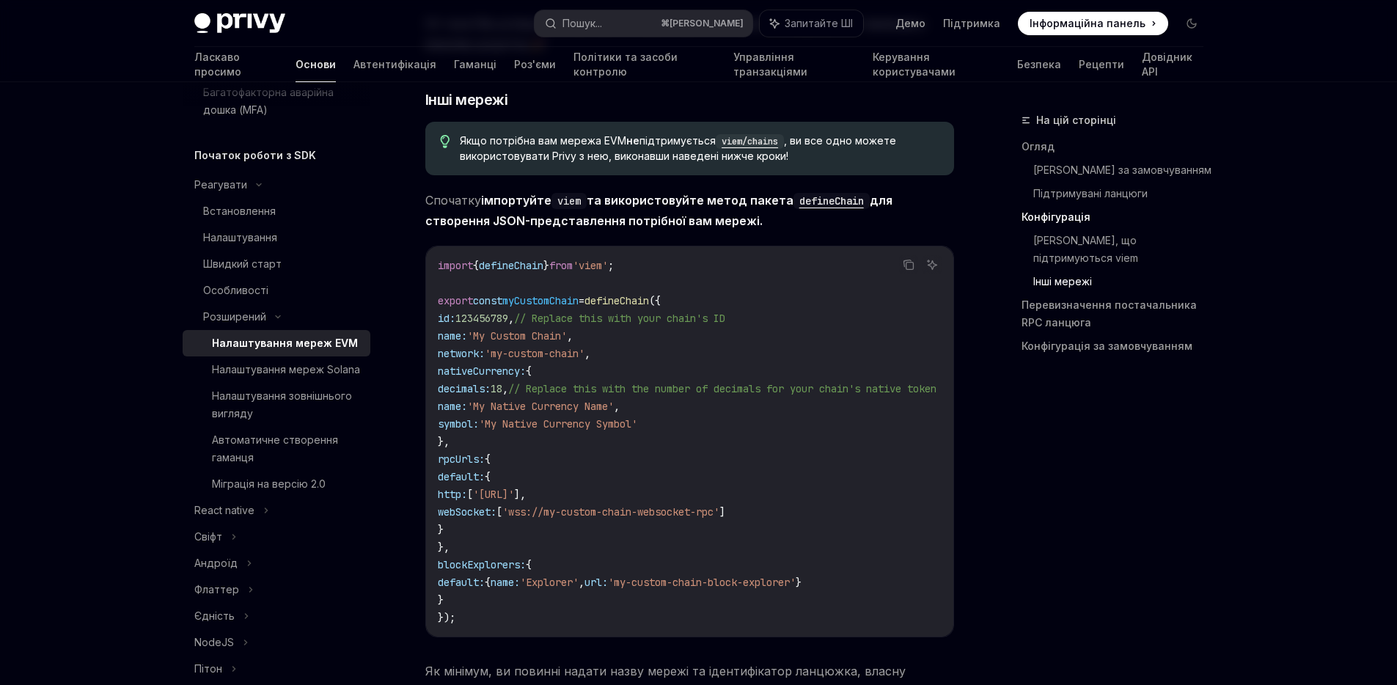
scroll to position [2745, 0]
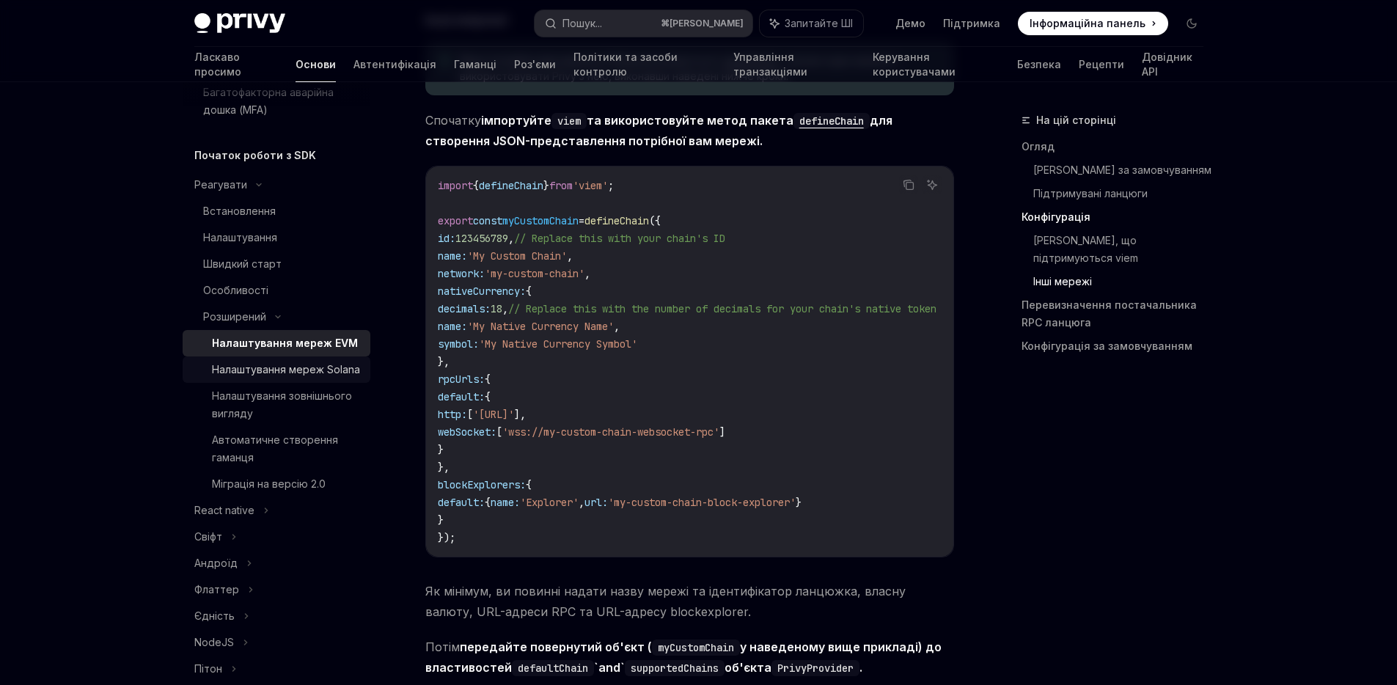
click at [263, 375] on font "Налаштування мереж Solana" at bounding box center [286, 369] width 148 height 12
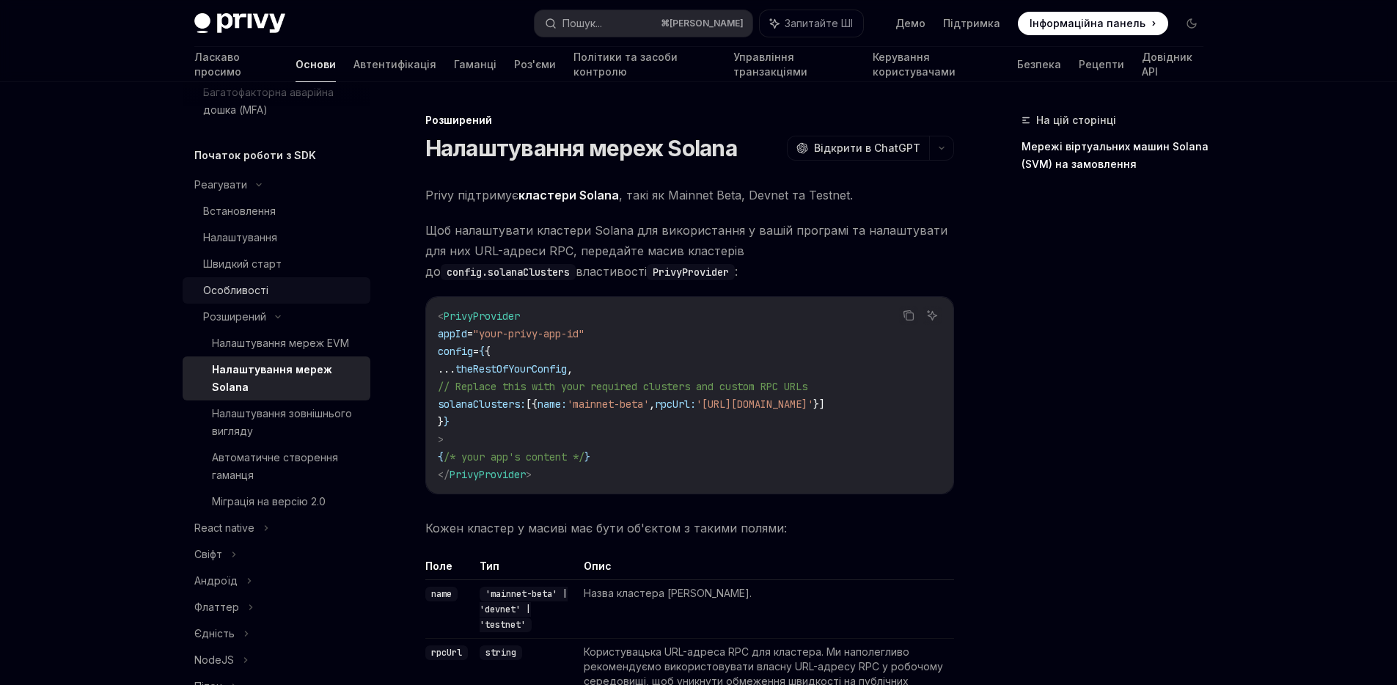
click at [252, 296] on font "Особливості" at bounding box center [235, 290] width 65 height 12
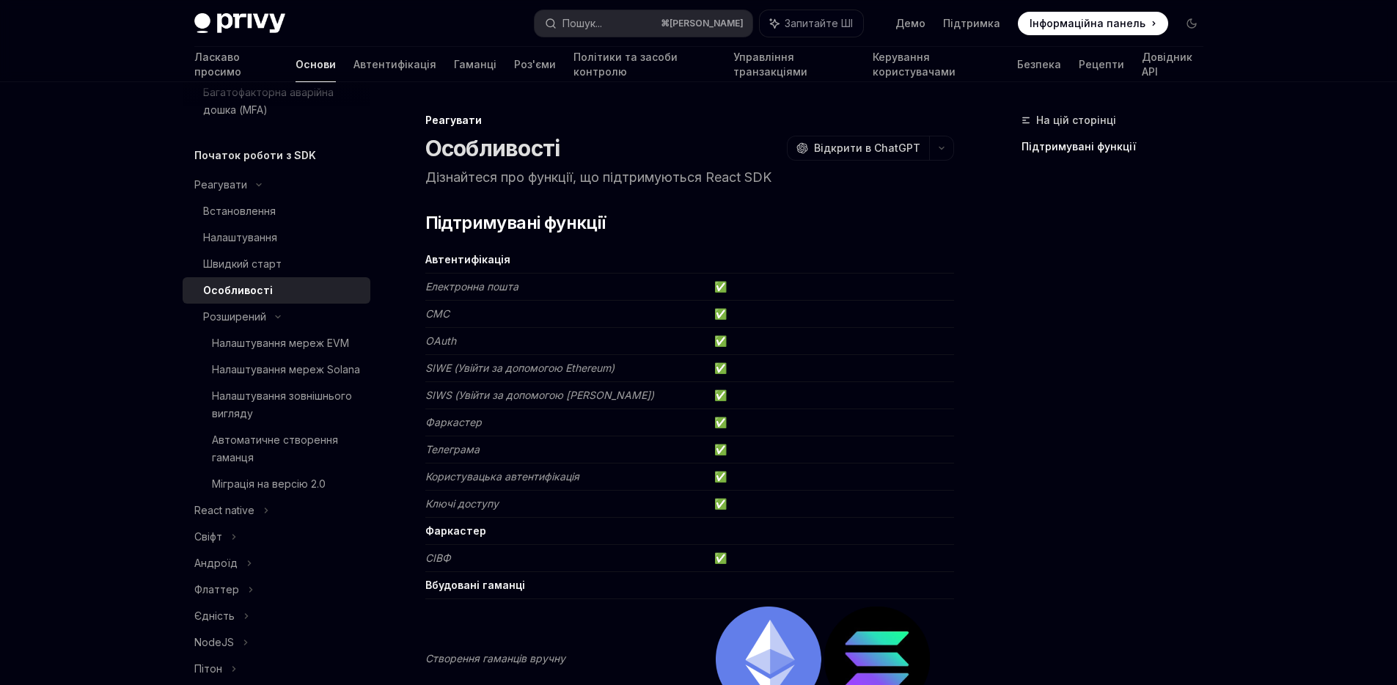
click at [276, 298] on div "Особливості" at bounding box center [282, 291] width 158 height 18
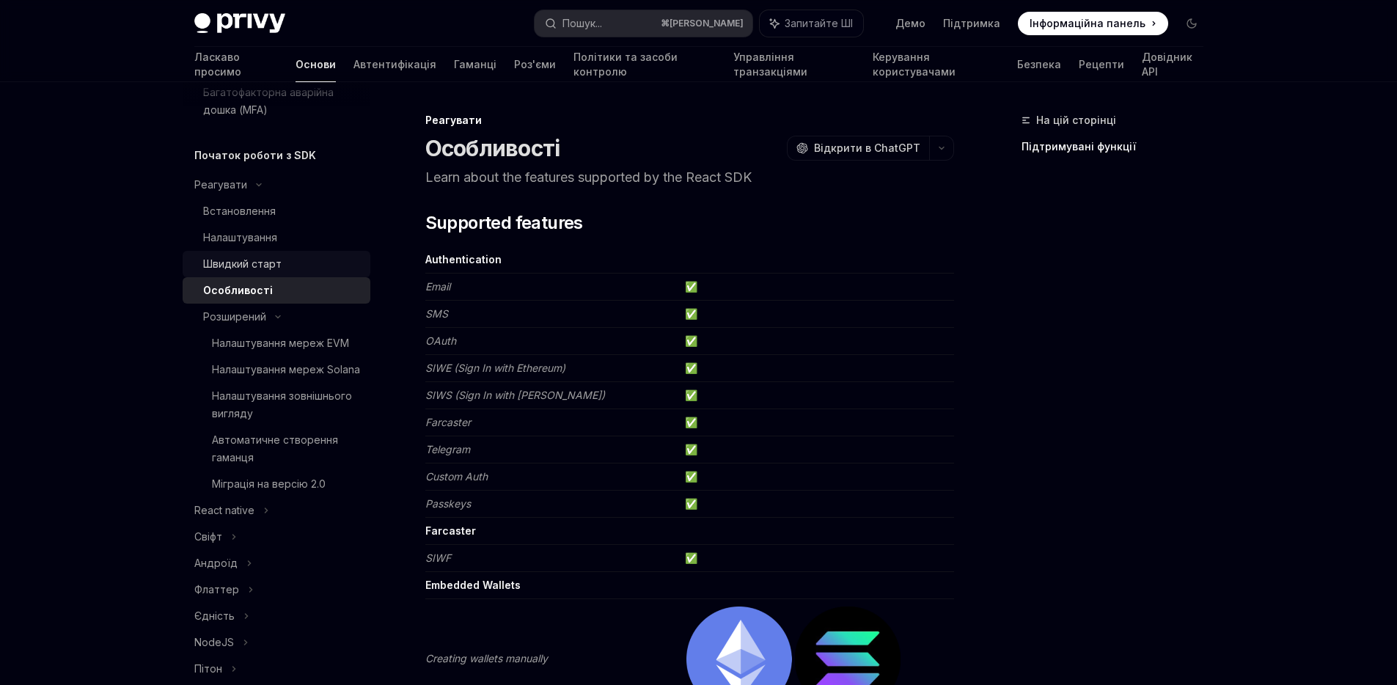
click at [277, 273] on div "Швидкий старт" at bounding box center [242, 264] width 78 height 18
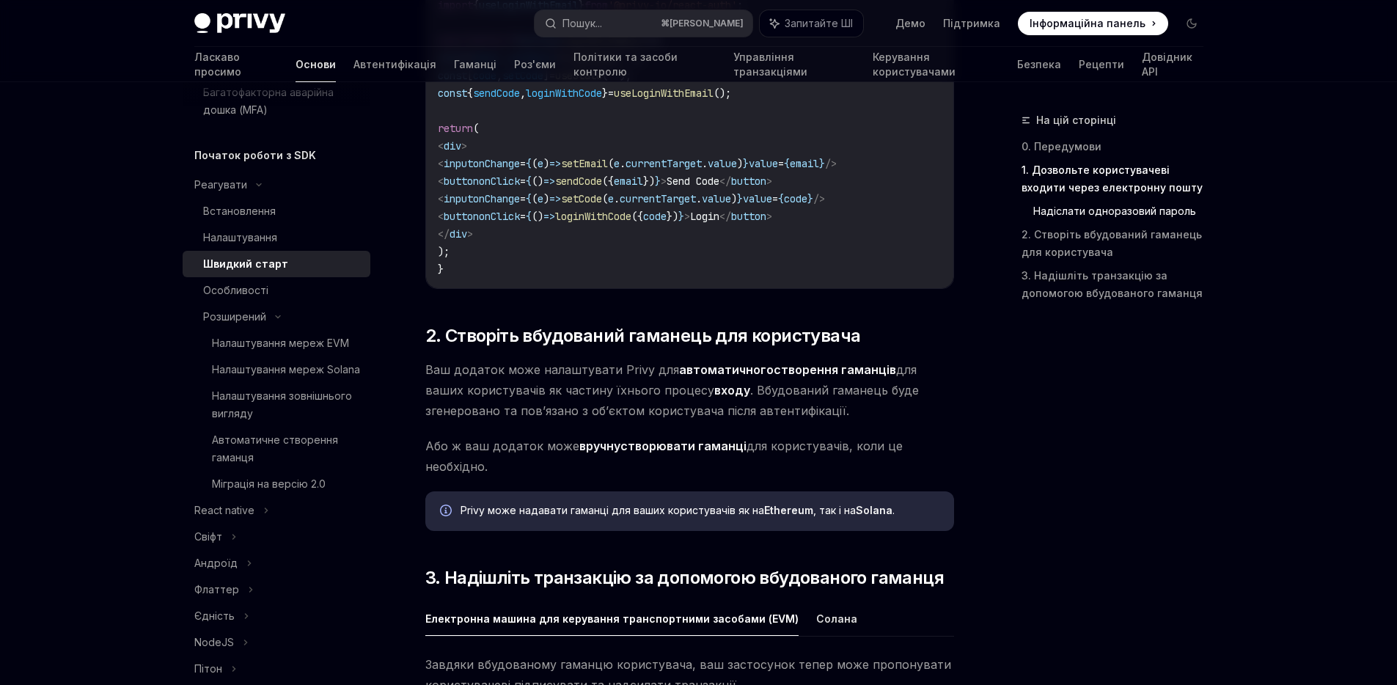
scroll to position [1468, 0]
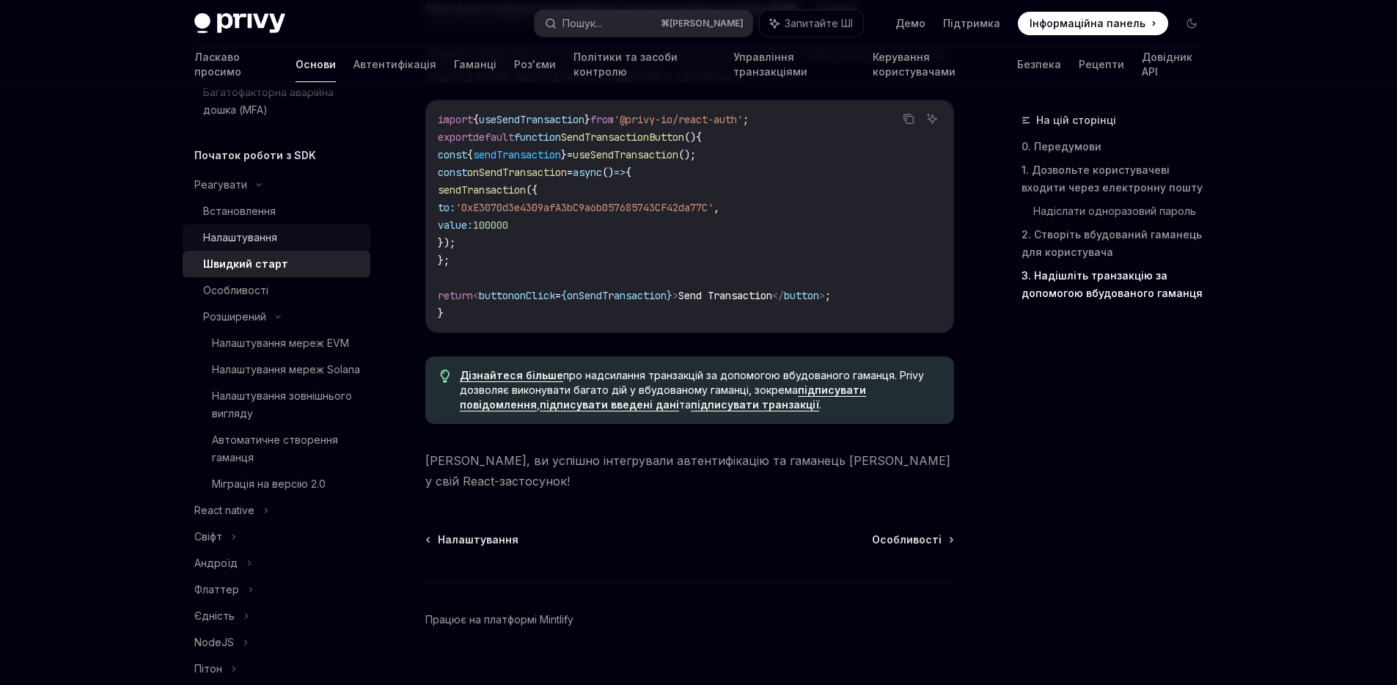
click at [276, 246] on div "Налаштування" at bounding box center [282, 238] width 158 height 18
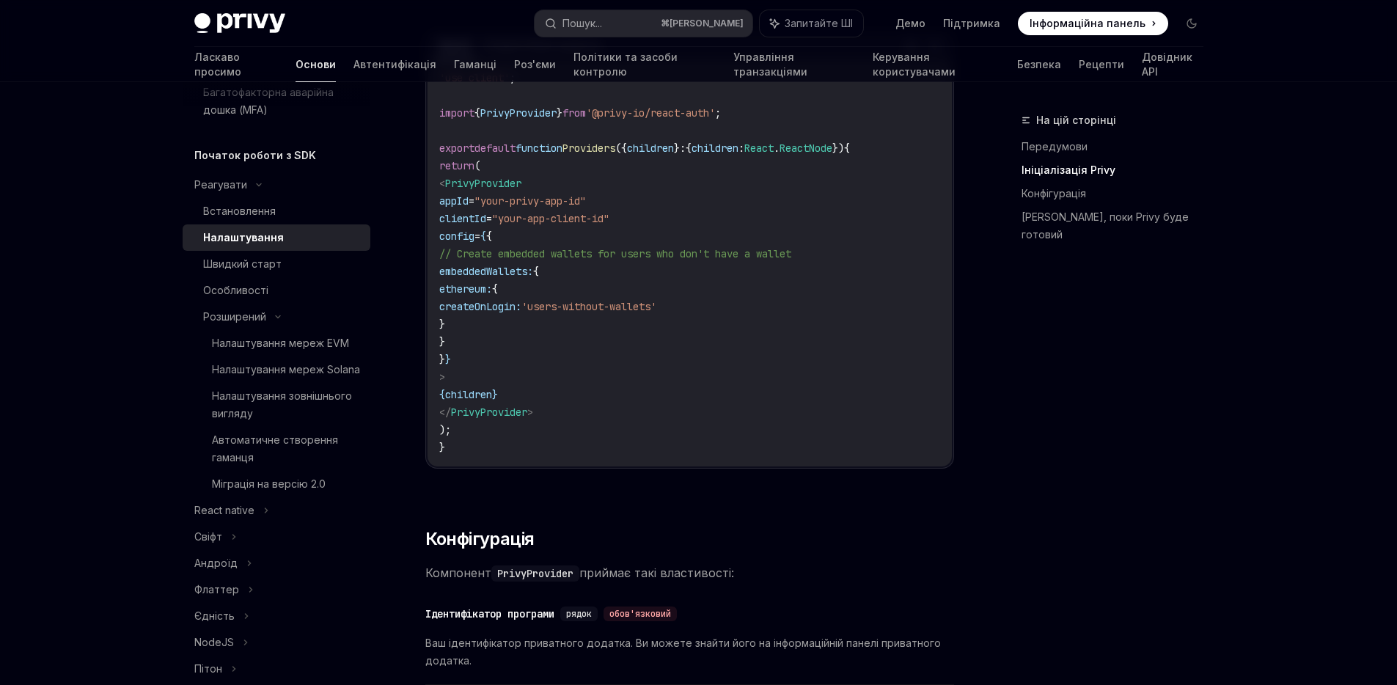
scroll to position [578, 0]
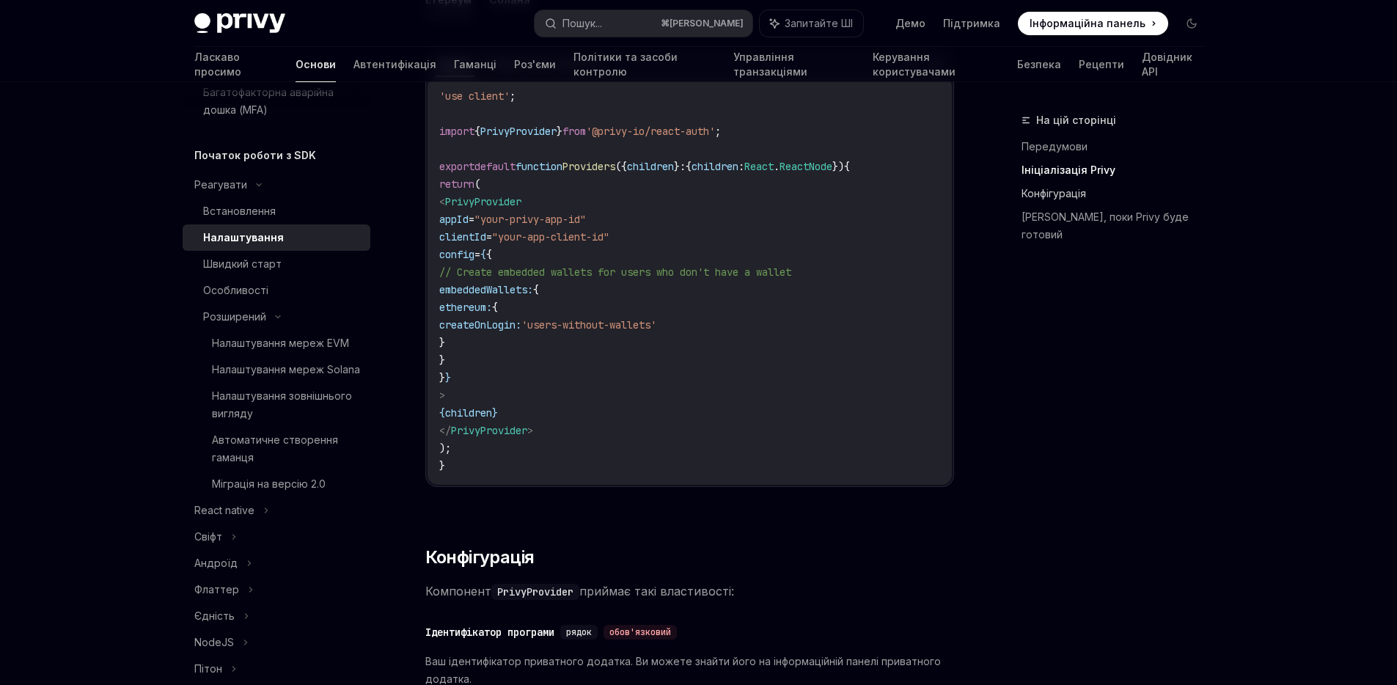
click at [1084, 191] on font "Конфігурація" at bounding box center [1053, 193] width 65 height 12
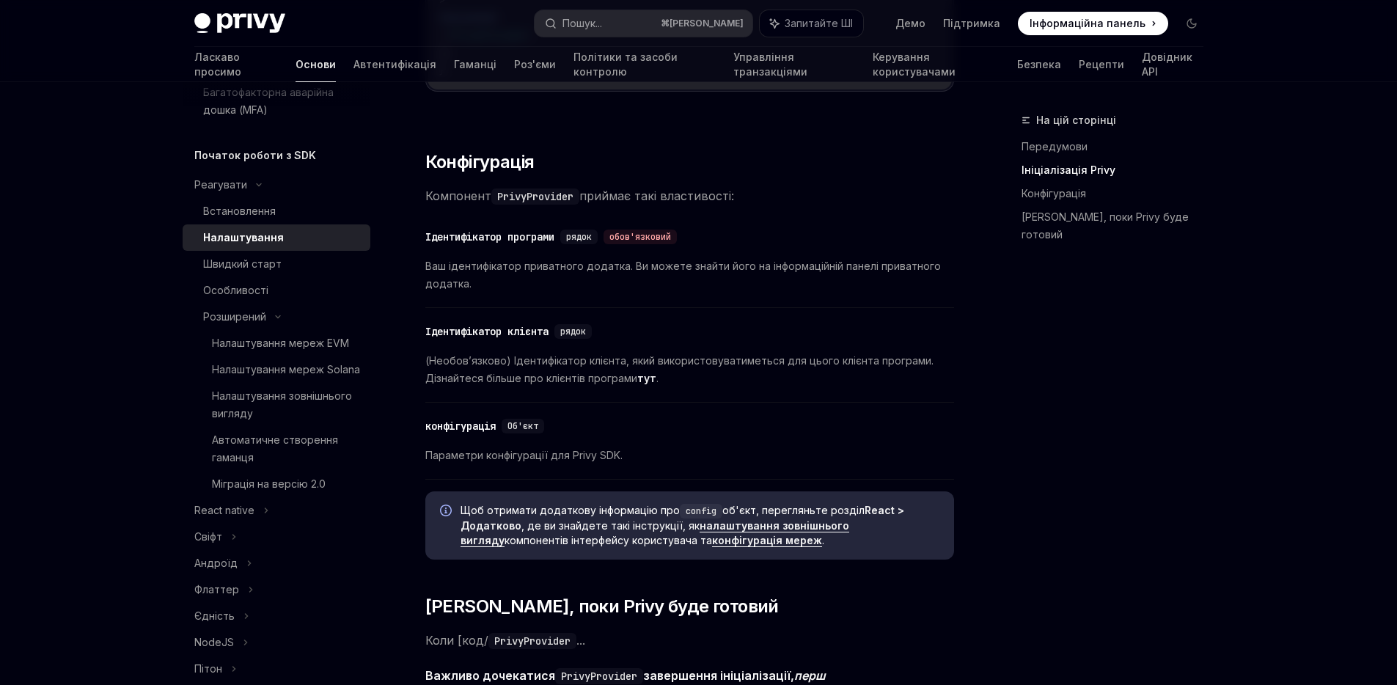
scroll to position [1012, 0]
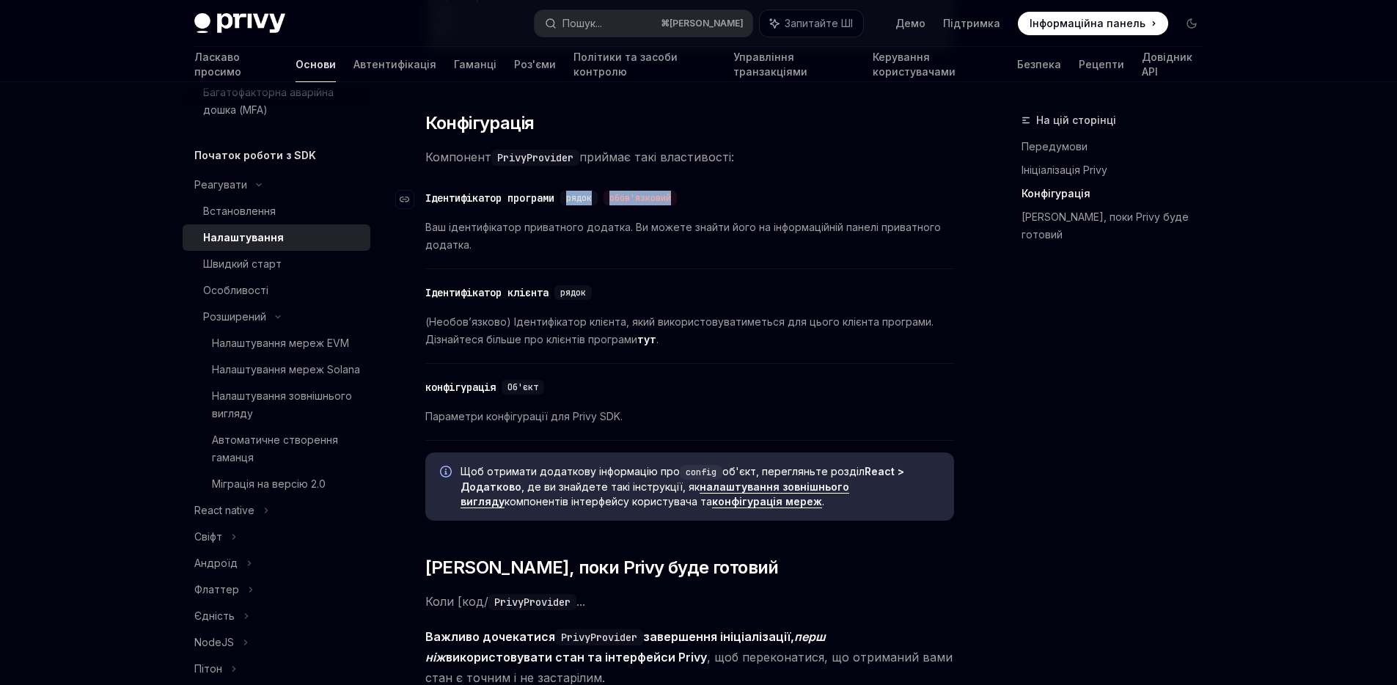
drag, startPoint x: 562, startPoint y: 201, endPoint x: 703, endPoint y: 205, distance: 140.9
click at [703, 205] on div "​ Ідентифікатор програми рядок обов'язковий" at bounding box center [682, 198] width 514 height 18
click at [608, 199] on div "рядок обов'язковий" at bounding box center [621, 198] width 122 height 15
drag, startPoint x: 599, startPoint y: 202, endPoint x: 564, endPoint y: 202, distance: 35.2
click at [551, 203] on div "​ Ідентифікатор програми рядок обов'язковий" at bounding box center [553, 198] width 257 height 15
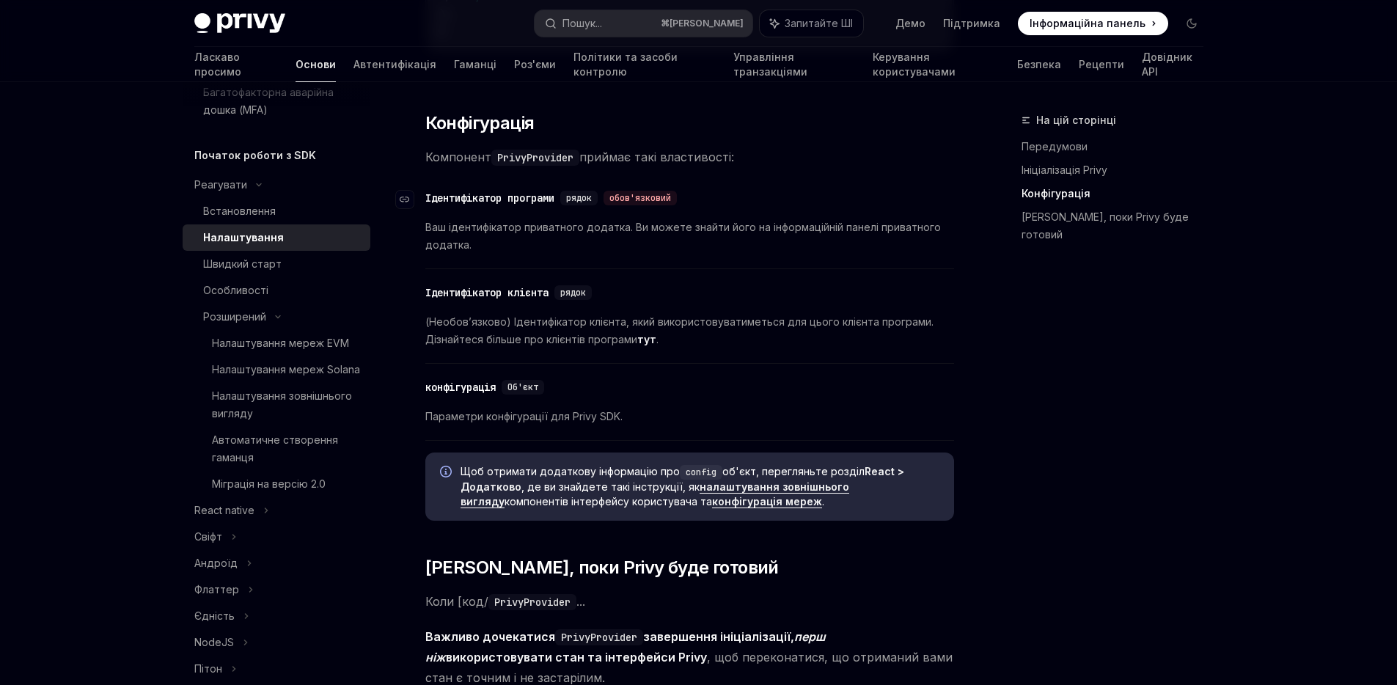
click at [671, 195] on font "обов'язковий" at bounding box center [640, 198] width 62 height 12
drag, startPoint x: 562, startPoint y: 193, endPoint x: 665, endPoint y: 200, distance: 103.6
click at [665, 200] on div "​ Ідентифікатор програми рядок обов'язковий" at bounding box center [553, 198] width 257 height 15
click at [700, 199] on div "​ Ідентифікатор програми рядок обов'язковий" at bounding box center [682, 198] width 514 height 18
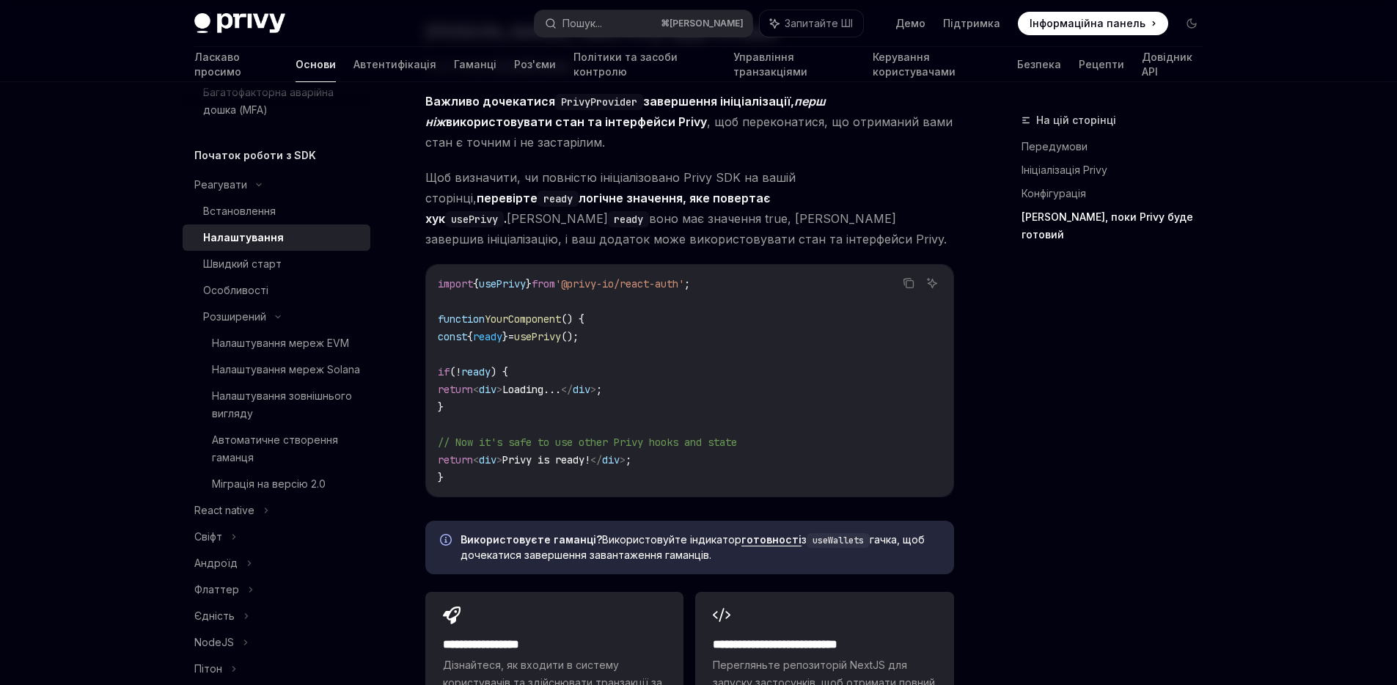
scroll to position [1544, 0]
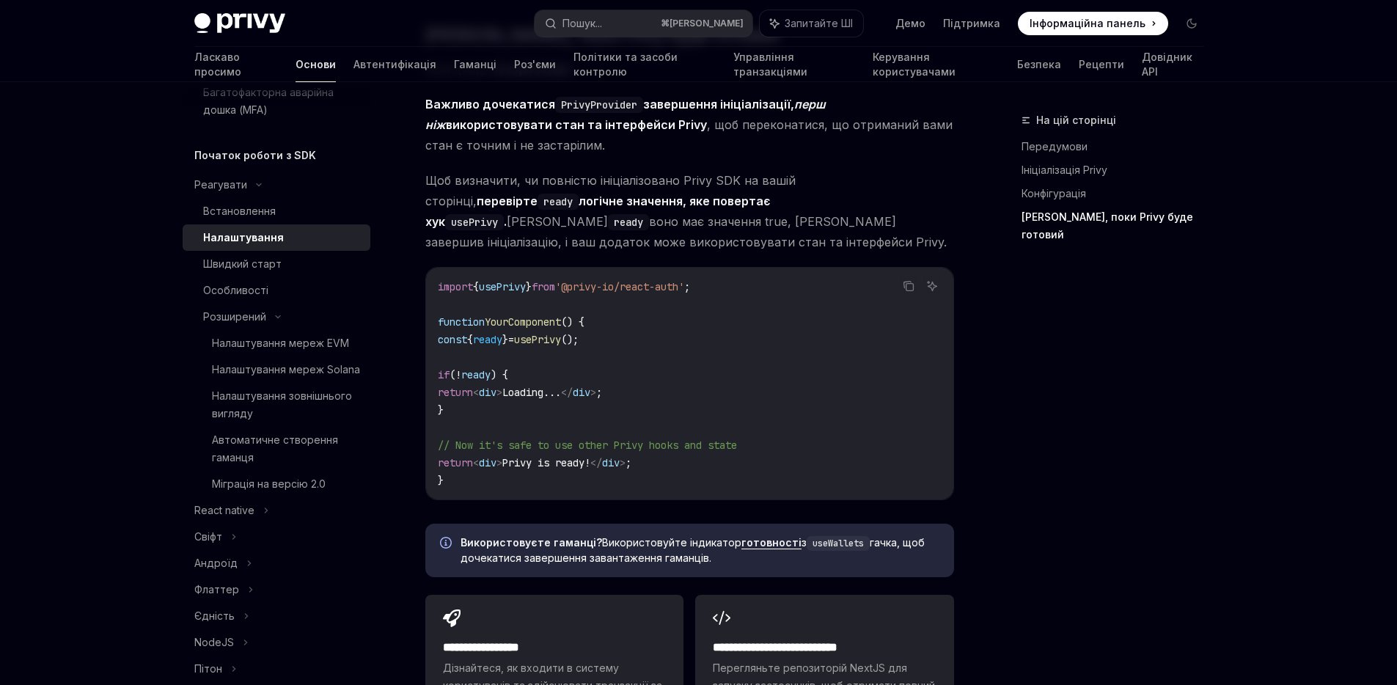
click at [496, 353] on code "import { usePrivy } from '@privy-io/react-auth' ; function YourComponent () { c…" at bounding box center [690, 383] width 504 height 211
drag, startPoint x: 469, startPoint y: 386, endPoint x: 492, endPoint y: 400, distance: 27.3
click at [493, 399] on div "import { usePrivy } from '@privy-io/react-auth' ; function YourComponent () { c…" at bounding box center [689, 384] width 527 height 232
click at [469, 405] on code "import { usePrivy } from '@privy-io/react-auth' ; function YourComponent () { c…" at bounding box center [690, 383] width 504 height 211
drag, startPoint x: 453, startPoint y: 375, endPoint x: 448, endPoint y: 365, distance: 11.5
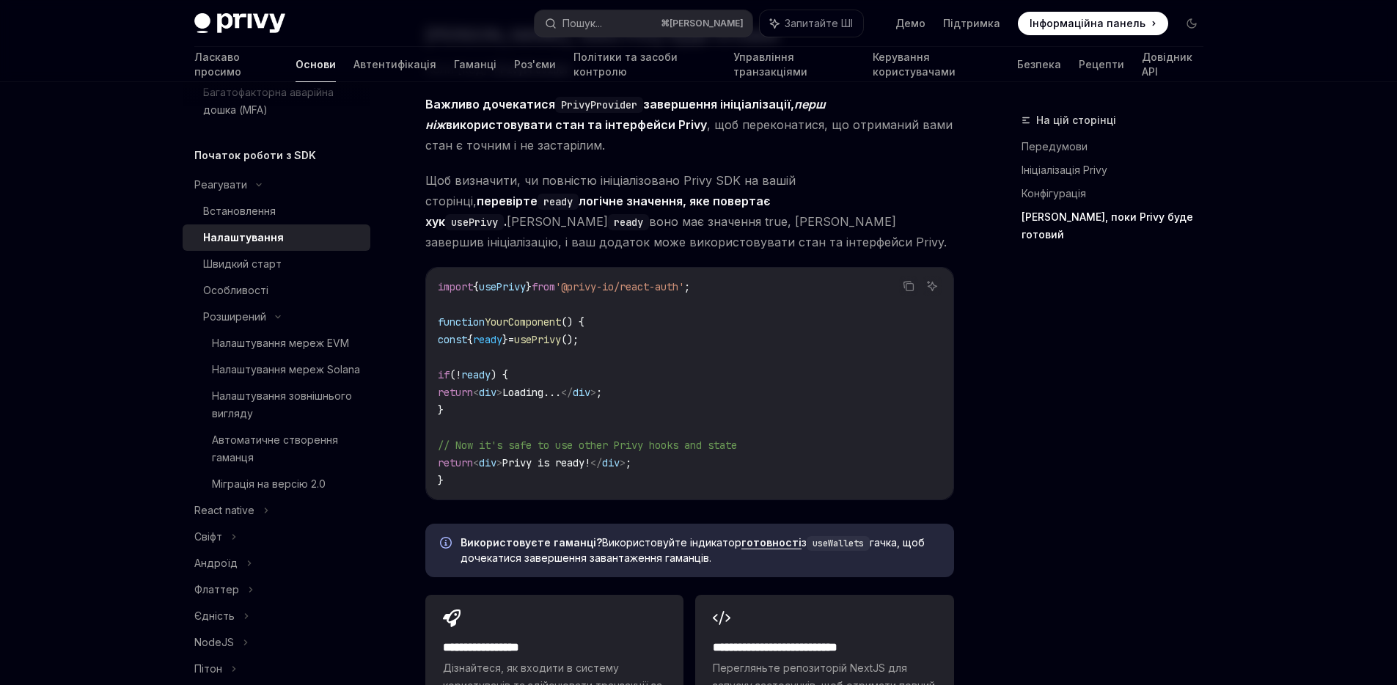
click at [448, 365] on code "import { usePrivy } from '@privy-io/react-auth' ; function YourComponent () { c…" at bounding box center [690, 383] width 504 height 211
click at [464, 405] on code "import { usePrivy } from '@privy-io/react-auth' ; function YourComponent () { c…" at bounding box center [690, 383] width 504 height 211
drag, startPoint x: 452, startPoint y: 392, endPoint x: 472, endPoint y: 436, distance: 48.2
click at [472, 436] on code "import { usePrivy } from '@privy-io/react-auth' ; function YourComponent () { c…" at bounding box center [690, 383] width 504 height 211
click at [480, 384] on code "import { usePrivy } from '@privy-io/react-auth' ; function YourComponent () { c…" at bounding box center [690, 383] width 504 height 211
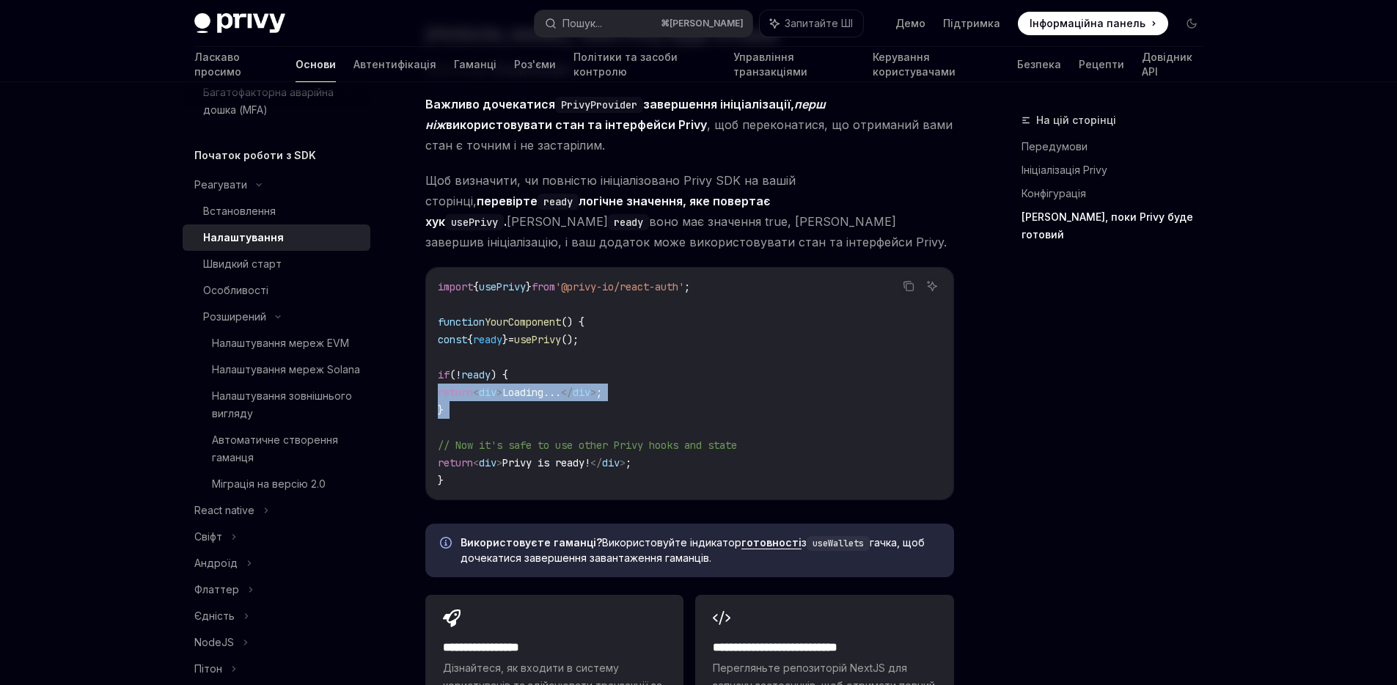
drag, startPoint x: 477, startPoint y: 419, endPoint x: 438, endPoint y: 379, distance: 56.0
click at [438, 379] on code "import { usePrivy } from '@privy-io/react-auth' ; function YourComponent () { c…" at bounding box center [690, 383] width 504 height 211
click at [496, 392] on span "div" at bounding box center [488, 392] width 18 height 13
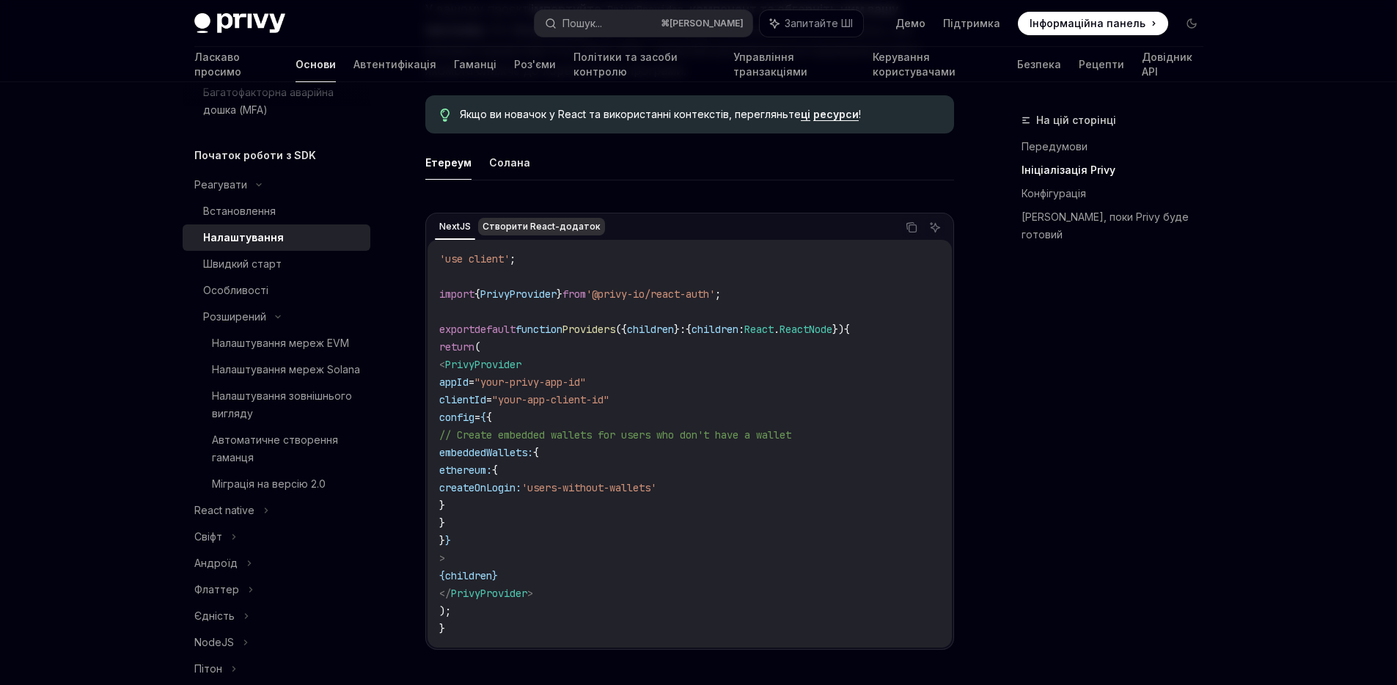
scroll to position [418, 0]
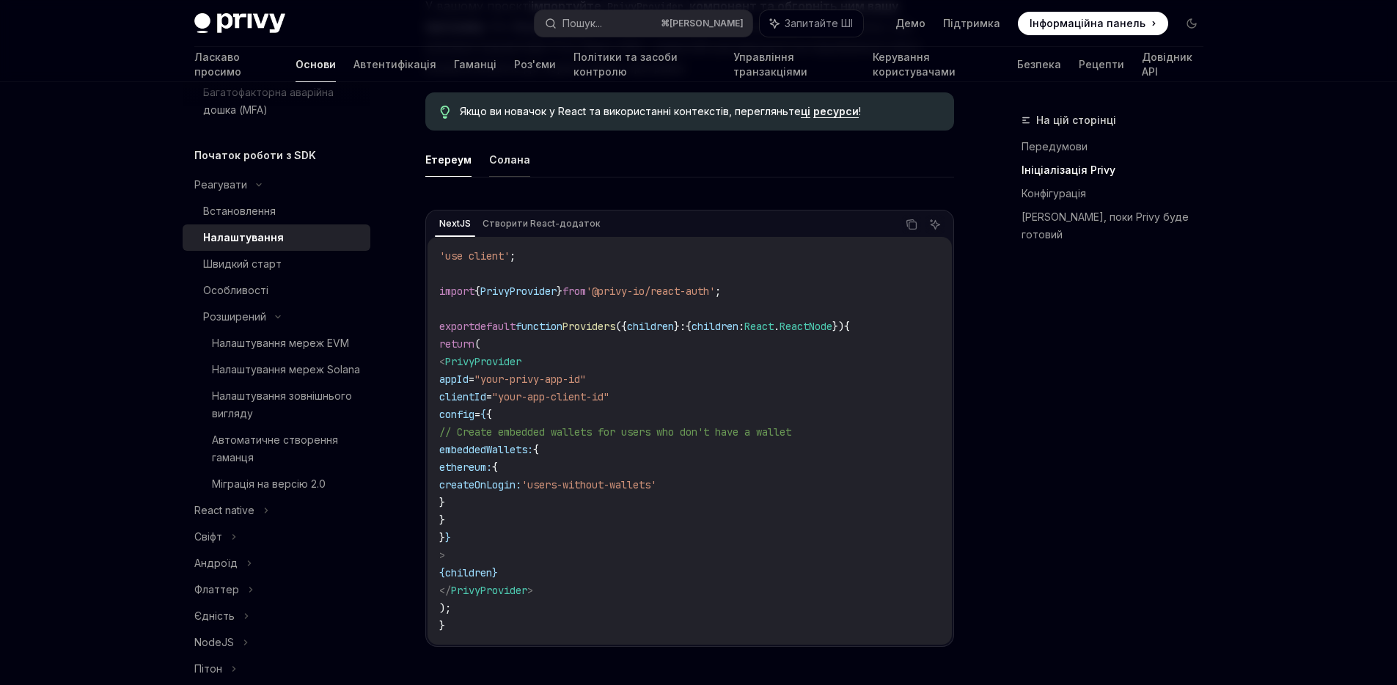
click at [491, 169] on button "Солана" at bounding box center [509, 159] width 41 height 34
click at [455, 169] on button "Етереум" at bounding box center [448, 159] width 46 height 34
click at [474, 162] on ul "Етереум Солана" at bounding box center [689, 159] width 529 height 35
click at [501, 163] on font "Солана" at bounding box center [509, 159] width 41 height 12
click at [437, 169] on button "Етереум" at bounding box center [448, 159] width 46 height 34
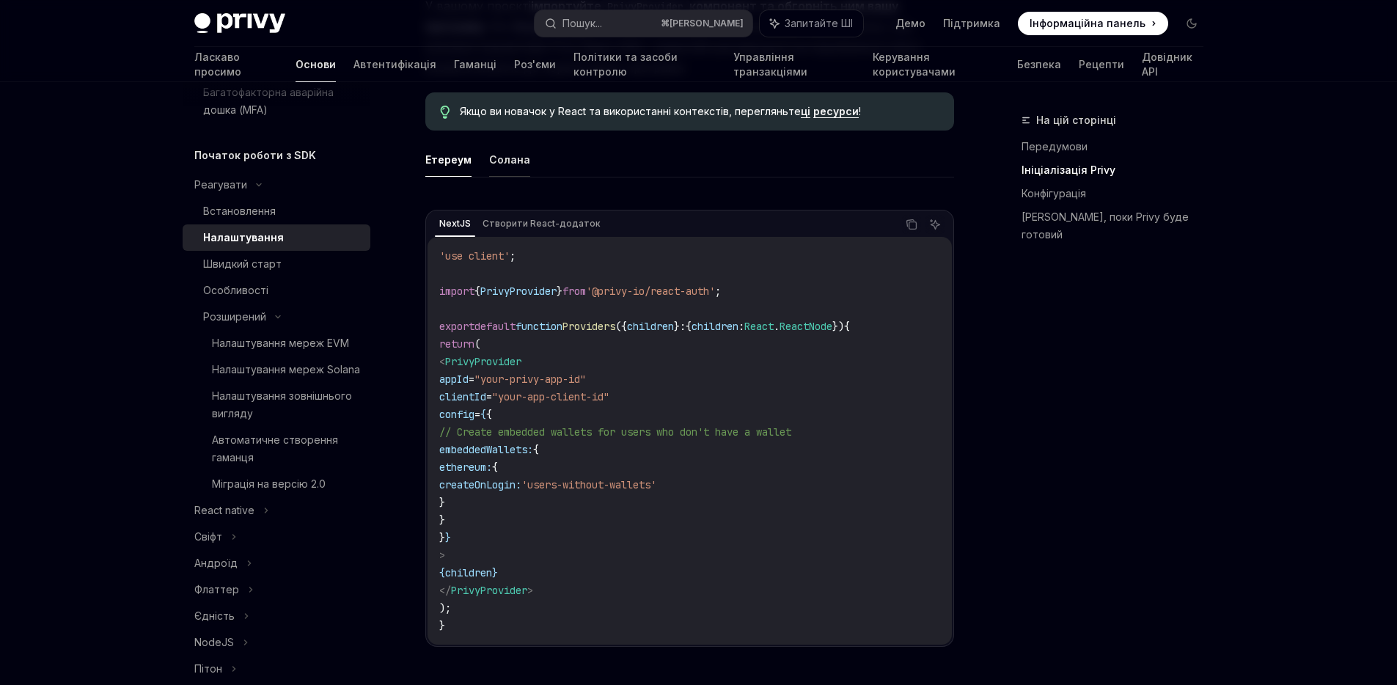
click at [492, 163] on font "Солана" at bounding box center [509, 159] width 41 height 12
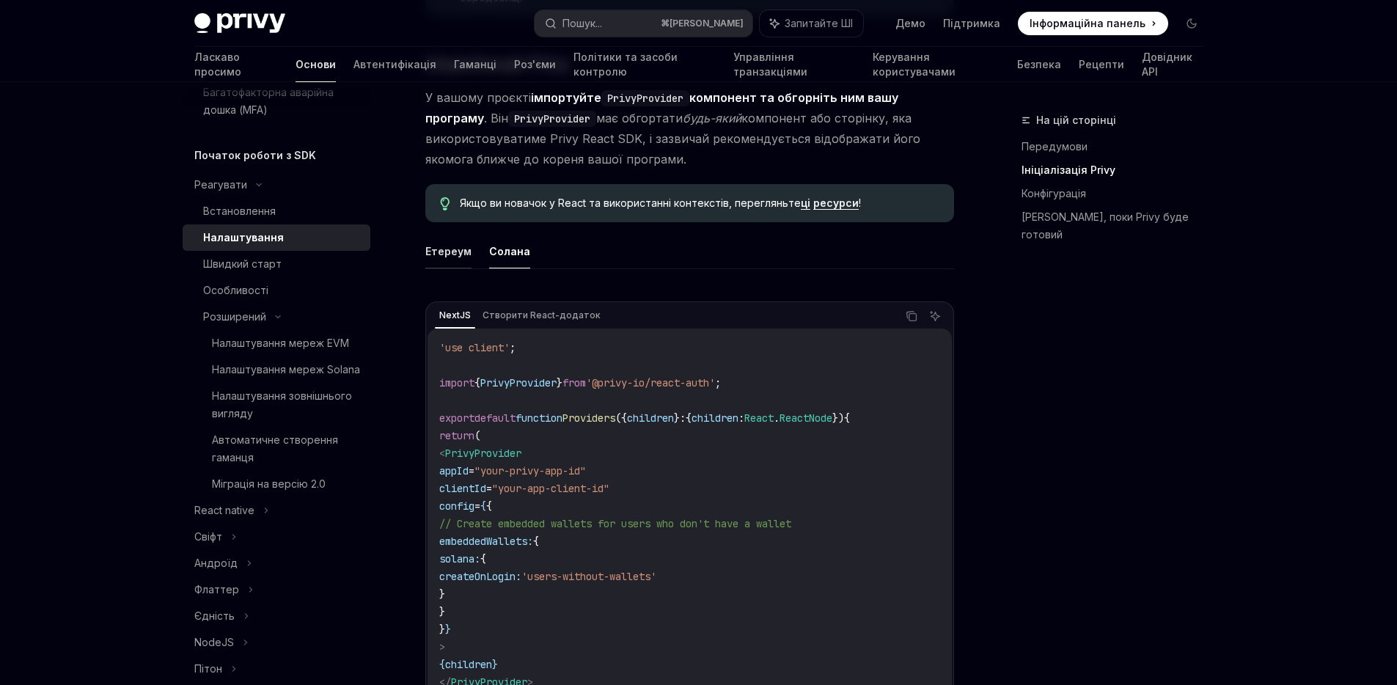
click at [450, 252] on font "Етереум" at bounding box center [448, 251] width 46 height 12
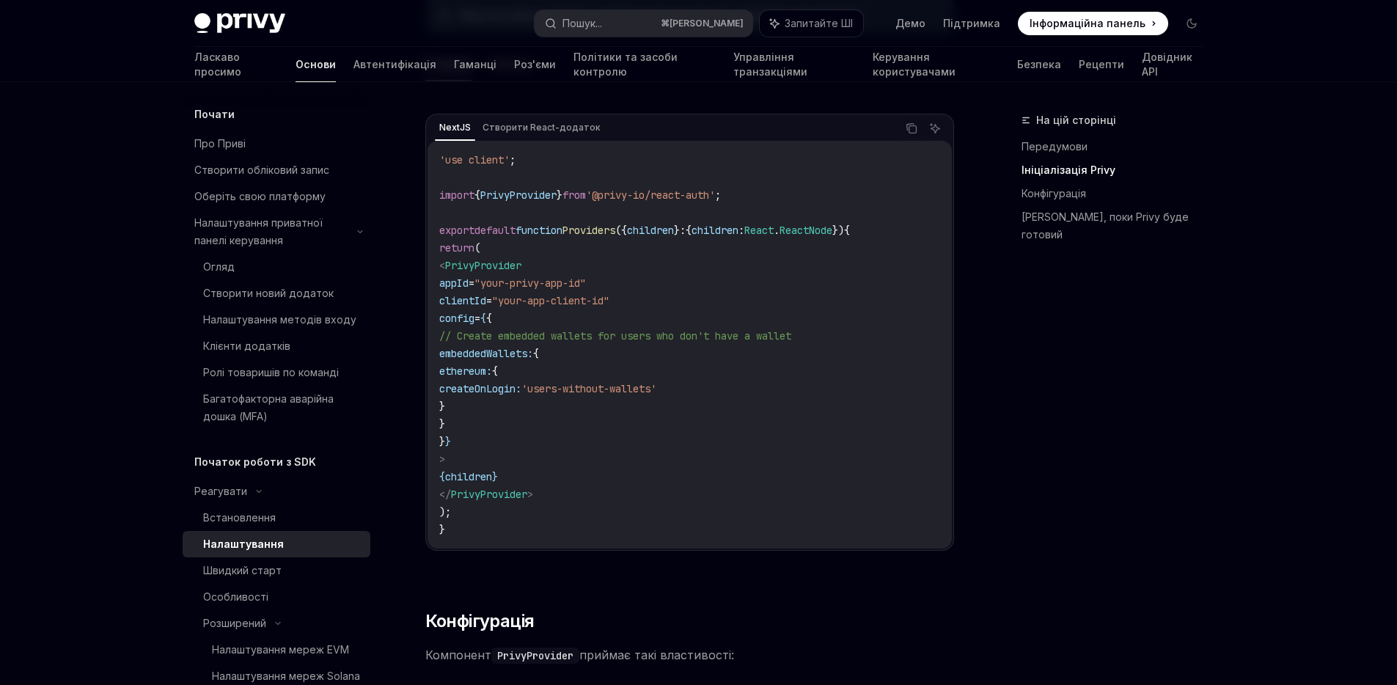
scroll to position [641, 0]
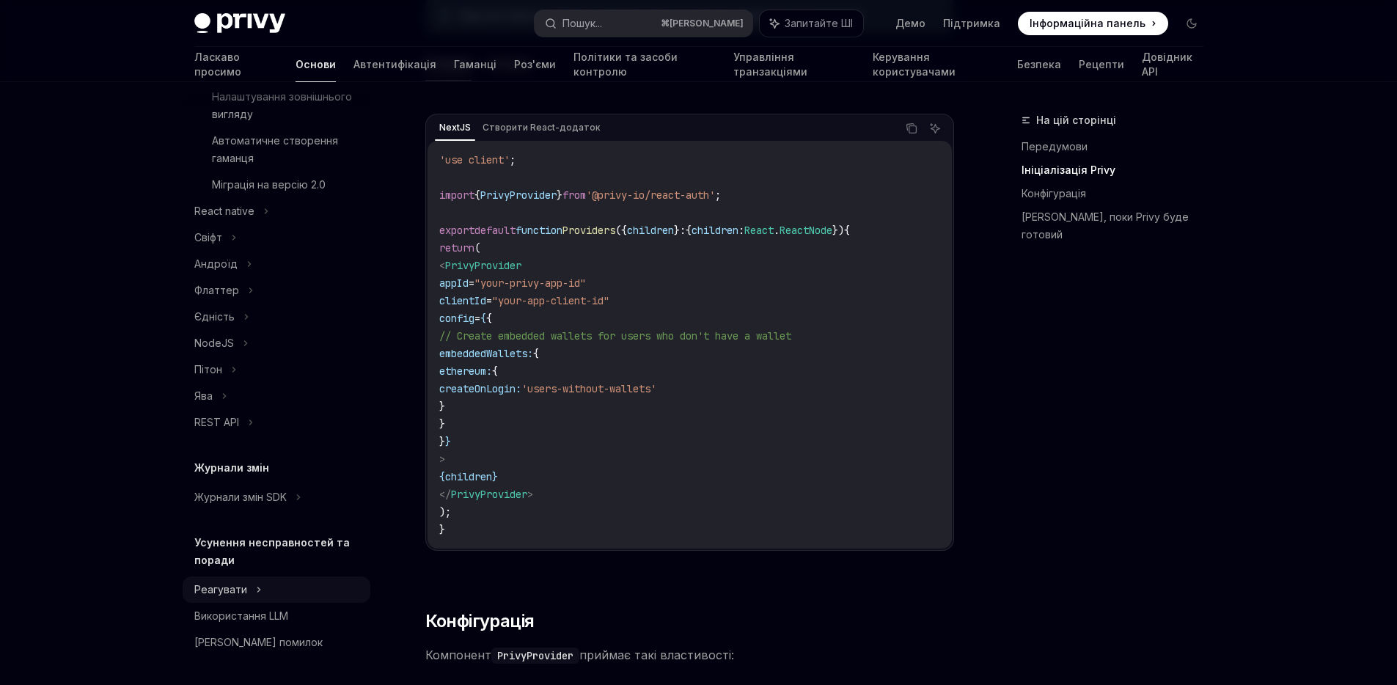
type textarea "*"
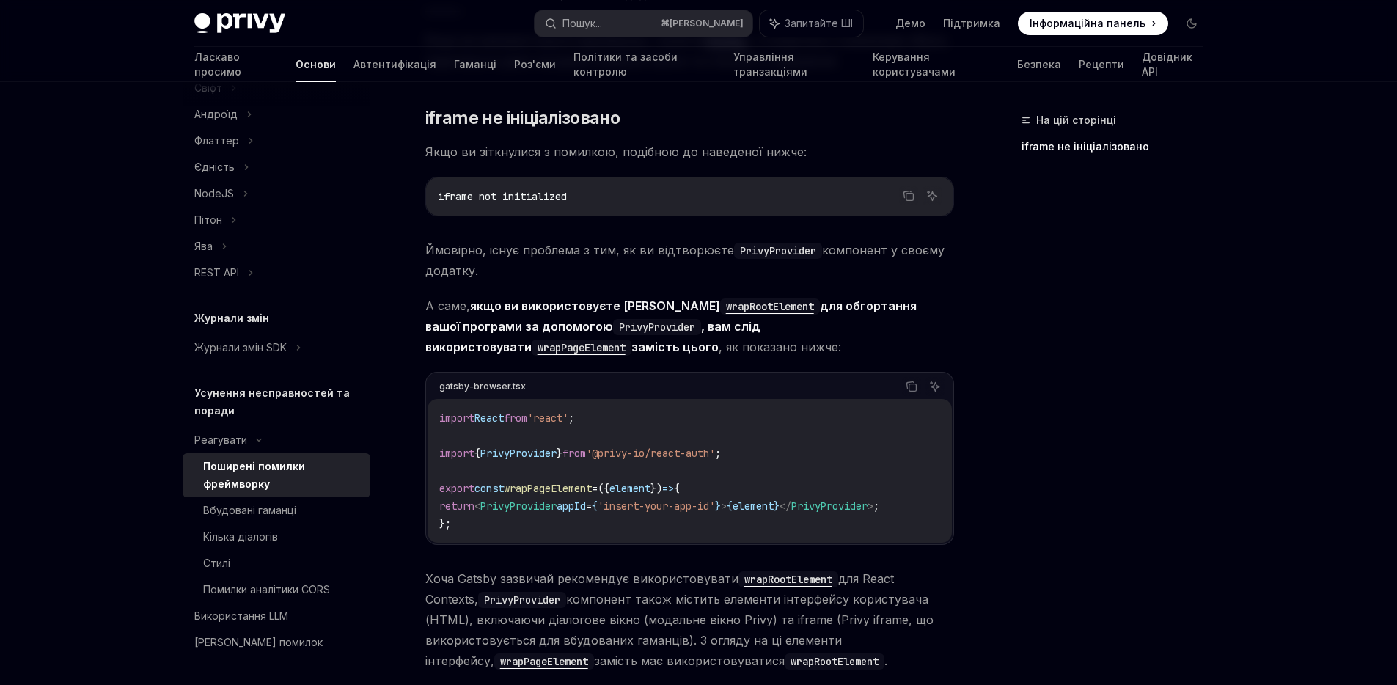
scroll to position [265, 0]
click at [512, 197] on span "iframe not initialized" at bounding box center [502, 194] width 129 height 13
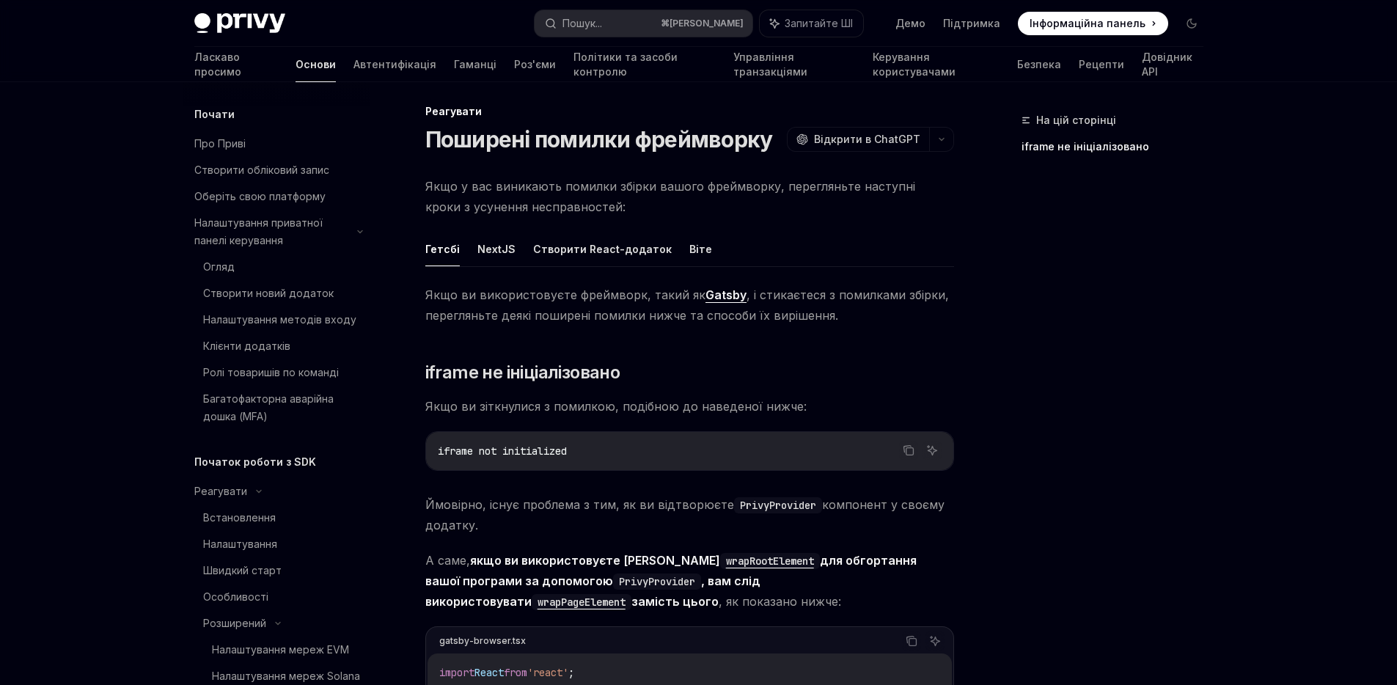
scroll to position [0, 0]
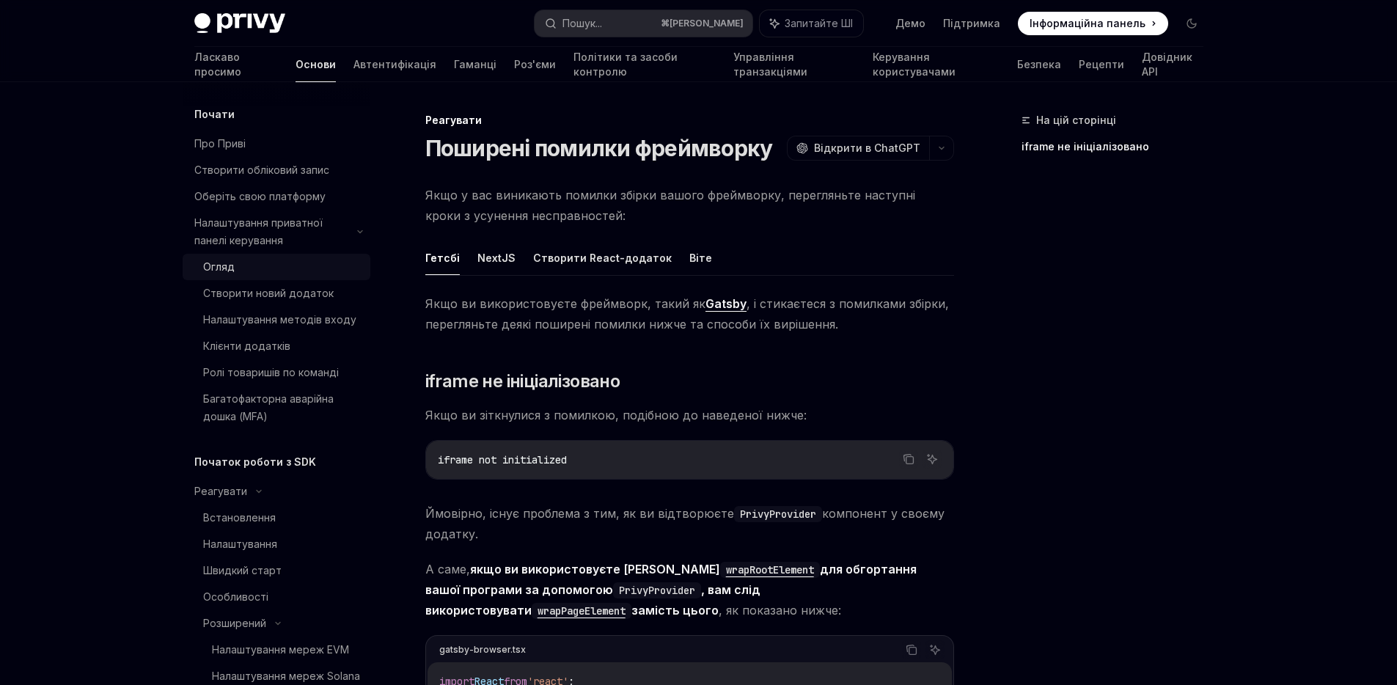
click at [230, 268] on font "Огляд" at bounding box center [219, 266] width 32 height 12
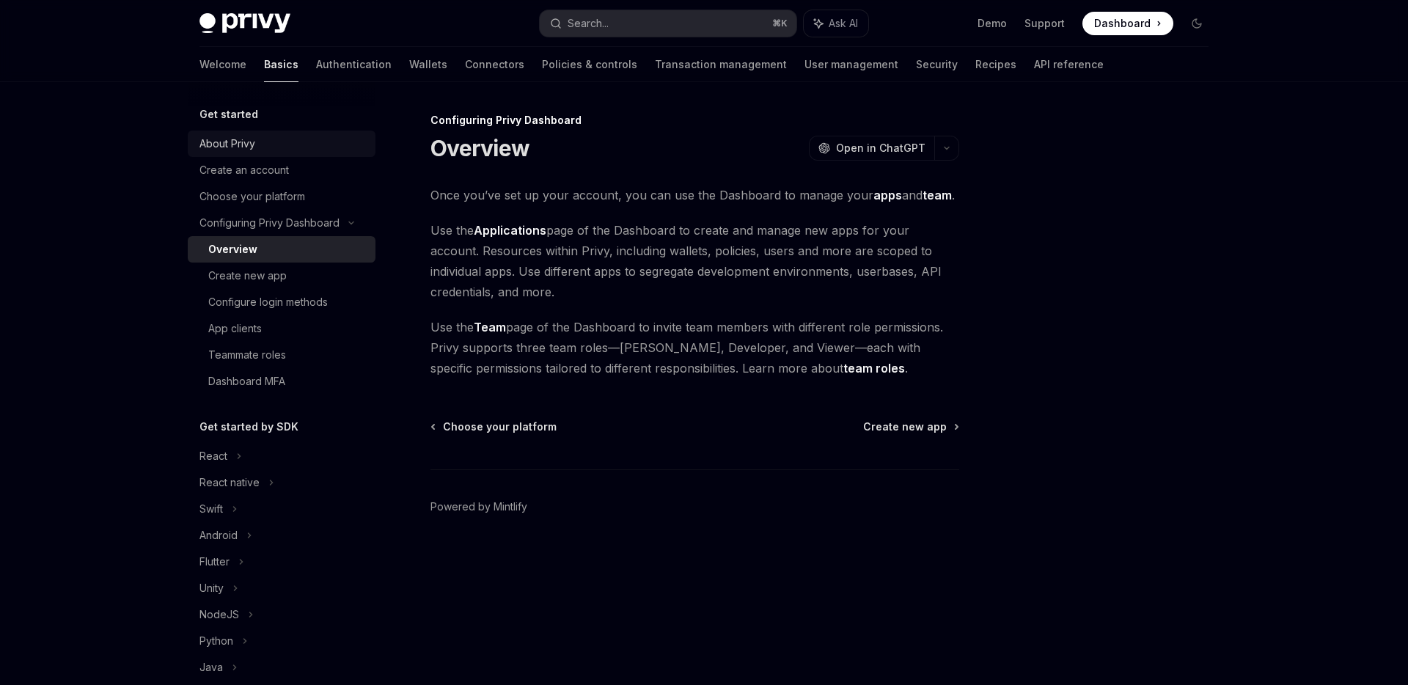
click at [243, 133] on link "About Privy" at bounding box center [282, 144] width 188 height 26
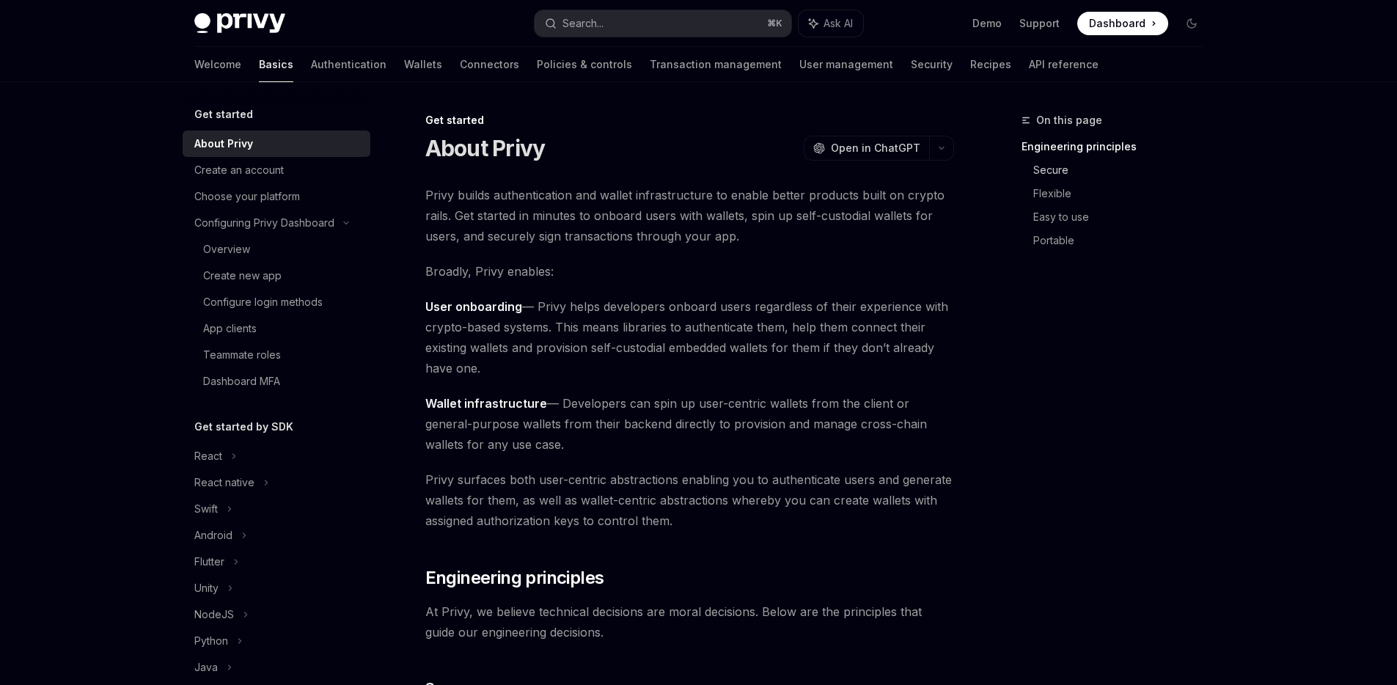
click at [1056, 166] on link "Secure" at bounding box center [1124, 169] width 182 height 23
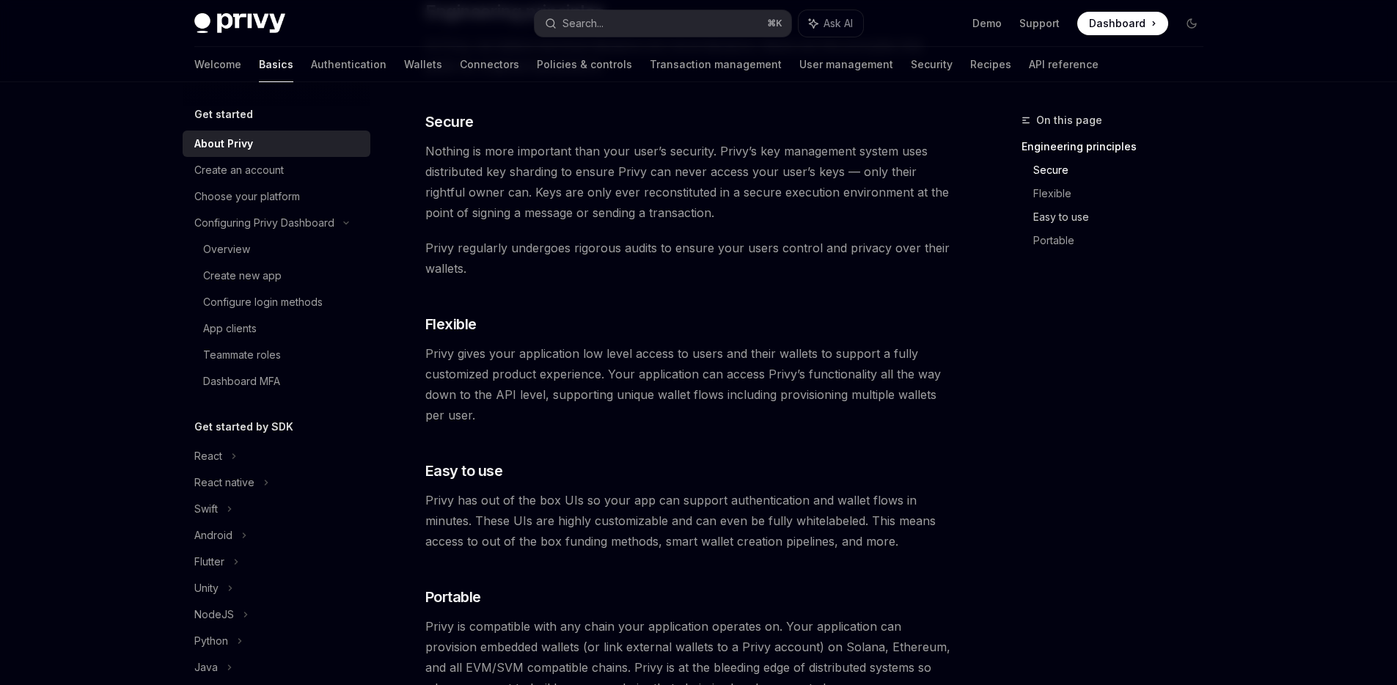
click at [1056, 206] on link "Easy to use" at bounding box center [1124, 216] width 182 height 23
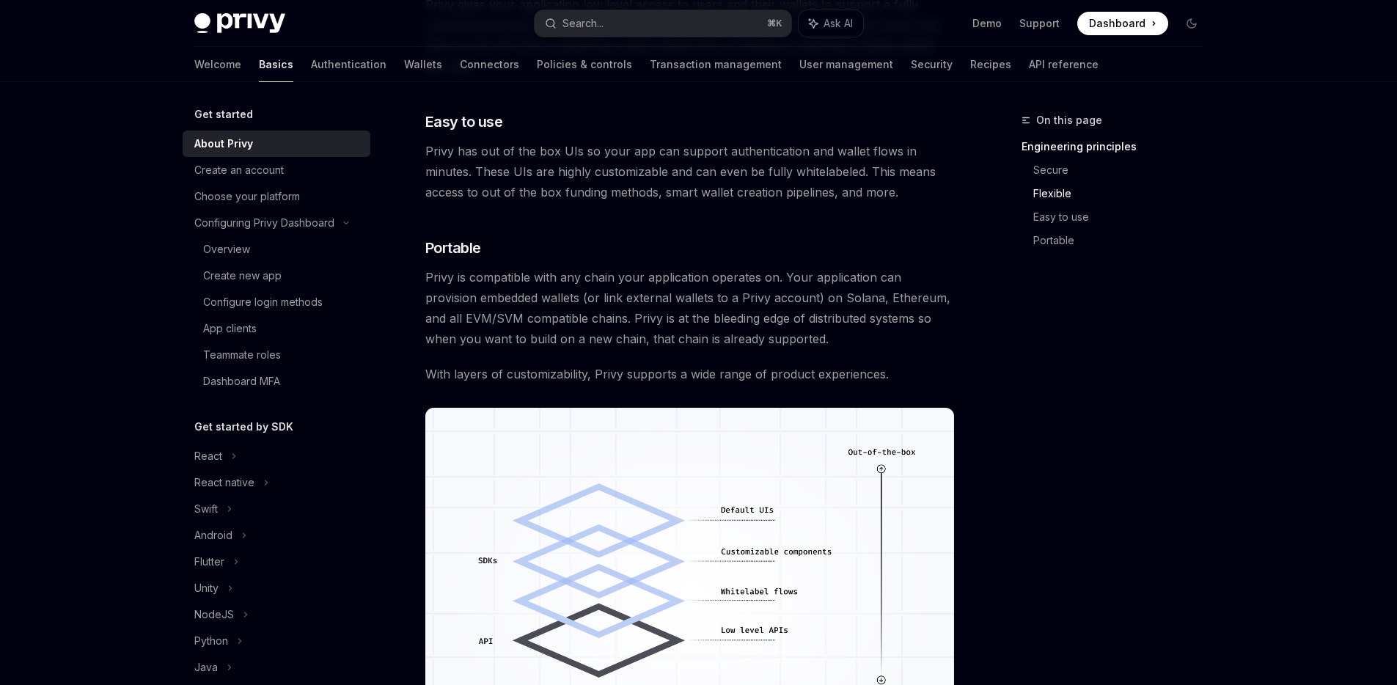
click at [1054, 200] on link "Flexible" at bounding box center [1124, 193] width 182 height 23
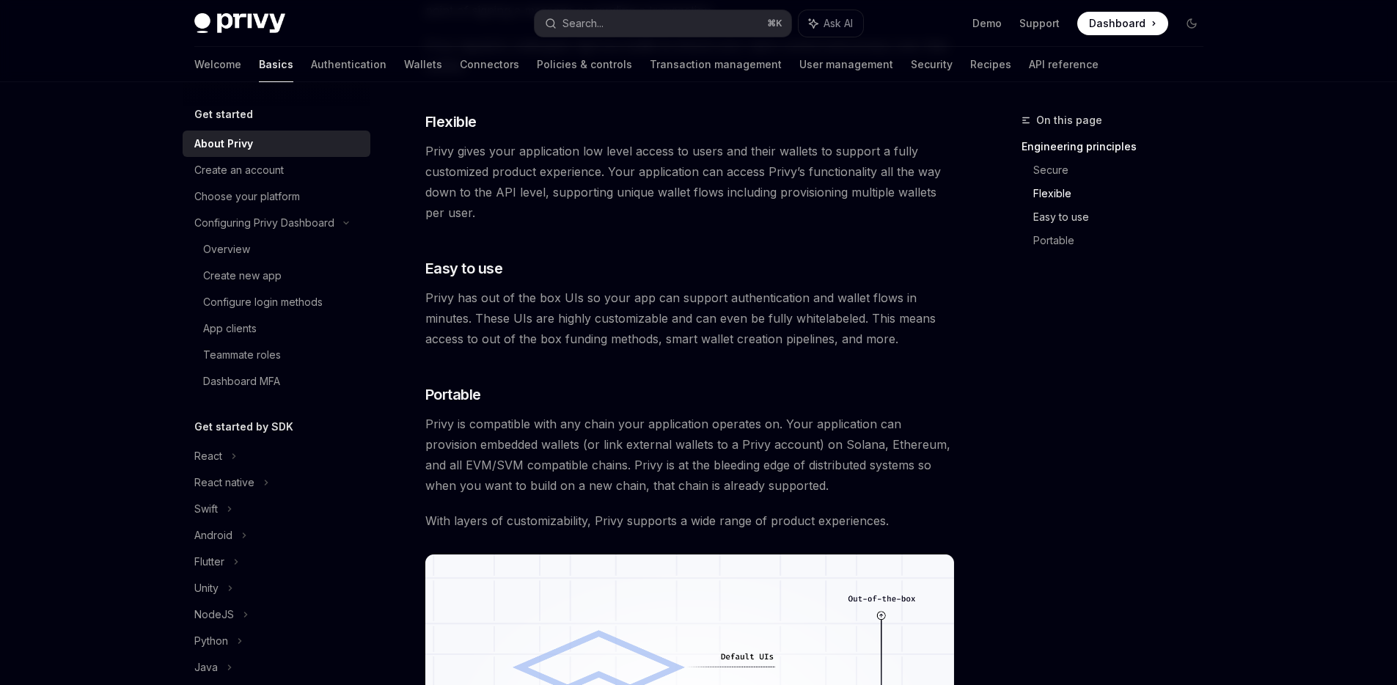
click at [1051, 218] on link "Easy to use" at bounding box center [1124, 216] width 182 height 23
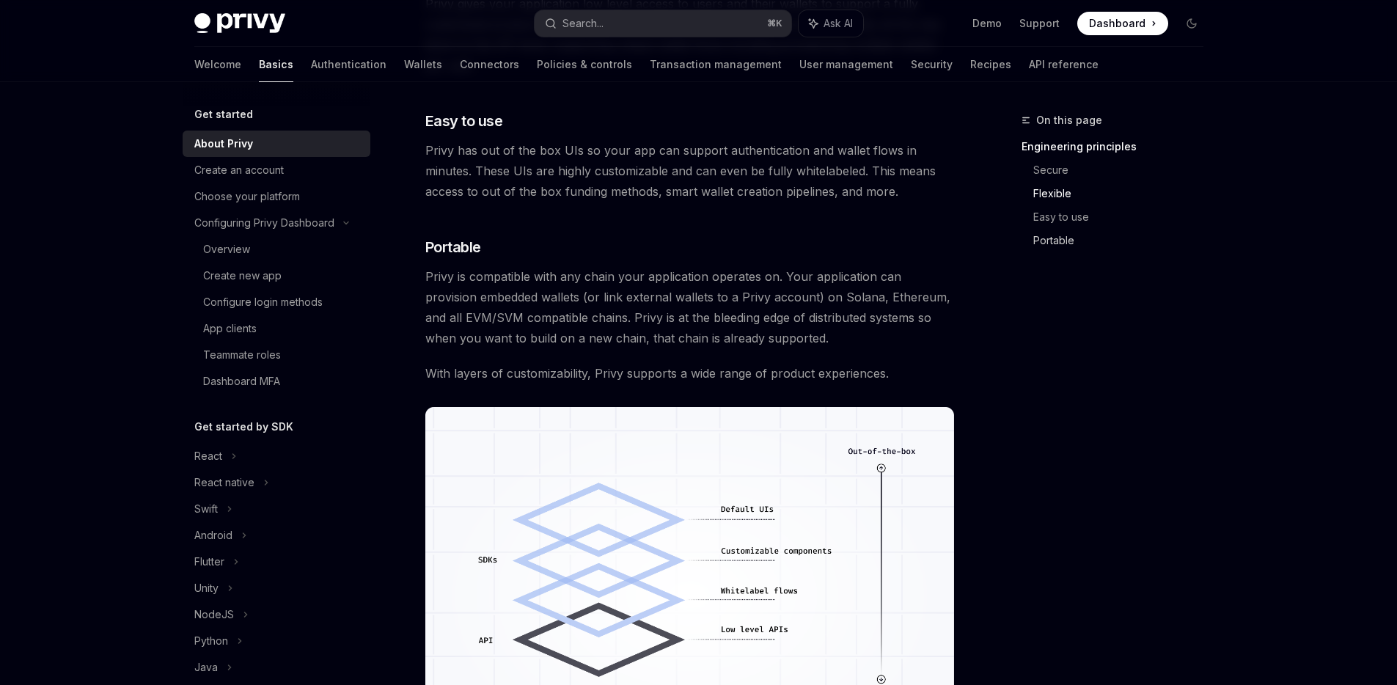
click at [1051, 233] on link "Portable" at bounding box center [1124, 240] width 182 height 23
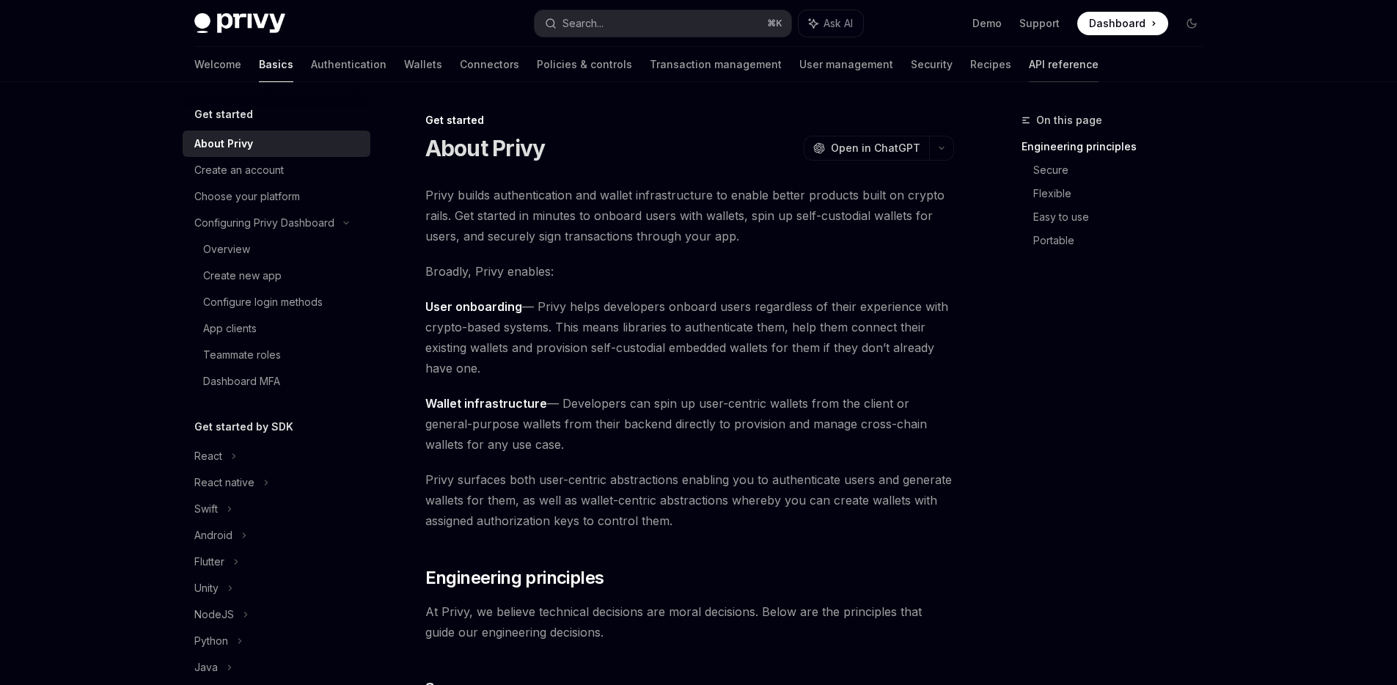
click at [1029, 70] on link "API reference" at bounding box center [1064, 64] width 70 height 35
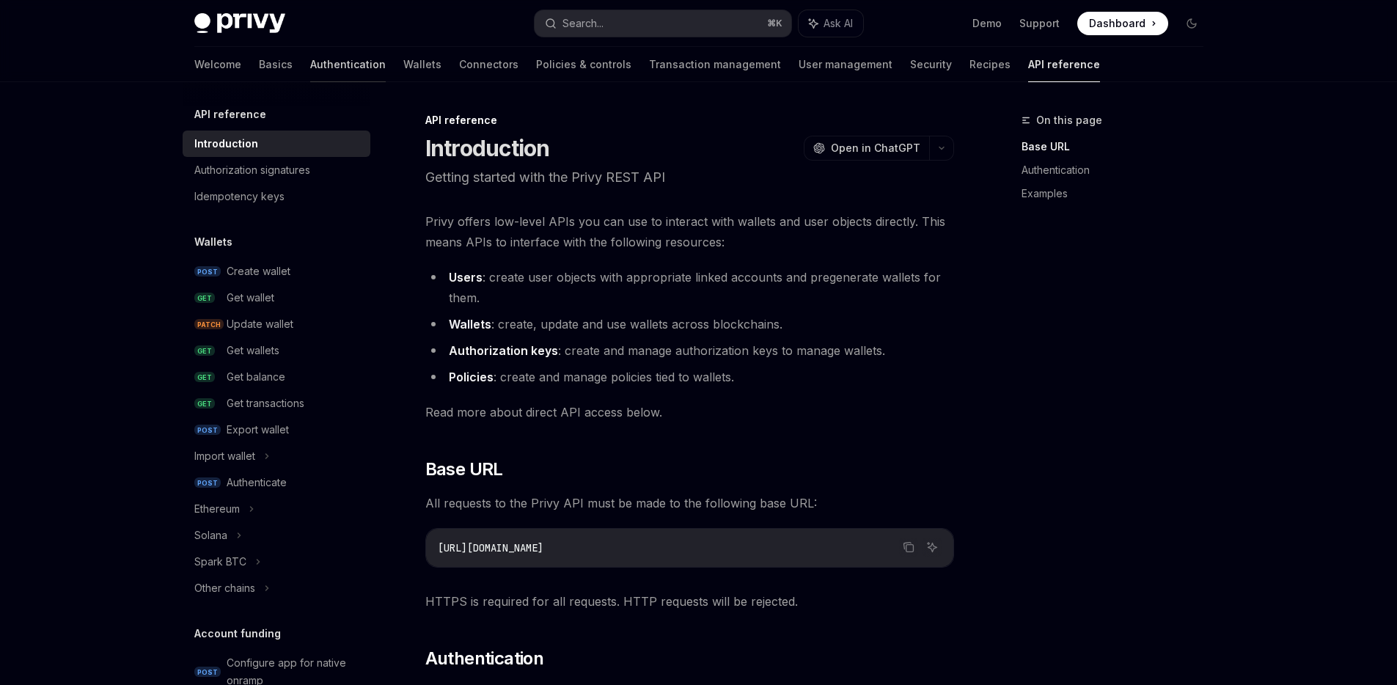
click at [310, 67] on link "Authentication" at bounding box center [348, 64] width 76 height 35
type textarea "*"
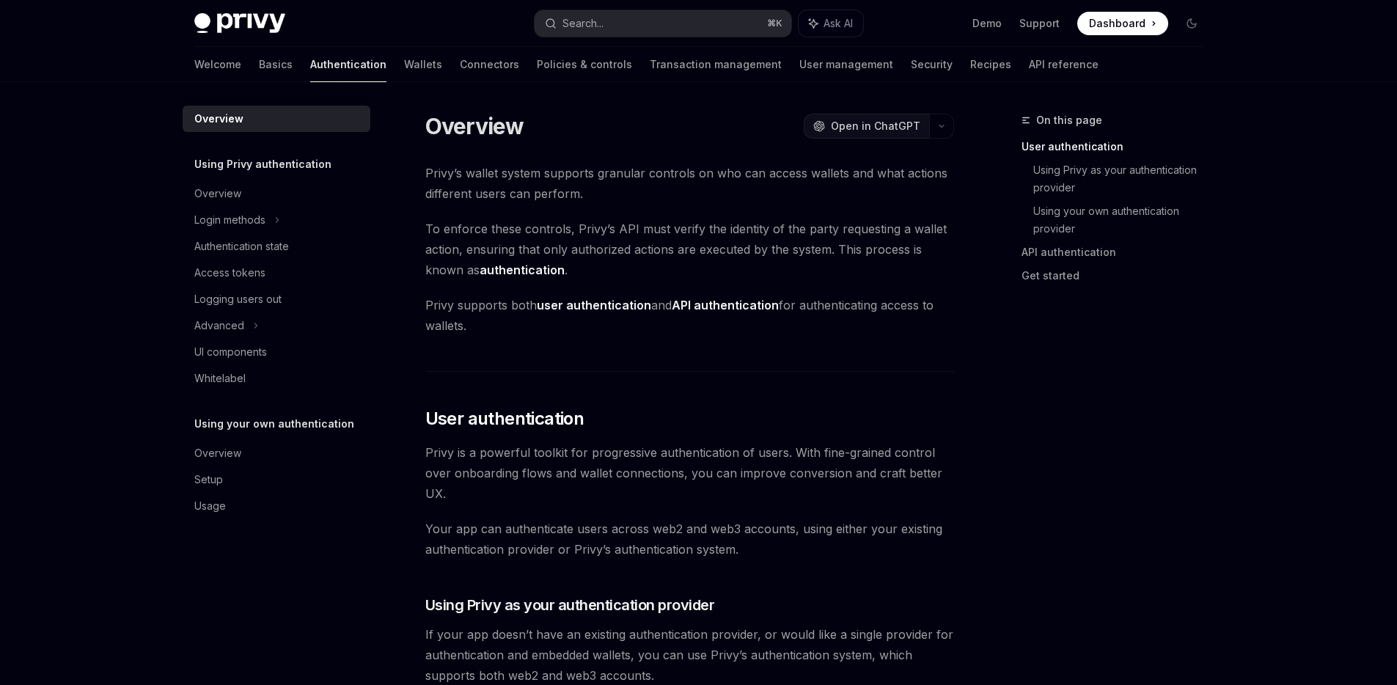
click at [850, 132] on span "Open in ChatGPT" at bounding box center [875, 126] width 89 height 15
